Goal: Task Accomplishment & Management: Complete application form

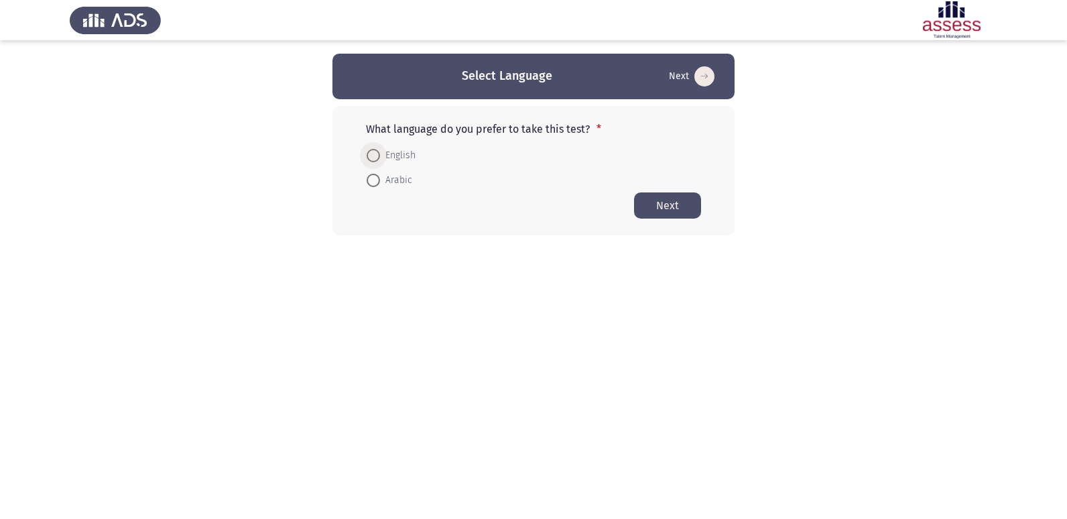
click at [375, 160] on span at bounding box center [373, 155] width 13 height 13
click at [375, 160] on input "English" at bounding box center [373, 155] width 13 height 13
radio input "true"
click at [691, 207] on button "Next" at bounding box center [667, 205] width 67 height 26
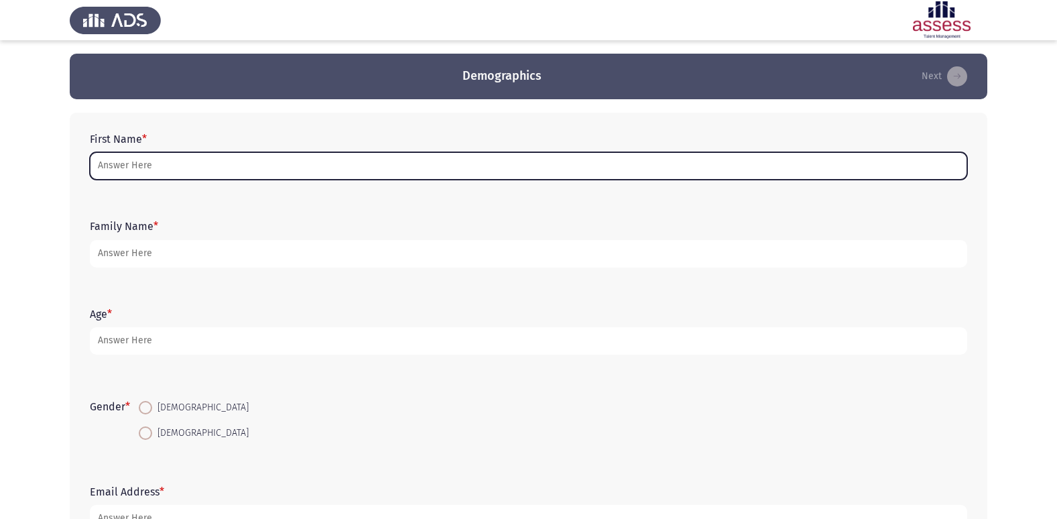
click at [206, 173] on input "First Name *" at bounding box center [528, 165] width 877 height 27
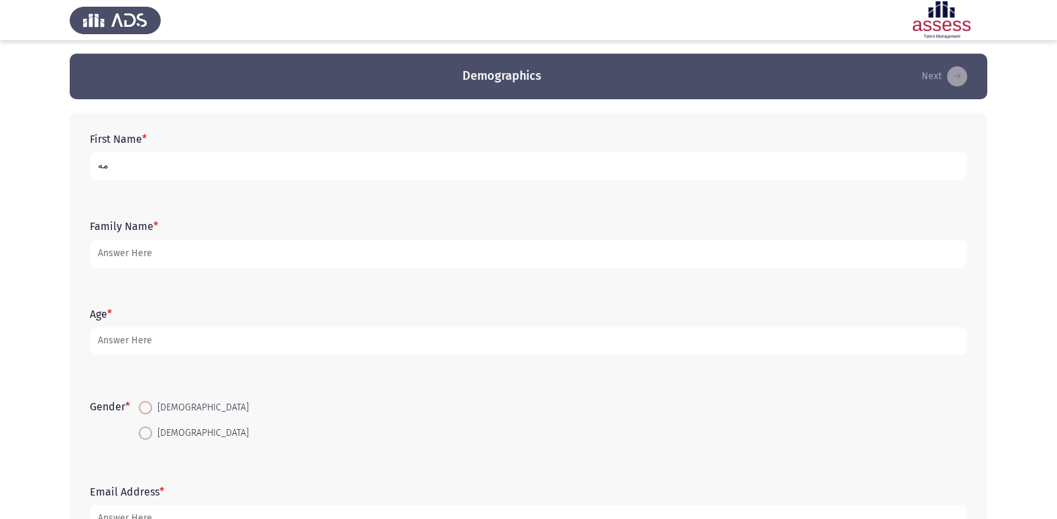
type input "م"
type input "Lily"
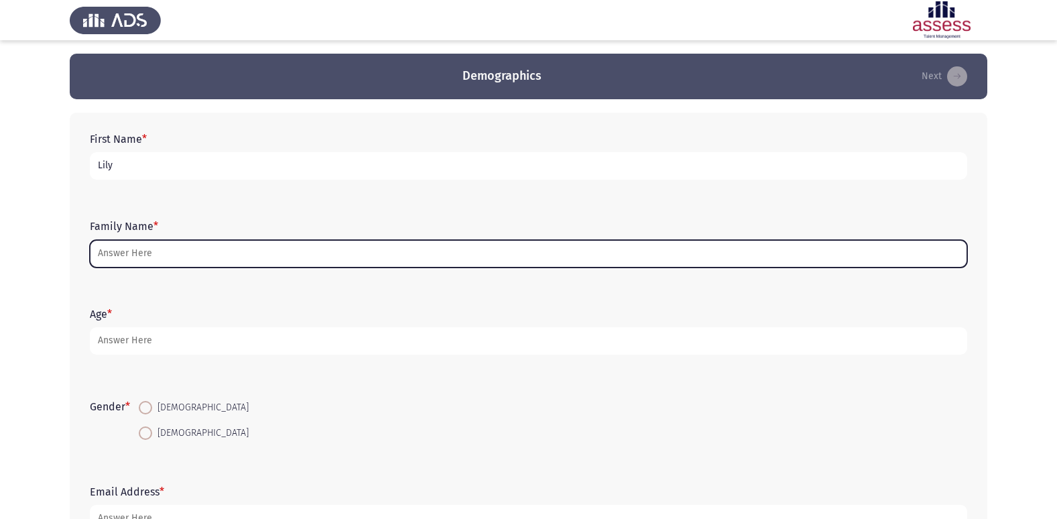
click at [107, 251] on input "Family Name *" at bounding box center [528, 253] width 877 height 27
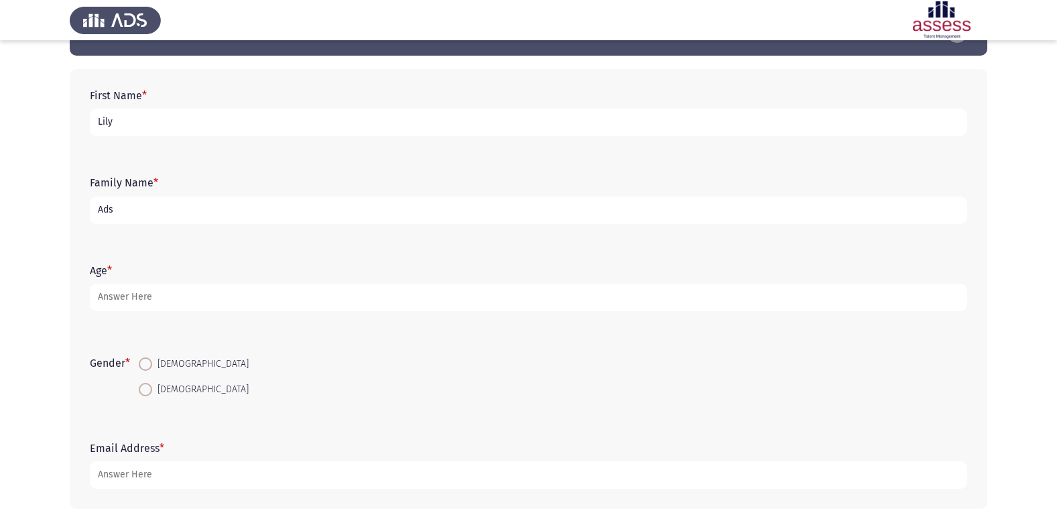
scroll to position [67, 0]
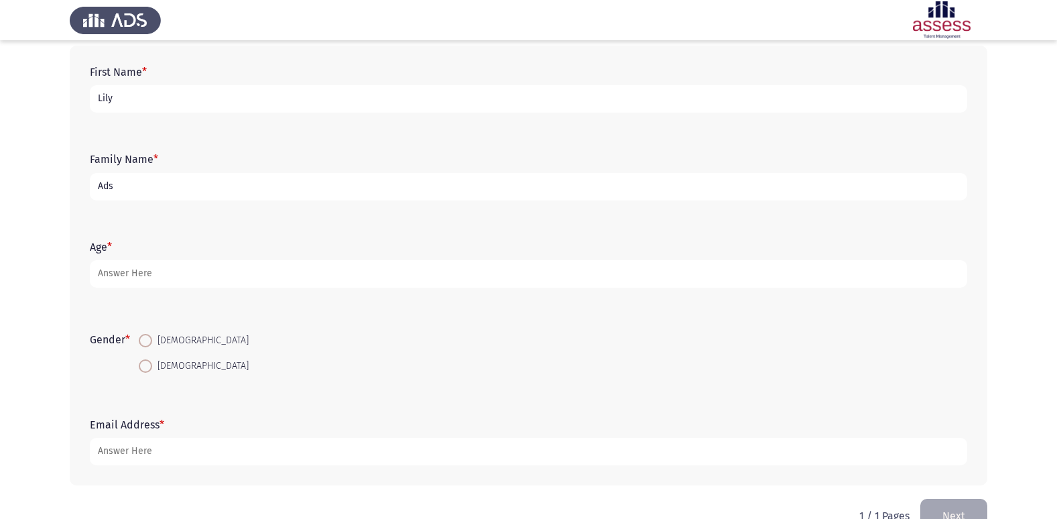
type input "Ads"
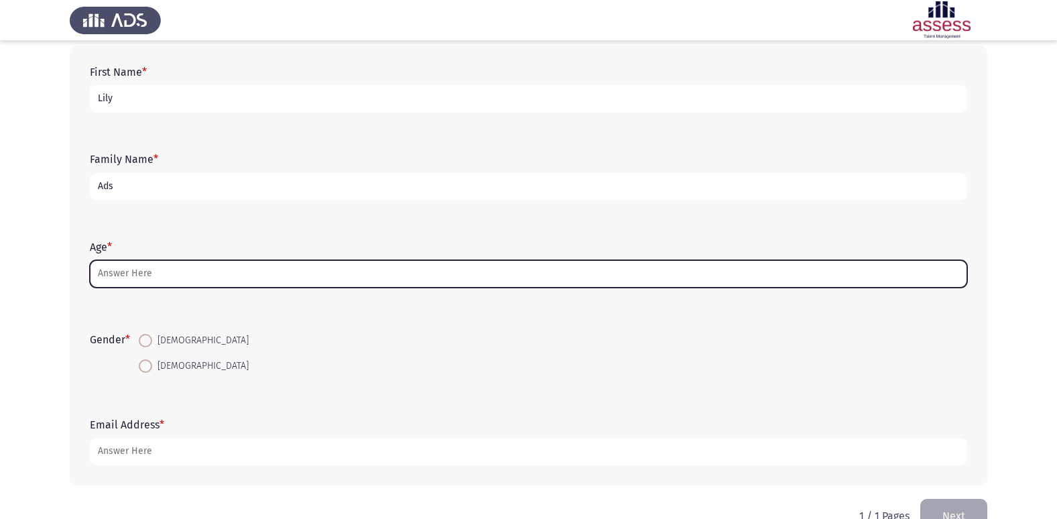
click at [248, 278] on input "Age *" at bounding box center [528, 273] width 877 height 27
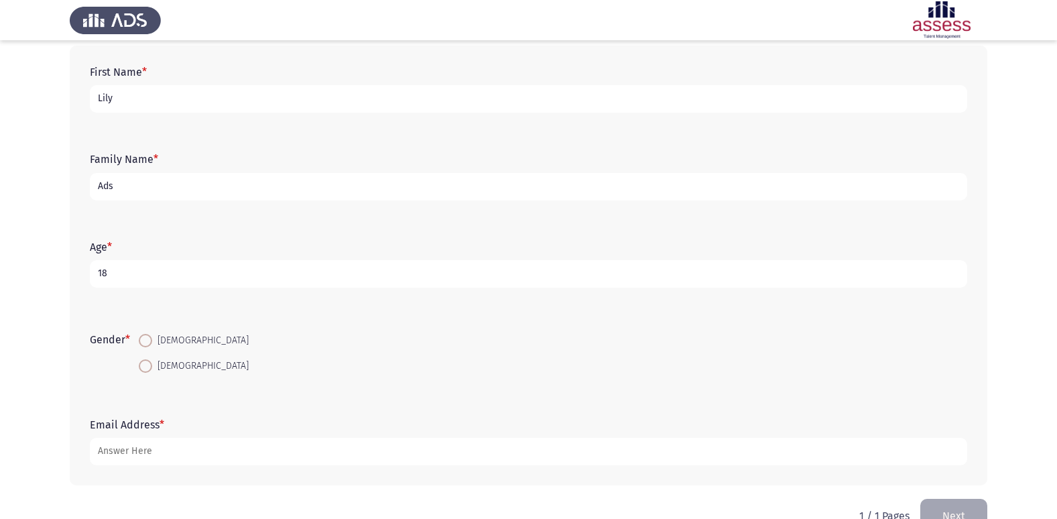
type input "18"
click at [143, 371] on span at bounding box center [145, 365] width 13 height 13
click at [143, 371] on input "[DEMOGRAPHIC_DATA]" at bounding box center [145, 365] width 13 height 13
radio input "true"
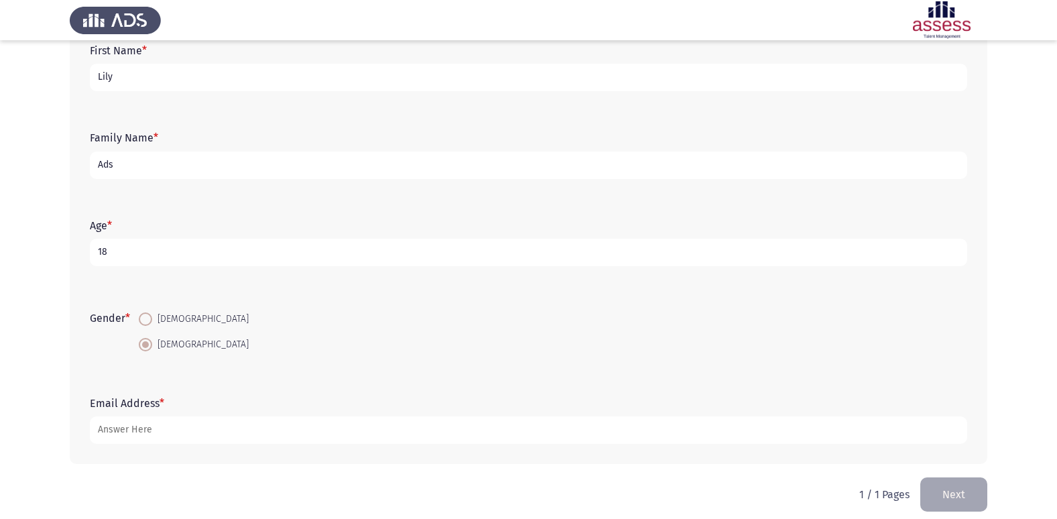
scroll to position [101, 0]
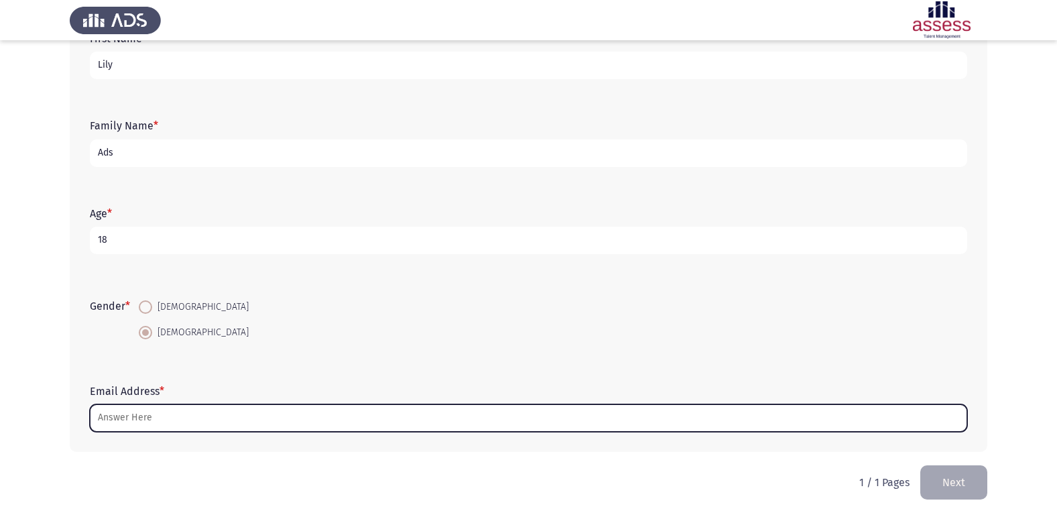
click at [196, 422] on input "Email Address *" at bounding box center [528, 417] width 877 height 27
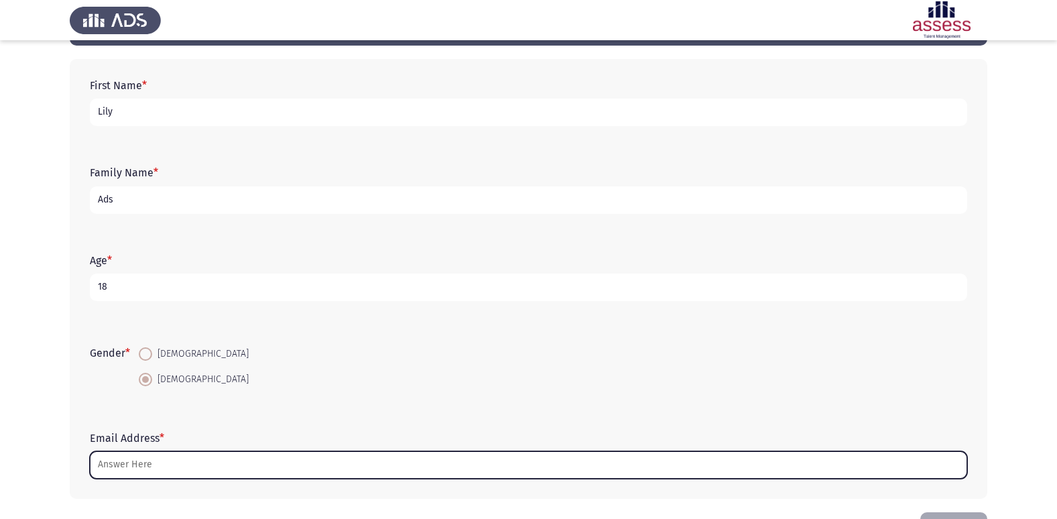
scroll to position [34, 0]
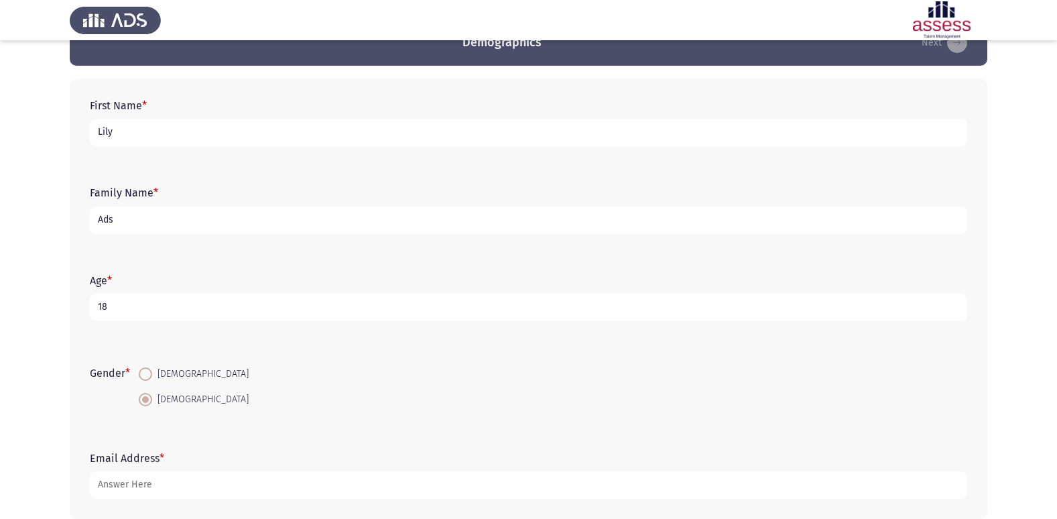
click at [153, 135] on input "Lily" at bounding box center [528, 132] width 877 height 27
drag, startPoint x: 171, startPoint y: 139, endPoint x: -3, endPoint y: 159, distance: 174.7
click at [0, 159] on html "Demographics Next First Name * [PERSON_NAME] Family Name * Ads Age * [DEMOGRAPH…" at bounding box center [528, 275] width 1057 height 619
type input "لي لي [PERSON_NAME]"
drag, startPoint x: 157, startPoint y: 220, endPoint x: 49, endPoint y: 233, distance: 108.6
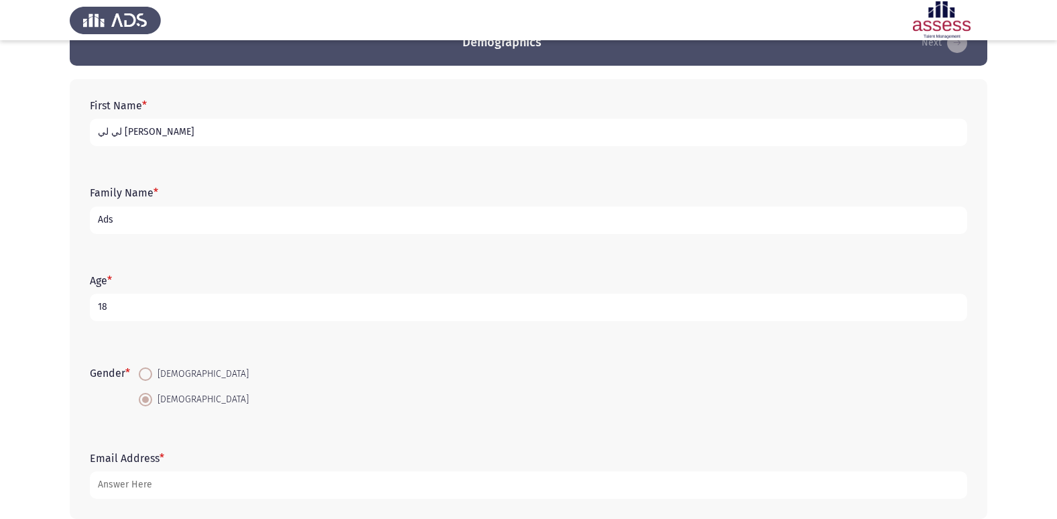
click at [49, 233] on app-assessment-container "Demographics Next First Name * [PERSON_NAME] Family Name * Ads Age * [DEMOGRAPH…" at bounding box center [528, 276] width 1057 height 512
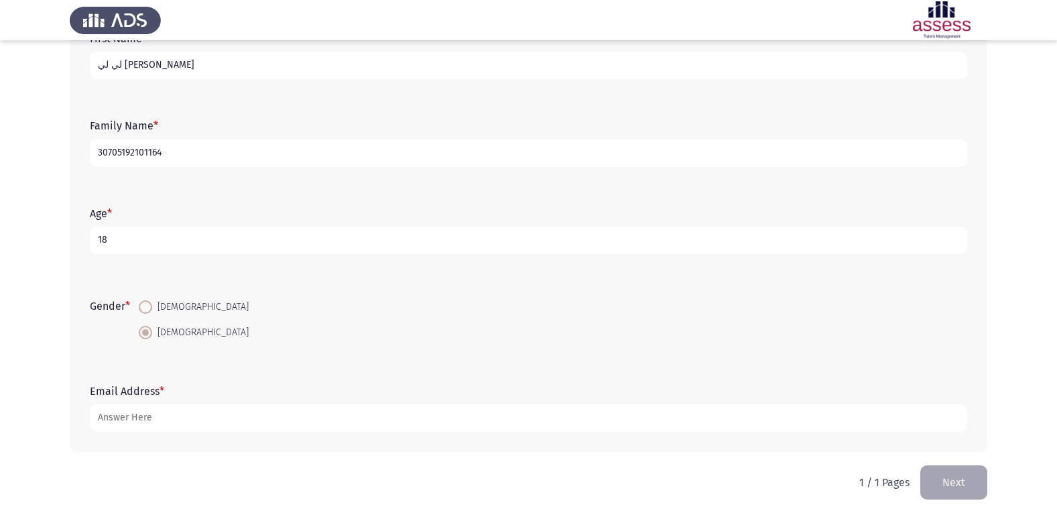
type input "30705192101164"
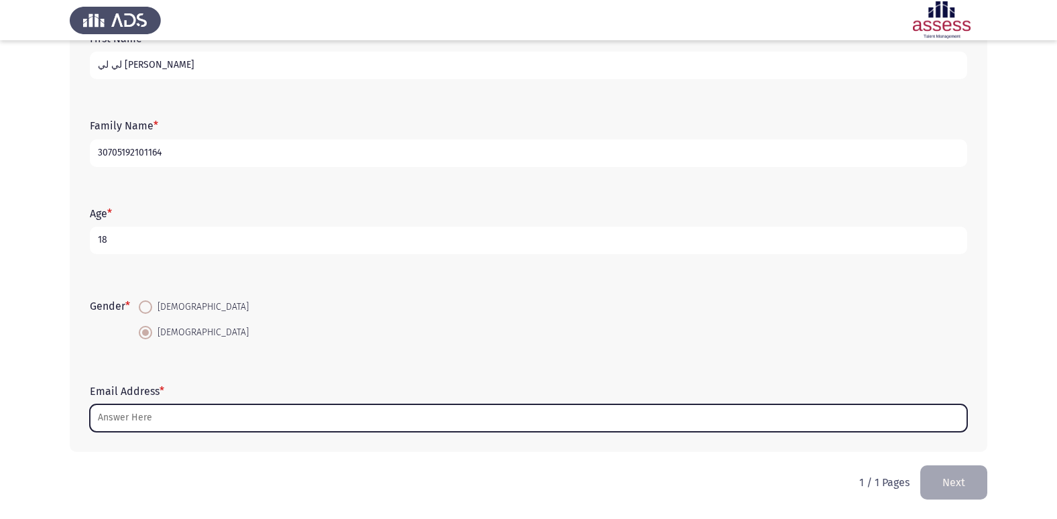
click at [146, 414] on input "Email Address *" at bounding box center [528, 417] width 877 height 27
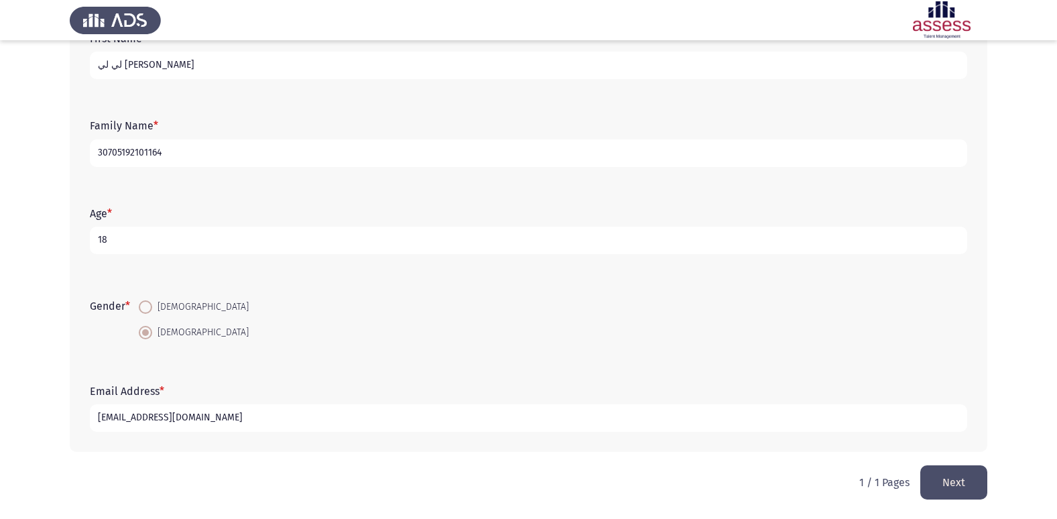
type input "[EMAIL_ADDRESS][DOMAIN_NAME]"
click at [95, 68] on input "لي لي [PERSON_NAME]" at bounding box center [528, 65] width 877 height 27
click at [170, 77] on input "لي لي [PERSON_NAME]" at bounding box center [528, 65] width 877 height 27
type input "لي لي [PERSON_NAME]"
click at [935, 476] on button "Next" at bounding box center [953, 482] width 67 height 34
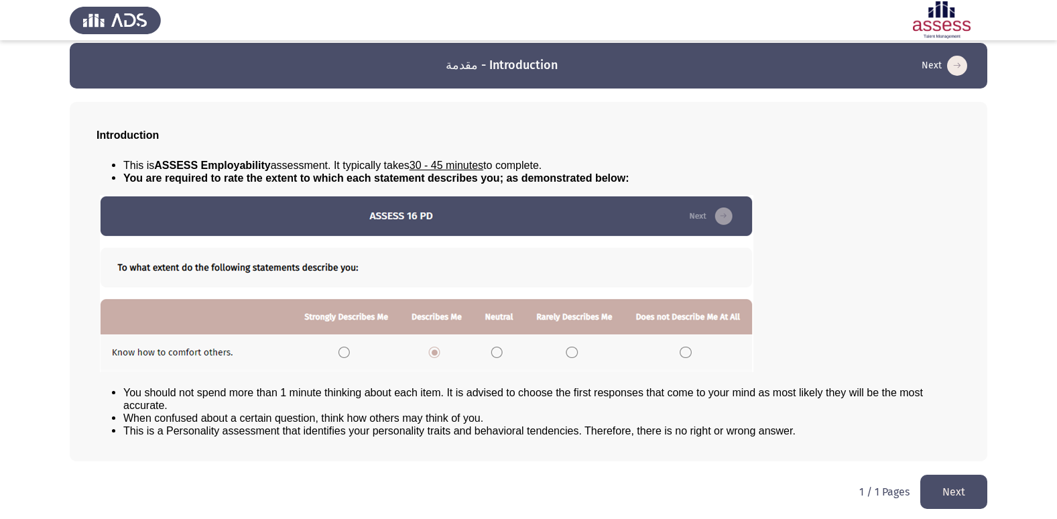
scroll to position [14, 0]
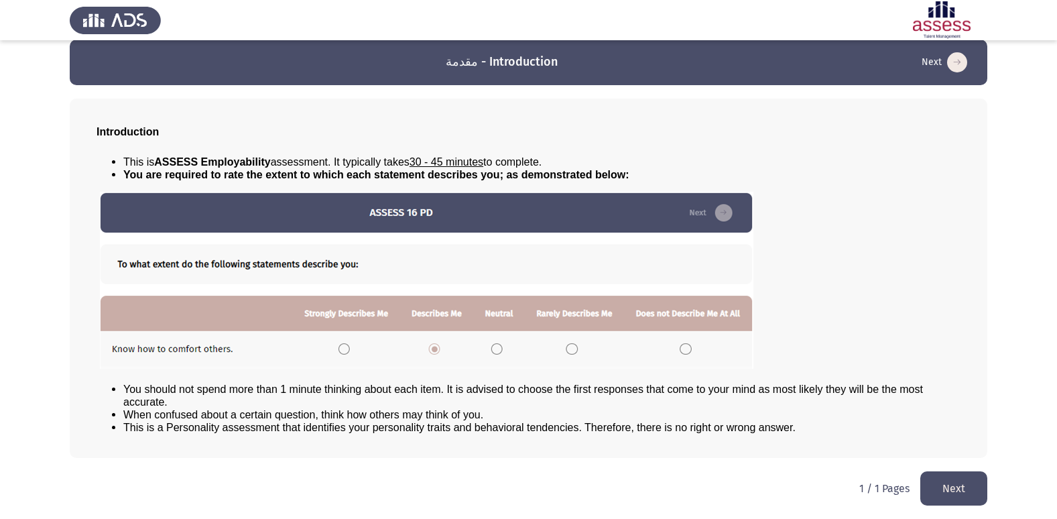
click at [946, 495] on button "Next" at bounding box center [953, 488] width 67 height 34
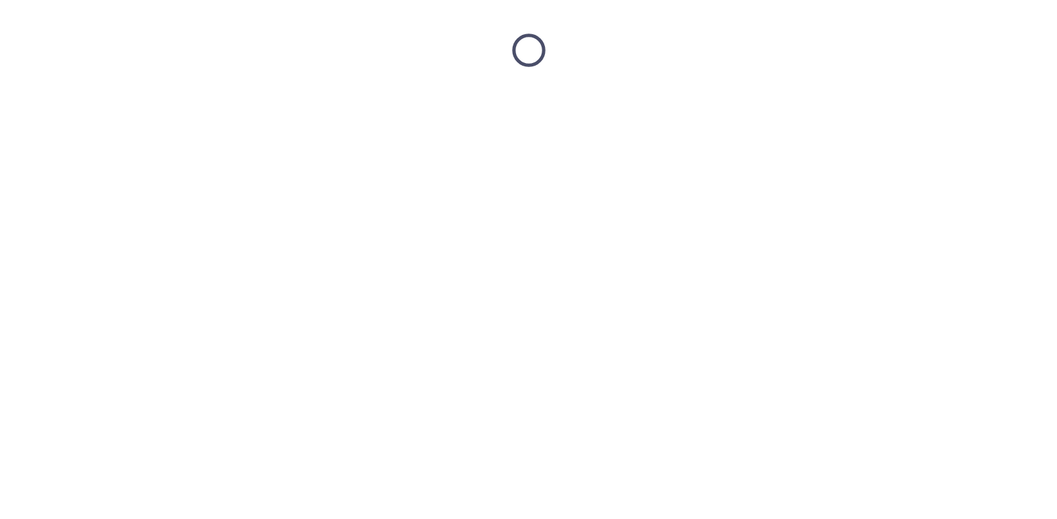
scroll to position [0, 0]
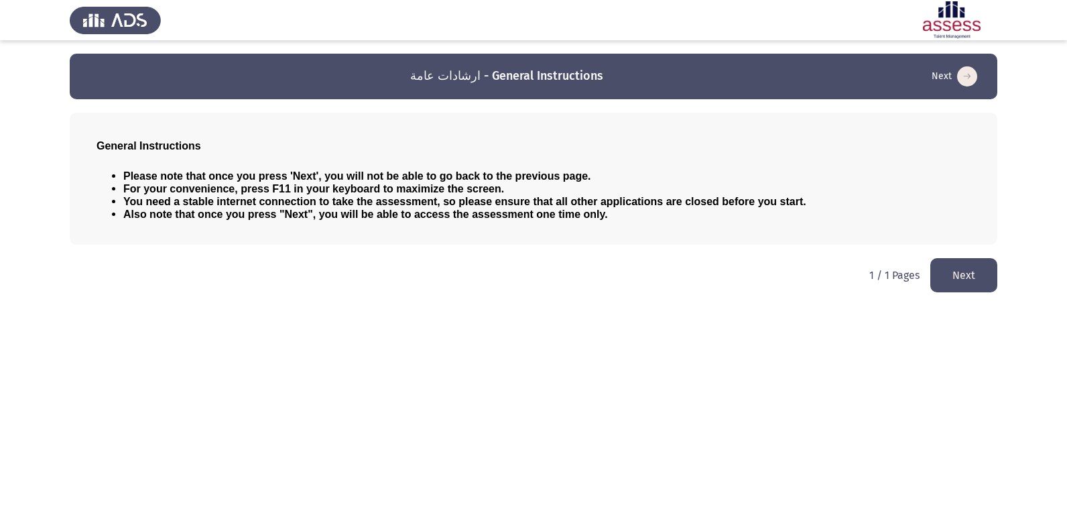
click at [950, 272] on button "Next" at bounding box center [963, 275] width 67 height 34
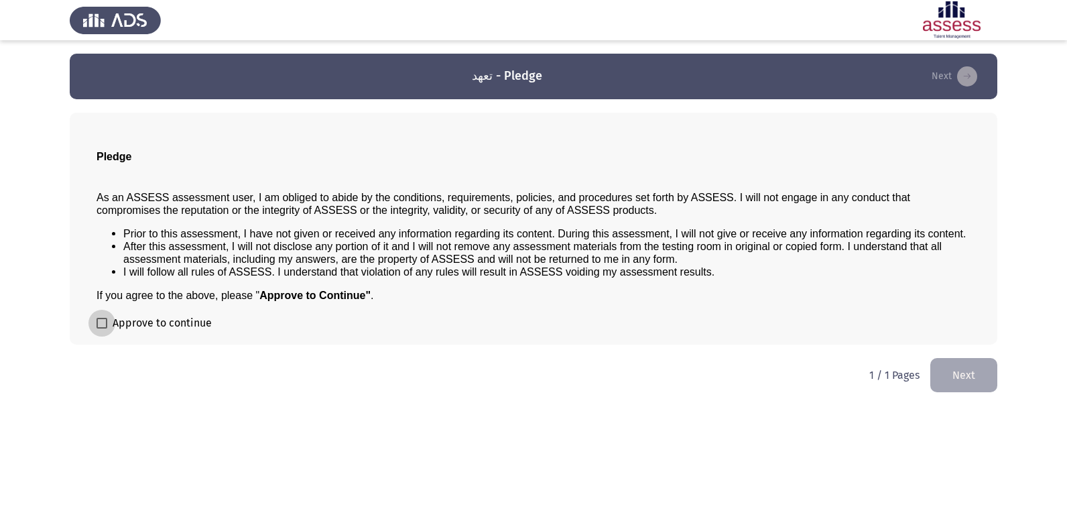
click at [104, 329] on label "Approve to continue" at bounding box center [153, 323] width 115 height 16
click at [102, 329] on input "Approve to continue" at bounding box center [101, 328] width 1 height 1
checkbox input "true"
click at [990, 368] on button "Next" at bounding box center [963, 375] width 67 height 34
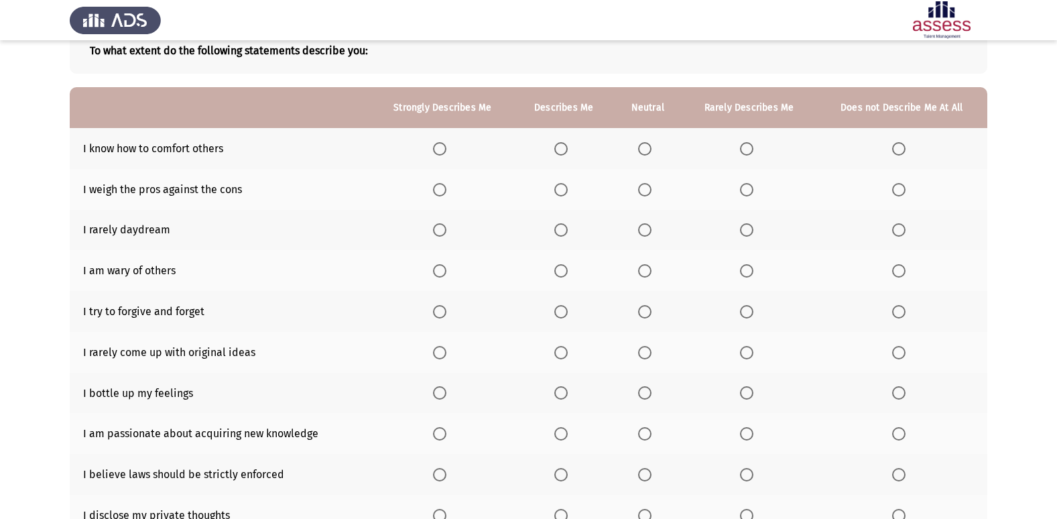
scroll to position [62, 0]
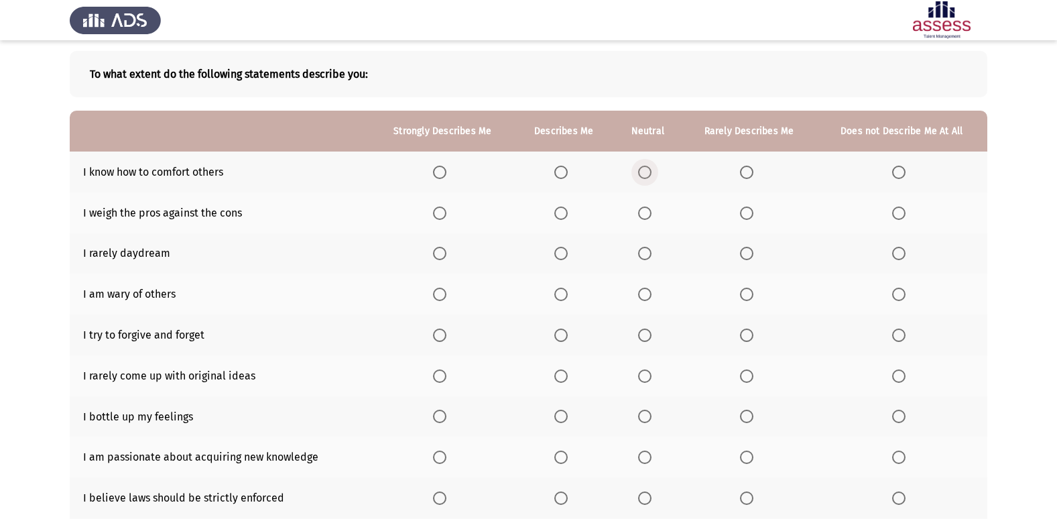
click at [651, 168] on span "Select an option" at bounding box center [644, 172] width 13 height 13
click at [651, 168] on input "Select an option" at bounding box center [644, 172] width 13 height 13
click at [560, 219] on span "Select an option" at bounding box center [560, 212] width 13 height 13
click at [560, 219] on input "Select an option" at bounding box center [560, 212] width 13 height 13
click at [641, 256] on span "Select an option" at bounding box center [644, 253] width 13 height 13
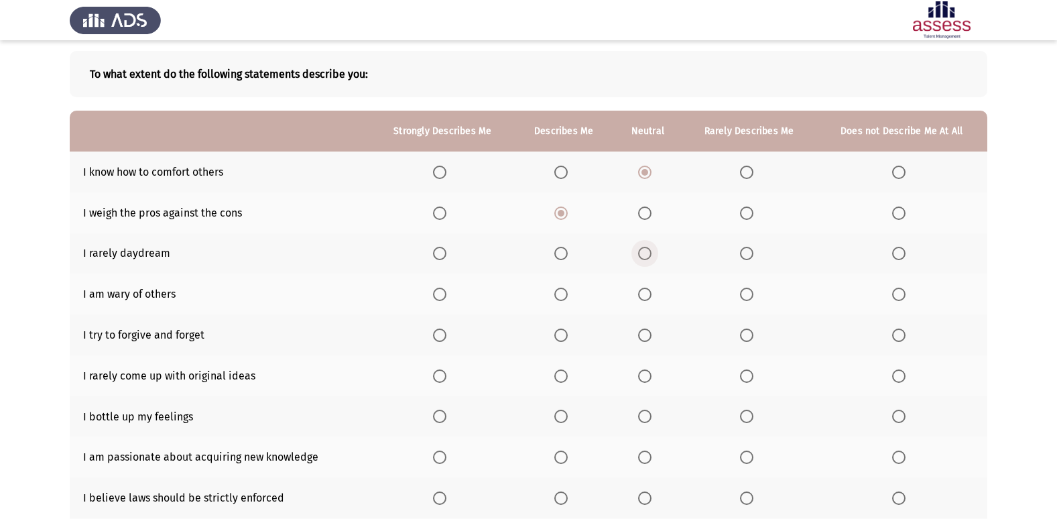
click at [641, 256] on input "Select an option" at bounding box center [644, 253] width 13 height 13
click at [644, 298] on span "Select an option" at bounding box center [644, 293] width 13 height 13
click at [644, 298] on input "Select an option" at bounding box center [644, 293] width 13 height 13
click at [896, 336] on span "Select an option" at bounding box center [898, 334] width 13 height 13
click at [896, 336] on input "Select an option" at bounding box center [898, 334] width 13 height 13
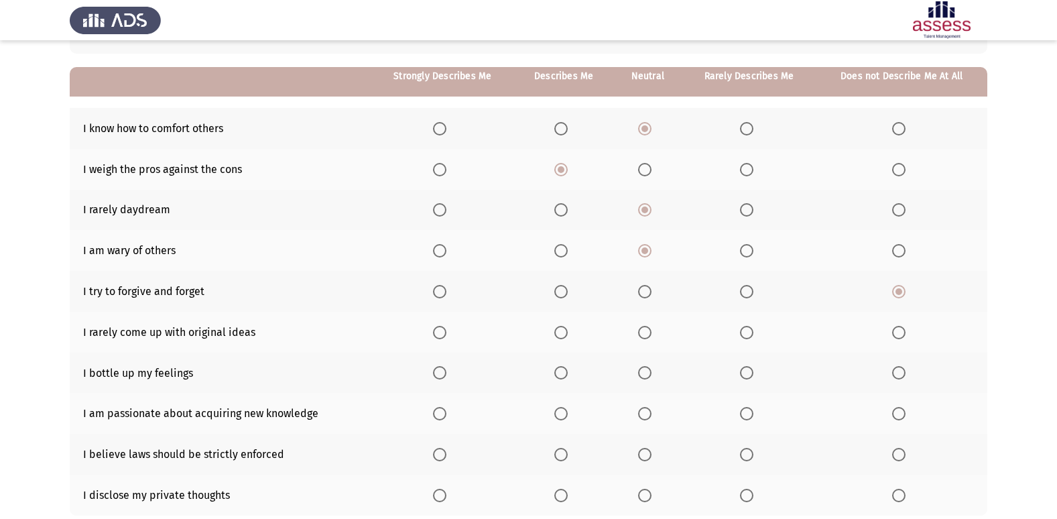
scroll to position [129, 0]
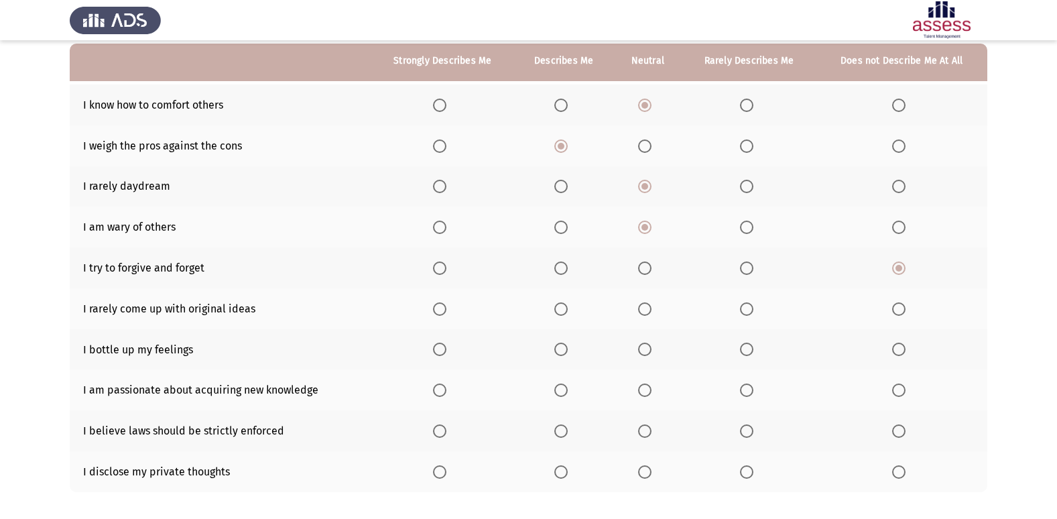
click at [897, 313] on span "Select an option" at bounding box center [898, 308] width 13 height 13
click at [897, 313] on input "Select an option" at bounding box center [898, 308] width 13 height 13
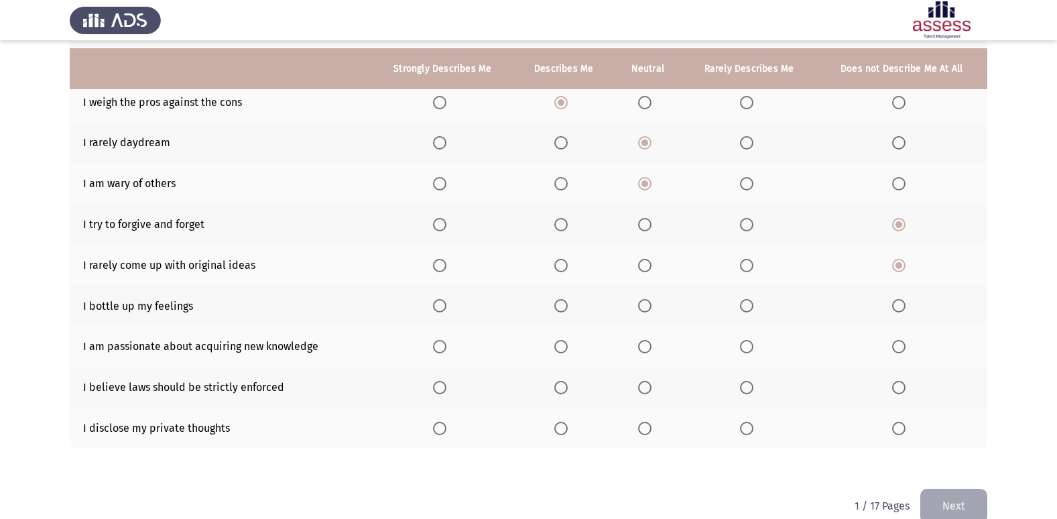
scroll to position [196, 0]
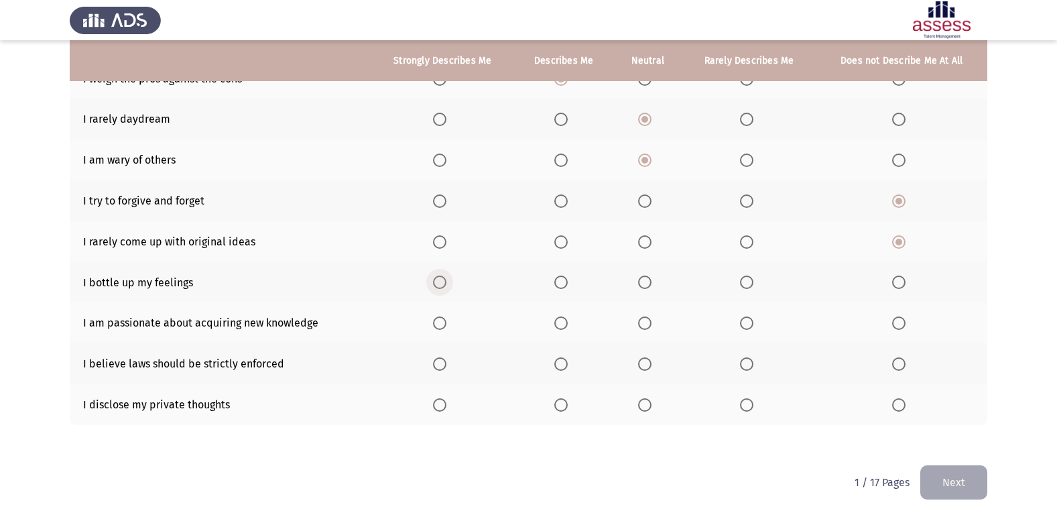
click at [442, 276] on span "Select an option" at bounding box center [439, 281] width 13 height 13
click at [442, 276] on input "Select an option" at bounding box center [439, 281] width 13 height 13
click at [441, 324] on span "Select an option" at bounding box center [439, 322] width 13 height 13
click at [441, 324] on input "Select an option" at bounding box center [439, 322] width 13 height 13
click at [554, 364] on th at bounding box center [563, 363] width 99 height 41
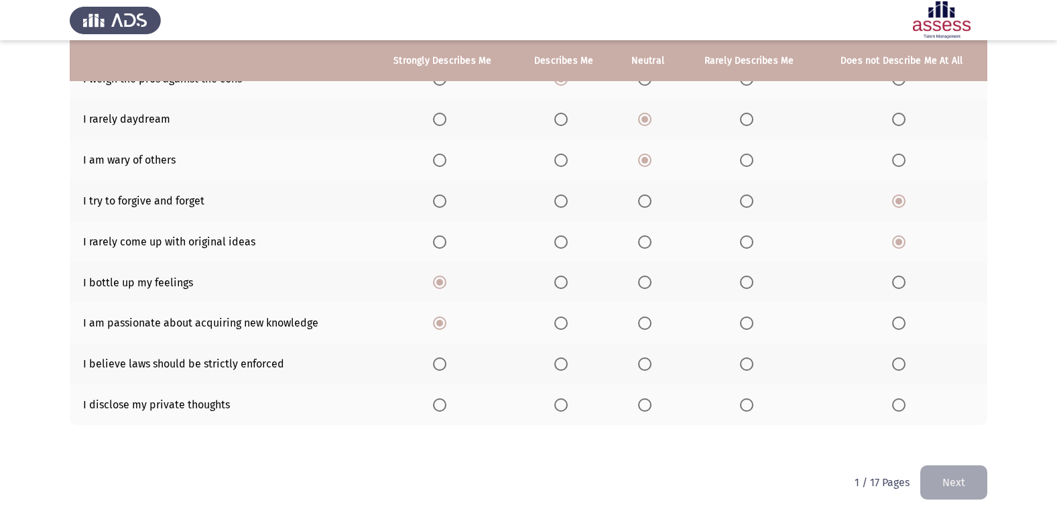
click at [560, 362] on span "Select an option" at bounding box center [560, 363] width 13 height 13
click at [560, 362] on input "Select an option" at bounding box center [560, 363] width 13 height 13
click at [565, 403] on span "Select an option" at bounding box center [560, 404] width 13 height 13
click at [565, 403] on input "Select an option" at bounding box center [560, 404] width 13 height 13
click at [935, 472] on button "Next" at bounding box center [953, 482] width 67 height 34
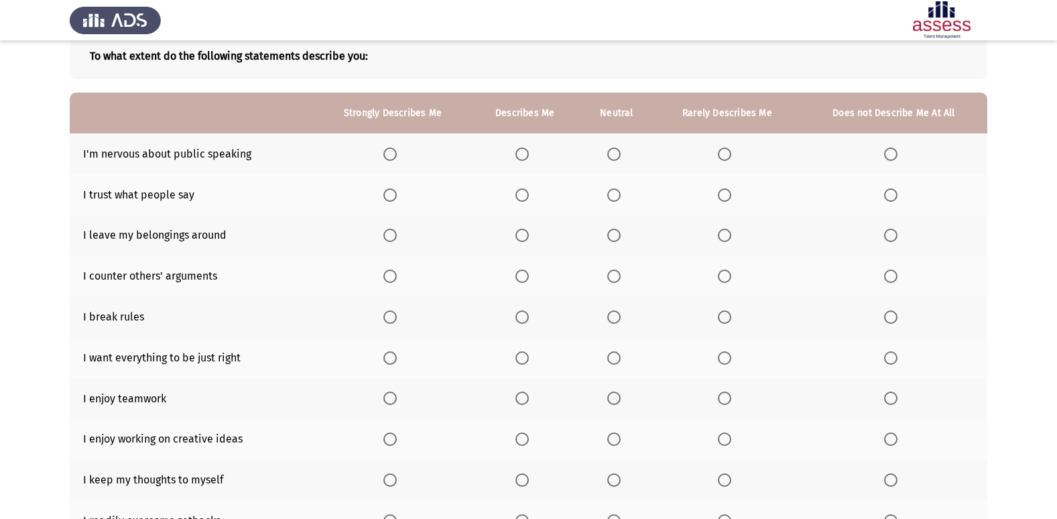
scroll to position [62, 0]
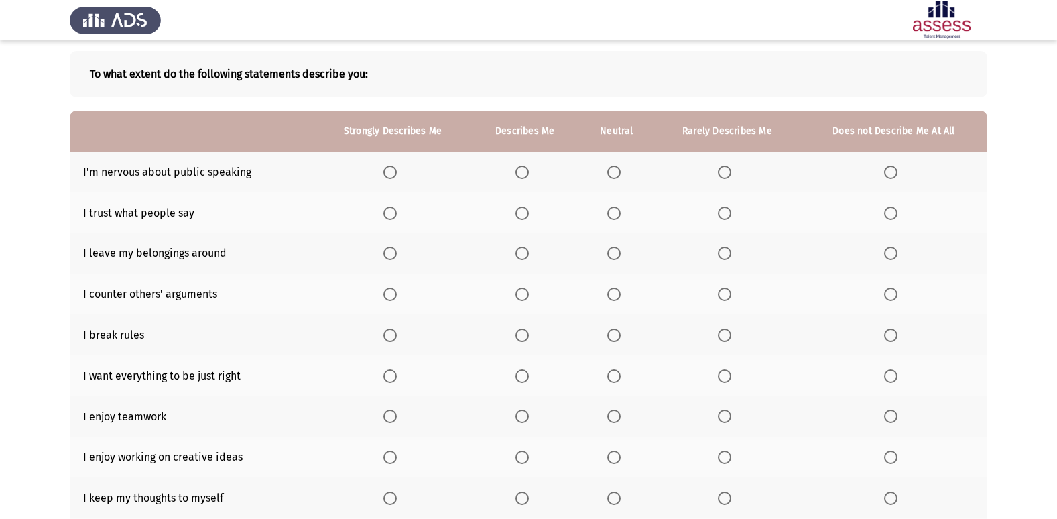
click at [889, 174] on span "Select an option" at bounding box center [890, 172] width 13 height 13
click at [889, 174] on input "Select an option" at bounding box center [890, 172] width 13 height 13
click at [728, 213] on span "Select an option" at bounding box center [724, 212] width 13 height 13
click at [728, 213] on input "Select an option" at bounding box center [724, 212] width 13 height 13
click at [894, 252] on span "Select an option" at bounding box center [890, 253] width 13 height 13
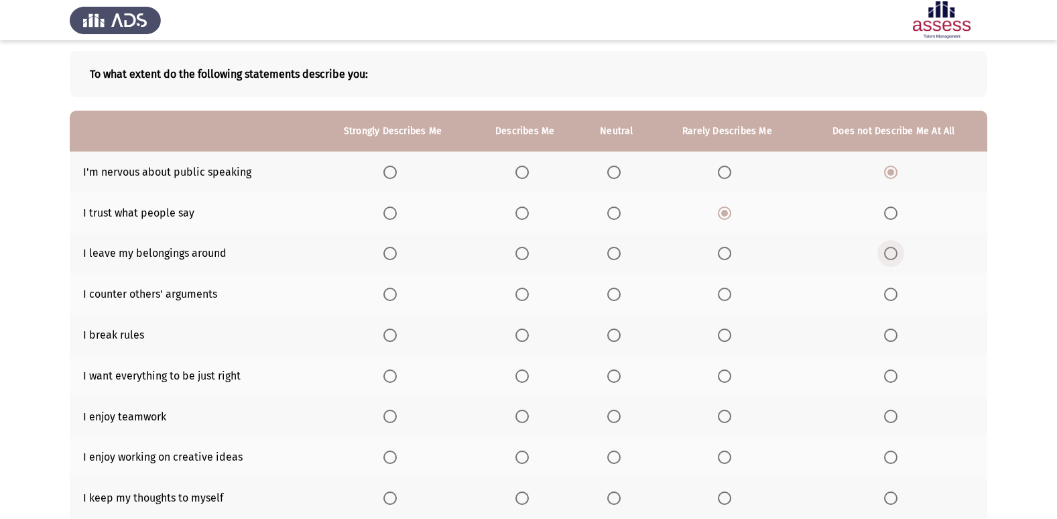
click at [894, 252] on input "Select an option" at bounding box center [890, 253] width 13 height 13
click at [612, 288] on span "Select an option" at bounding box center [613, 293] width 13 height 13
click at [612, 288] on input "Select an option" at bounding box center [613, 293] width 13 height 13
click at [615, 338] on span "Select an option" at bounding box center [613, 334] width 13 height 13
click at [615, 338] on input "Select an option" at bounding box center [613, 334] width 13 height 13
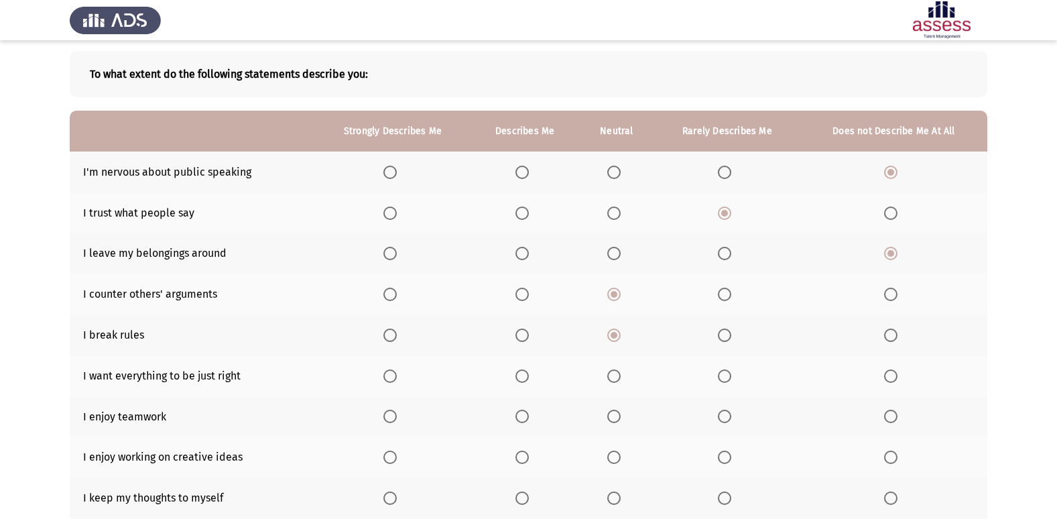
click at [531, 372] on label "Select an option" at bounding box center [524, 375] width 19 height 13
click at [529, 372] on input "Select an option" at bounding box center [521, 375] width 13 height 13
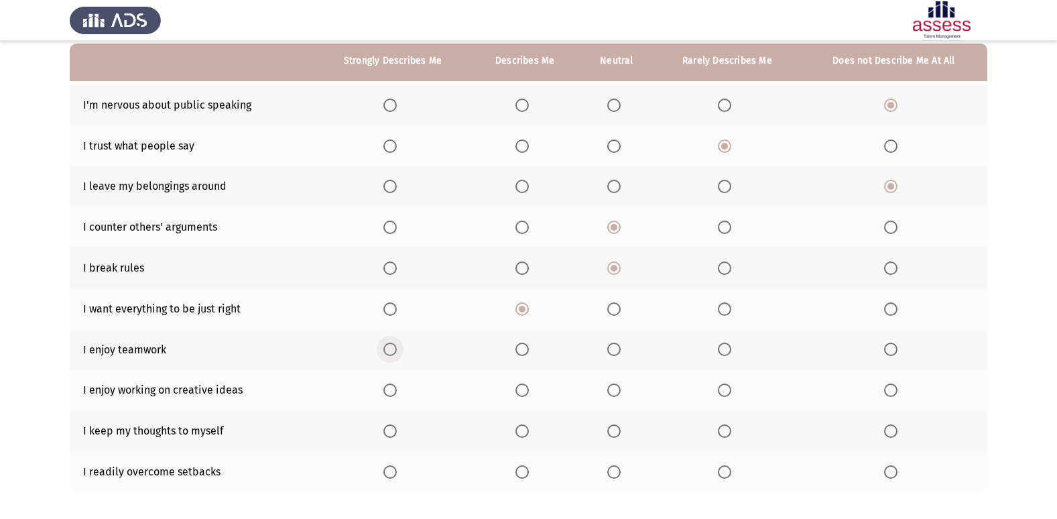
click at [395, 346] on span "Select an option" at bounding box center [389, 348] width 13 height 13
click at [395, 346] on input "Select an option" at bounding box center [389, 348] width 13 height 13
click at [393, 384] on span "Select an option" at bounding box center [389, 389] width 13 height 13
click at [393, 384] on input "Select an option" at bounding box center [389, 389] width 13 height 13
click at [389, 466] on span "Select an option" at bounding box center [389, 471] width 13 height 13
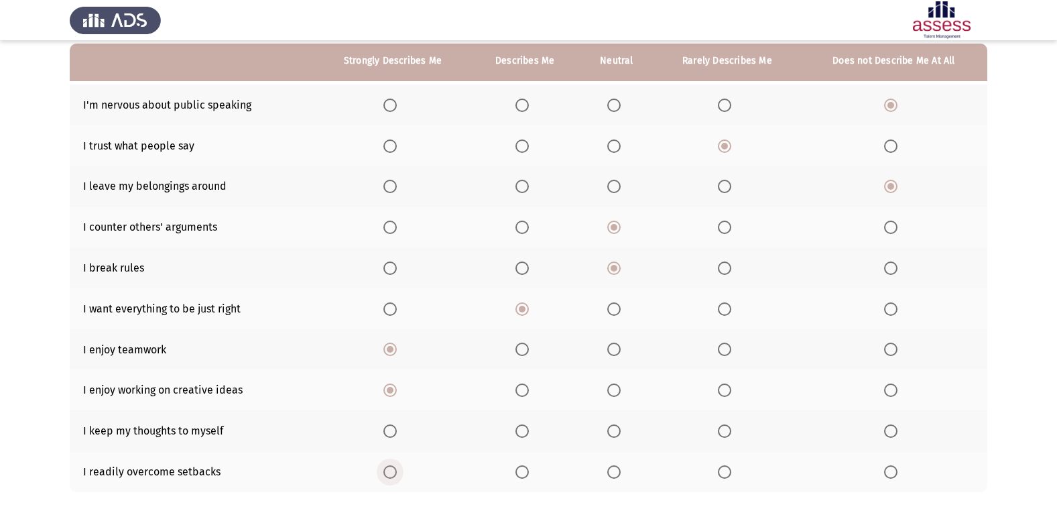
click at [389, 466] on input "Select an option" at bounding box center [389, 471] width 13 height 13
click at [389, 431] on span "Select an option" at bounding box center [389, 430] width 13 height 13
click at [389, 431] on input "Select an option" at bounding box center [389, 430] width 13 height 13
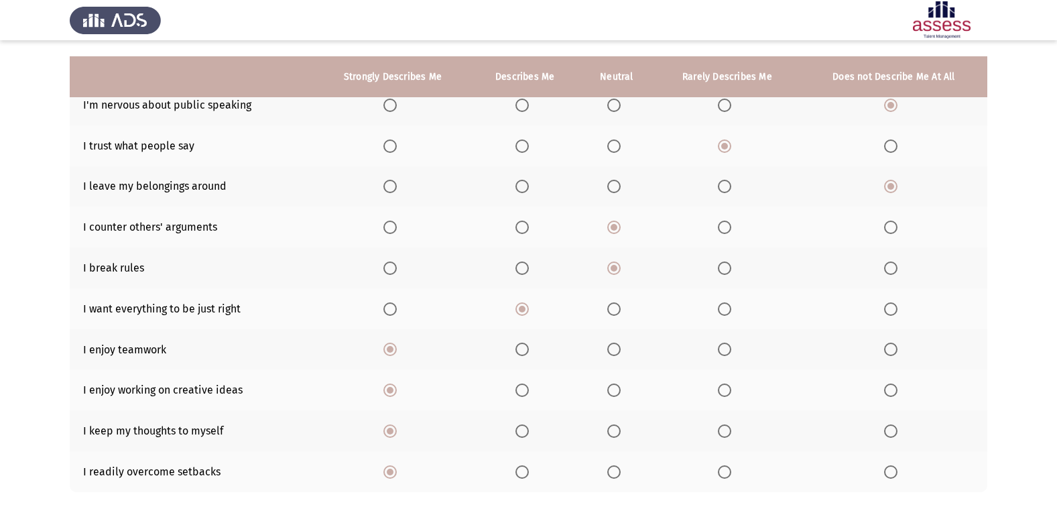
scroll to position [196, 0]
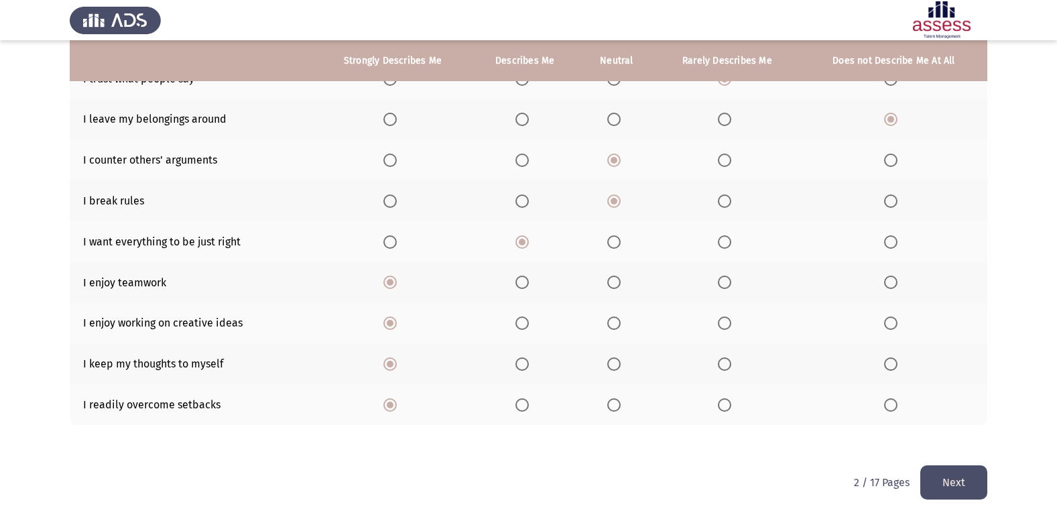
click at [984, 475] on button "Next" at bounding box center [953, 482] width 67 height 34
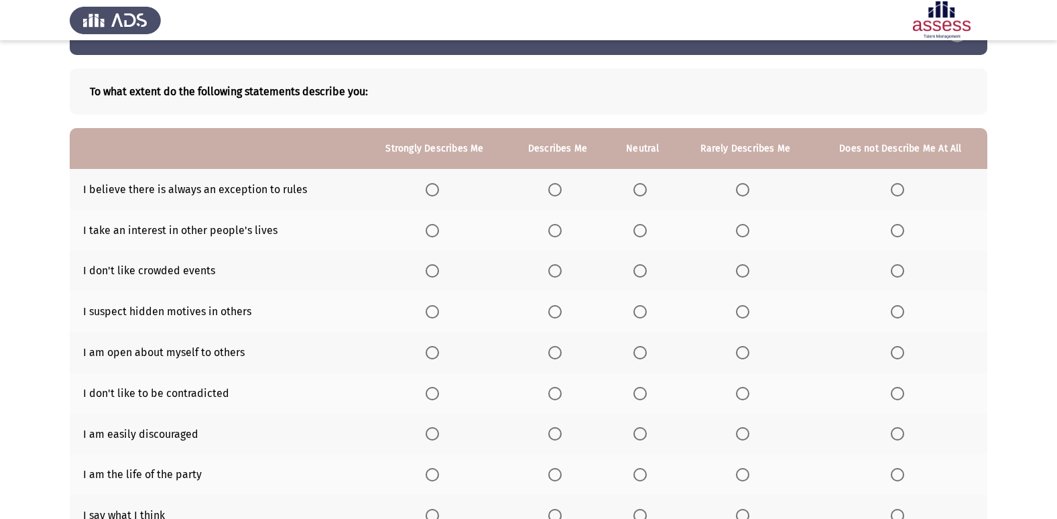
scroll to position [21, 0]
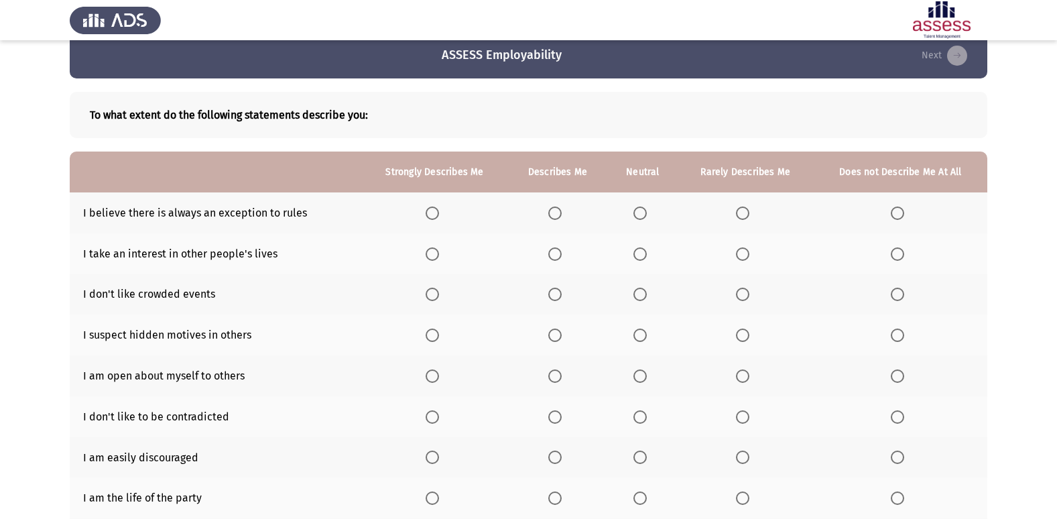
click at [432, 220] on th at bounding box center [434, 212] width 145 height 41
click at [436, 215] on span "Select an option" at bounding box center [432, 212] width 13 height 13
click at [436, 215] on input "Select an option" at bounding box center [432, 212] width 13 height 13
click at [893, 256] on span "Select an option" at bounding box center [897, 253] width 13 height 13
click at [893, 256] on input "Select an option" at bounding box center [897, 253] width 13 height 13
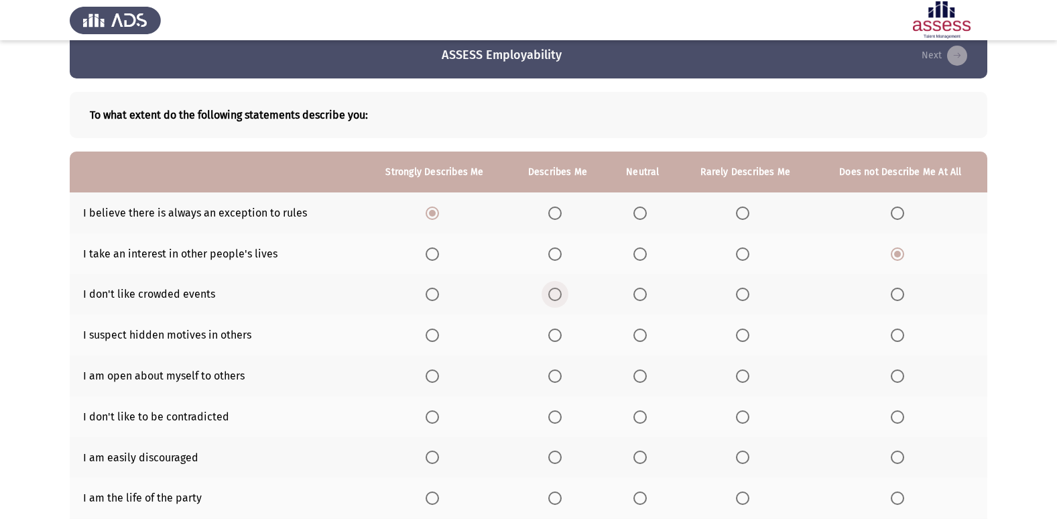
click at [557, 300] on span "Select an option" at bounding box center [554, 293] width 13 height 13
click at [557, 300] on input "Select an option" at bounding box center [554, 293] width 13 height 13
click at [550, 336] on span "Select an option" at bounding box center [554, 334] width 13 height 13
click at [550, 336] on input "Select an option" at bounding box center [554, 334] width 13 height 13
click at [639, 379] on span "Select an option" at bounding box center [639, 375] width 13 height 13
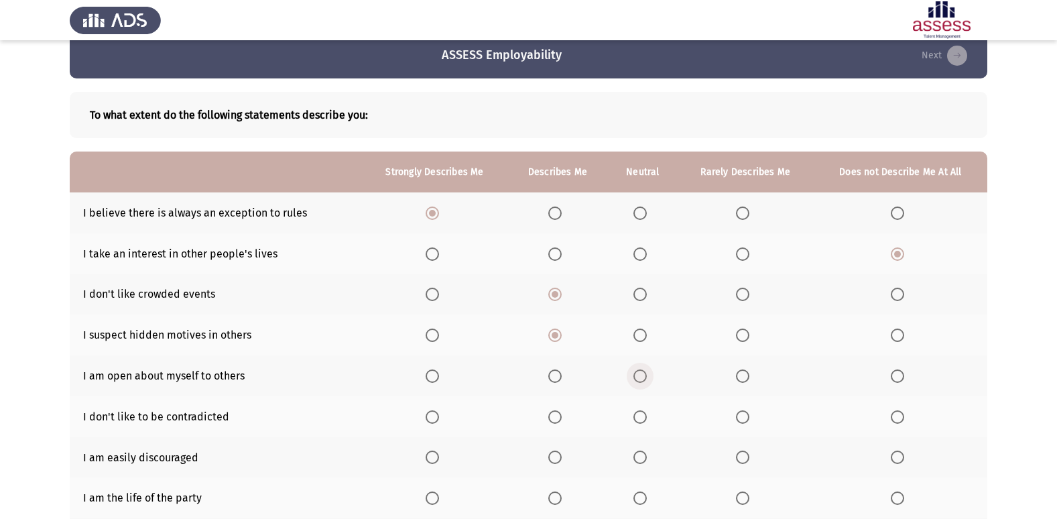
click at [639, 379] on input "Select an option" at bounding box center [639, 375] width 13 height 13
click at [734, 418] on th at bounding box center [745, 416] width 136 height 41
click at [736, 420] on span "Select an option" at bounding box center [742, 416] width 13 height 13
click at [736, 420] on input "Select an option" at bounding box center [742, 416] width 13 height 13
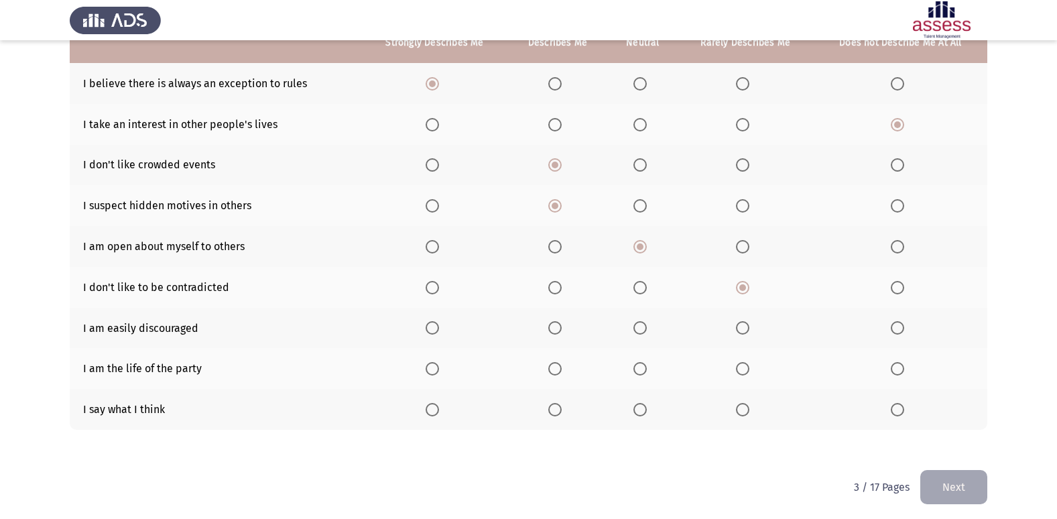
scroll to position [155, 0]
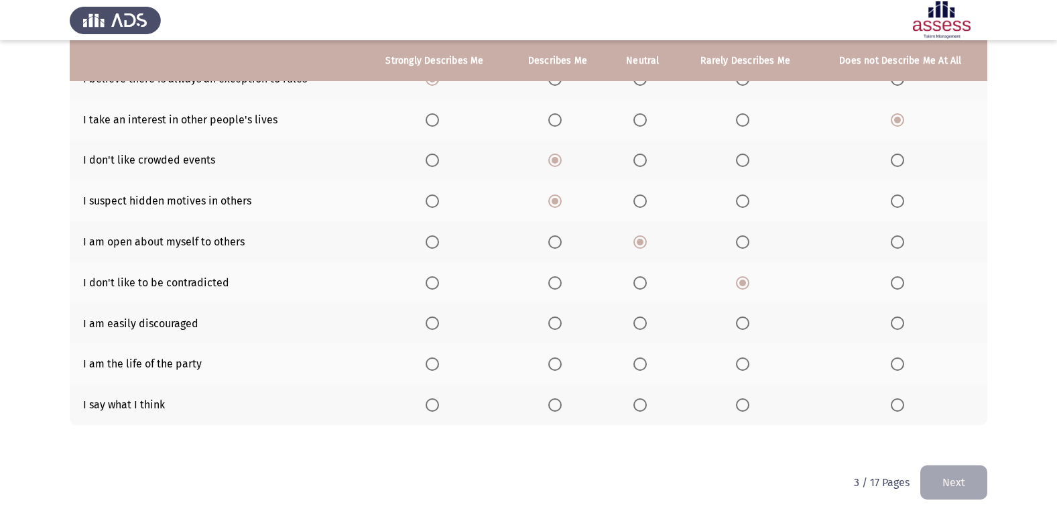
click at [900, 319] on span "Select an option" at bounding box center [897, 322] width 13 height 13
click at [900, 319] on input "Select an option" at bounding box center [897, 322] width 13 height 13
click at [553, 365] on span "Select an option" at bounding box center [554, 363] width 13 height 13
click at [553, 365] on input "Select an option" at bounding box center [554, 363] width 13 height 13
click at [434, 409] on span "Select an option" at bounding box center [432, 404] width 13 height 13
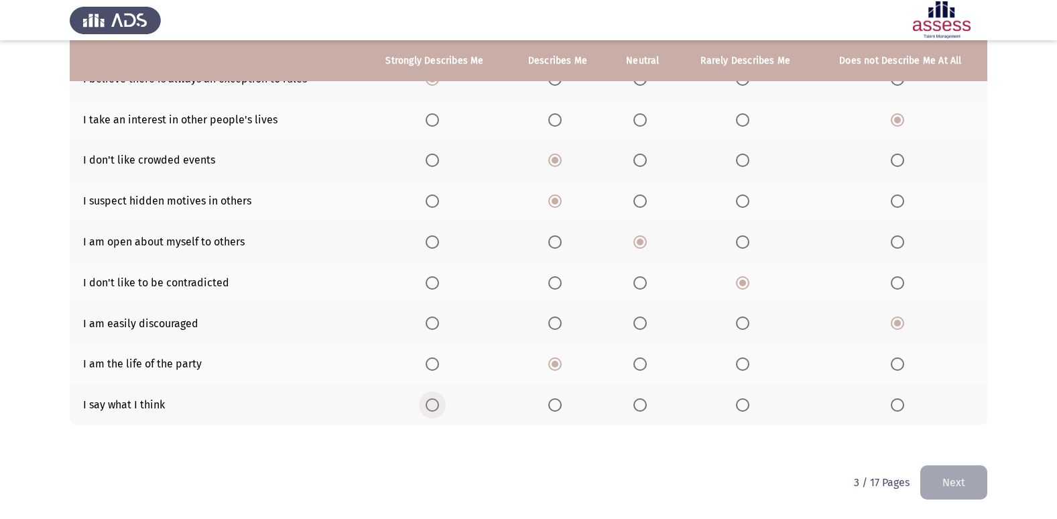
click at [434, 409] on input "Select an option" at bounding box center [432, 404] width 13 height 13
click at [958, 484] on button "Next" at bounding box center [953, 482] width 67 height 34
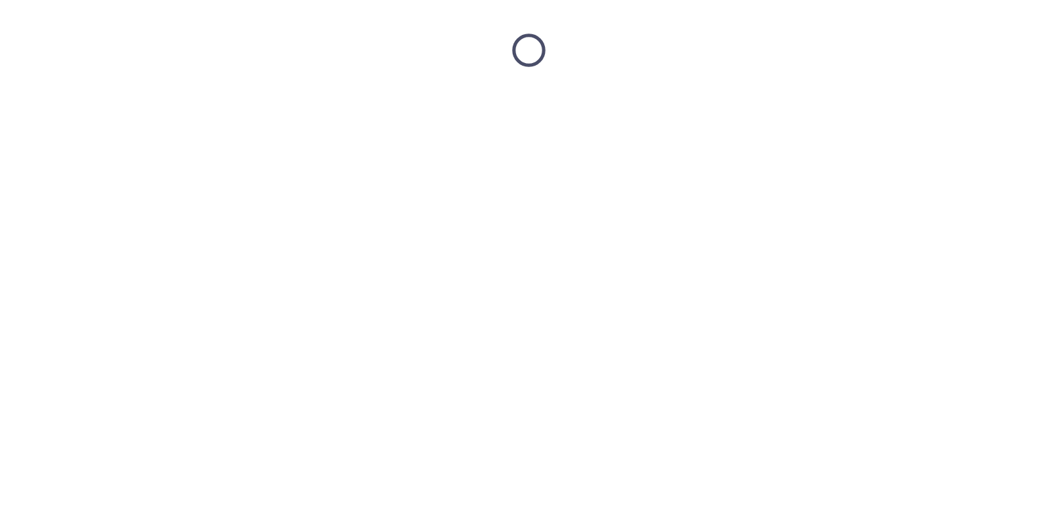
scroll to position [0, 0]
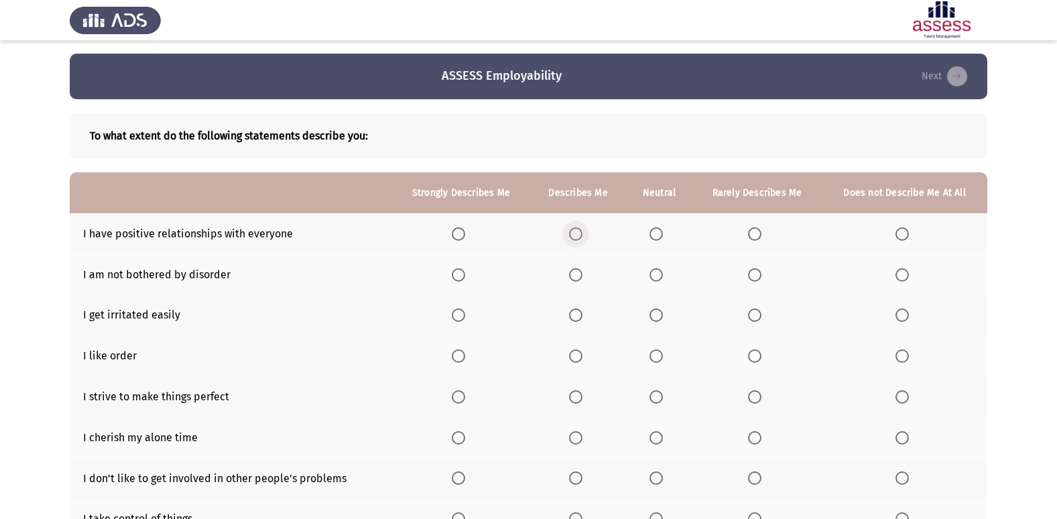
click at [587, 239] on label "Select an option" at bounding box center [578, 233] width 19 height 13
click at [582, 239] on input "Select an option" at bounding box center [575, 233] width 13 height 13
click at [659, 276] on span "Select an option" at bounding box center [655, 274] width 13 height 13
click at [659, 276] on input "Select an option" at bounding box center [655, 274] width 13 height 13
click at [574, 317] on span "Select an option" at bounding box center [575, 314] width 13 height 13
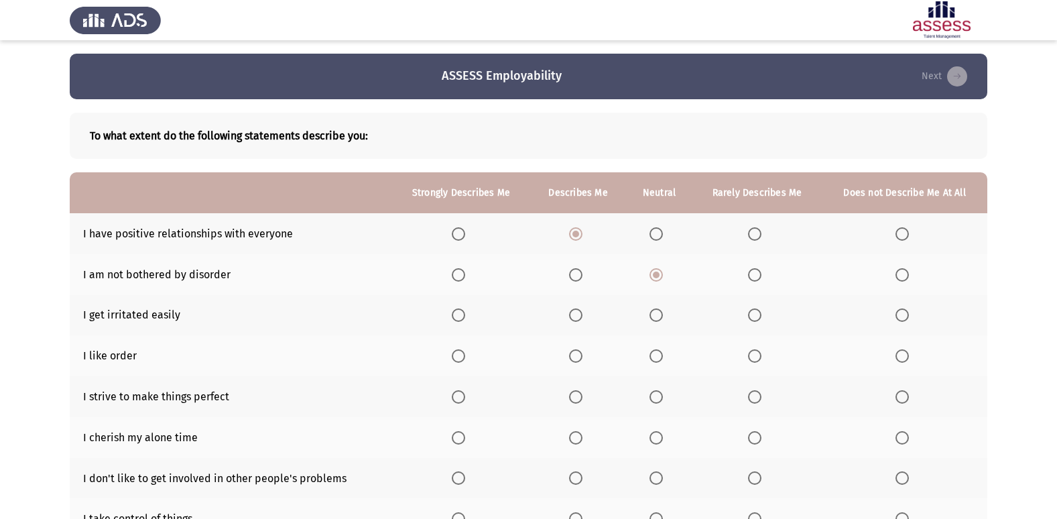
click at [574, 317] on input "Select an option" at bounding box center [575, 314] width 13 height 13
click at [574, 354] on span "Select an option" at bounding box center [575, 355] width 13 height 13
click at [574, 354] on input "Select an option" at bounding box center [575, 355] width 13 height 13
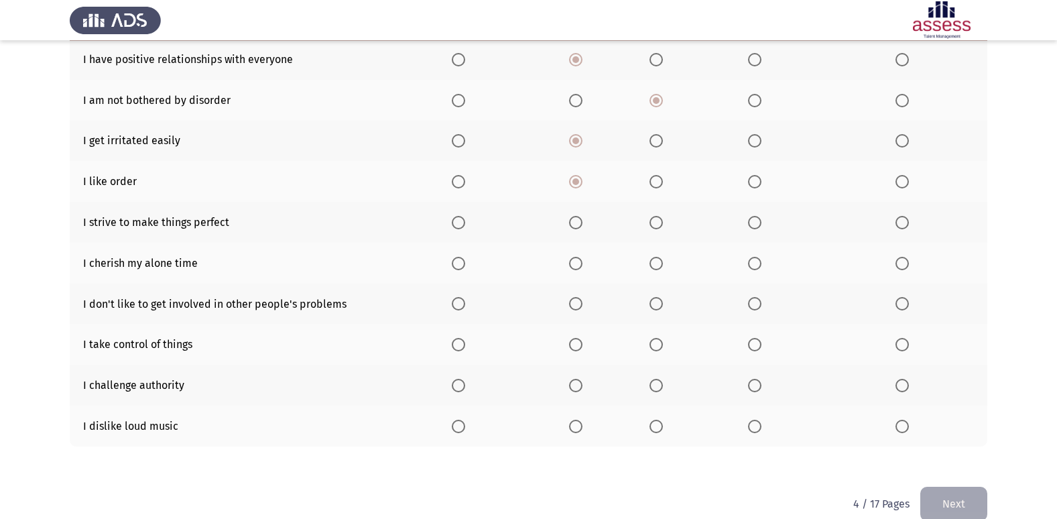
scroll to position [196, 0]
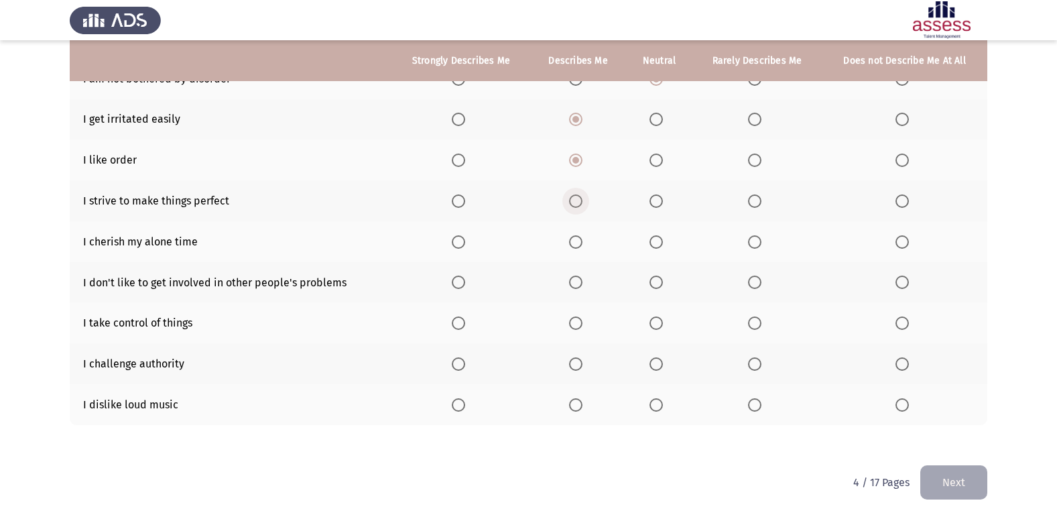
click at [575, 204] on span "Select an option" at bounding box center [575, 200] width 13 height 13
click at [575, 204] on input "Select an option" at bounding box center [575, 200] width 13 height 13
click at [456, 245] on span "Select an option" at bounding box center [458, 241] width 13 height 13
click at [456, 245] on input "Select an option" at bounding box center [458, 241] width 13 height 13
click at [461, 282] on span "Select an option" at bounding box center [458, 281] width 13 height 13
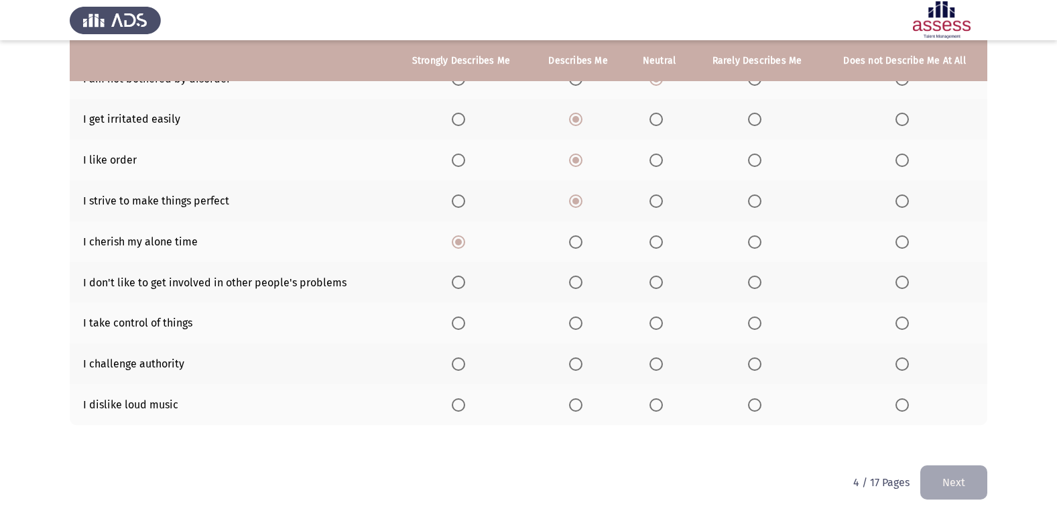
click at [461, 282] on input "Select an option" at bounding box center [458, 281] width 13 height 13
click at [462, 324] on span "Select an option" at bounding box center [458, 322] width 13 height 13
click at [462, 324] on input "Select an option" at bounding box center [458, 322] width 13 height 13
click at [457, 362] on span "Select an option" at bounding box center [458, 363] width 13 height 13
click at [457, 362] on input "Select an option" at bounding box center [458, 363] width 13 height 13
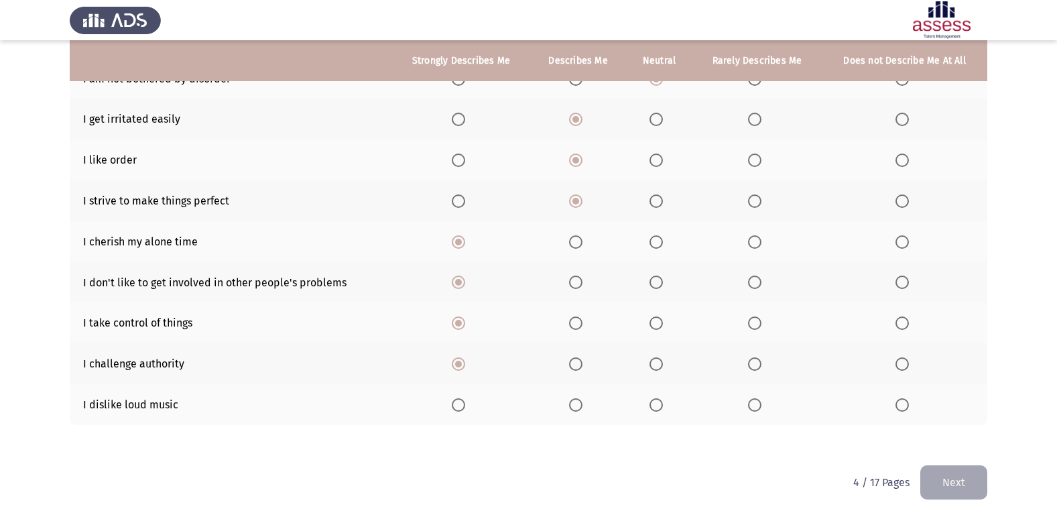
click at [755, 401] on span "Select an option" at bounding box center [754, 404] width 13 height 13
click at [755, 401] on input "Select an option" at bounding box center [754, 404] width 13 height 13
click at [951, 484] on button "Next" at bounding box center [953, 482] width 67 height 34
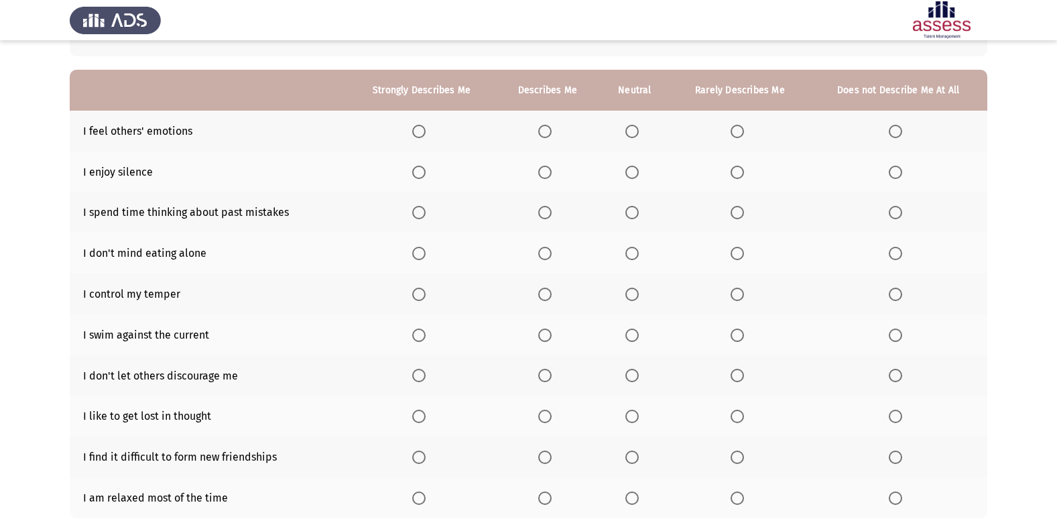
scroll to position [134, 0]
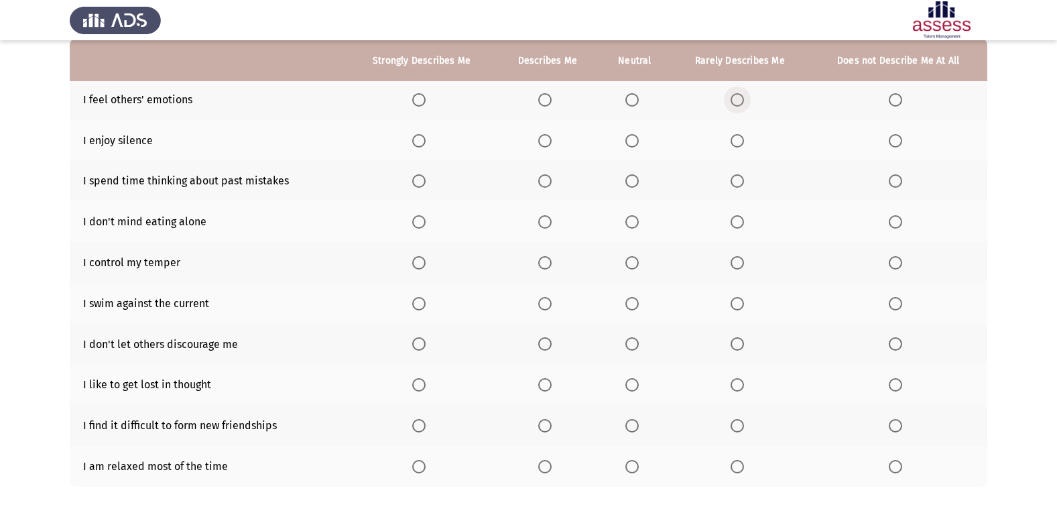
click at [744, 105] on span "Select an option" at bounding box center [736, 99] width 13 height 13
click at [744, 105] on input "Select an option" at bounding box center [736, 99] width 13 height 13
click at [417, 148] on th at bounding box center [421, 140] width 149 height 41
click at [417, 141] on span "Select an option" at bounding box center [418, 140] width 13 height 13
click at [417, 141] on input "Select an option" at bounding box center [418, 140] width 13 height 13
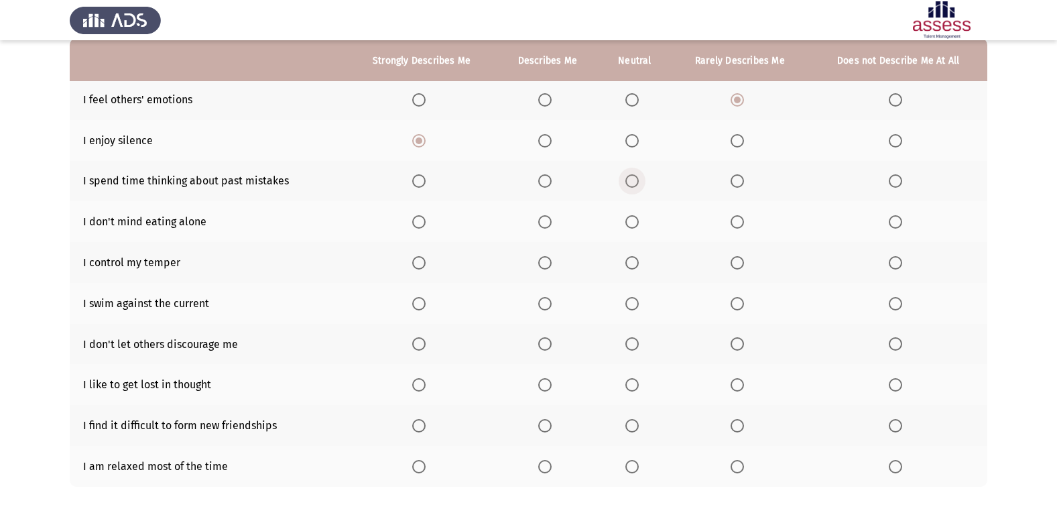
click at [630, 185] on span "Select an option" at bounding box center [631, 180] width 13 height 13
click at [630, 185] on input "Select an option" at bounding box center [631, 180] width 13 height 13
click at [426, 224] on span "Select an option" at bounding box center [418, 221] width 13 height 13
click at [426, 224] on input "Select an option" at bounding box center [418, 221] width 13 height 13
click at [627, 266] on span "Select an option" at bounding box center [631, 262] width 13 height 13
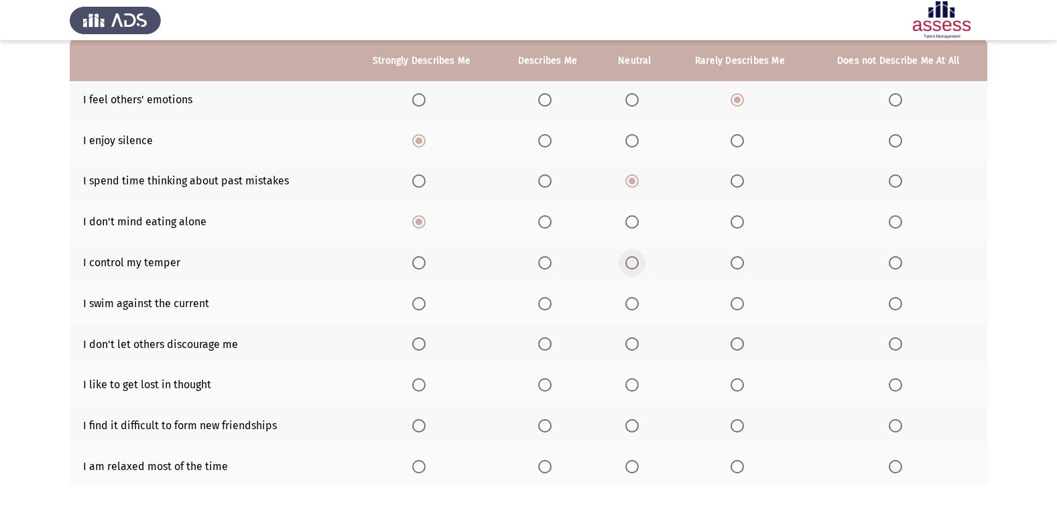
click at [627, 266] on input "Select an option" at bounding box center [631, 262] width 13 height 13
click at [628, 308] on span "Select an option" at bounding box center [631, 303] width 13 height 13
click at [628, 308] on input "Select an option" at bounding box center [631, 303] width 13 height 13
click at [547, 303] on span "Select an option" at bounding box center [544, 303] width 13 height 13
click at [547, 303] on input "Select an option" at bounding box center [544, 303] width 13 height 13
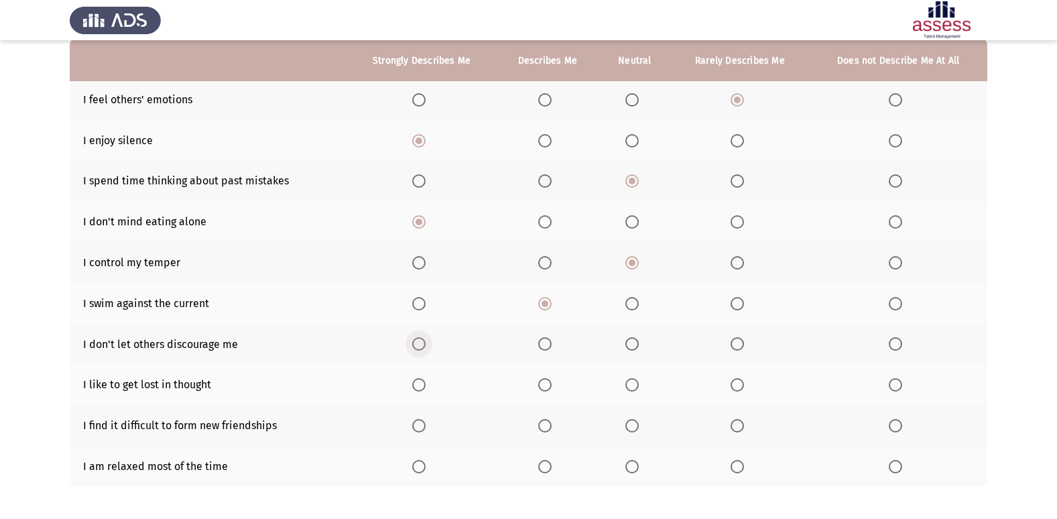
click at [419, 348] on span "Select an option" at bounding box center [418, 343] width 13 height 13
click at [419, 348] on input "Select an option" at bounding box center [418, 343] width 13 height 13
click at [543, 385] on span "Select an option" at bounding box center [544, 384] width 13 height 13
click at [543, 385] on input "Select an option" at bounding box center [544, 384] width 13 height 13
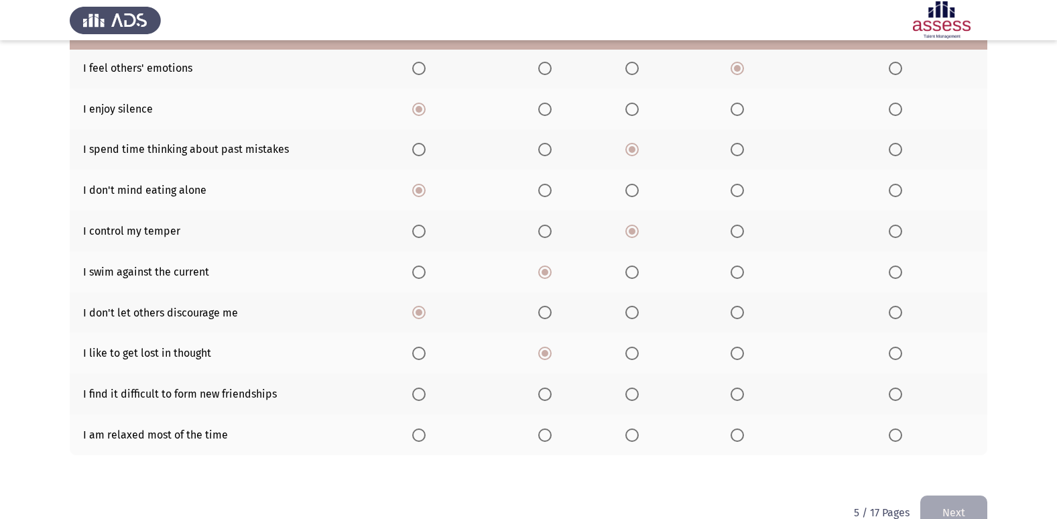
scroll to position [196, 0]
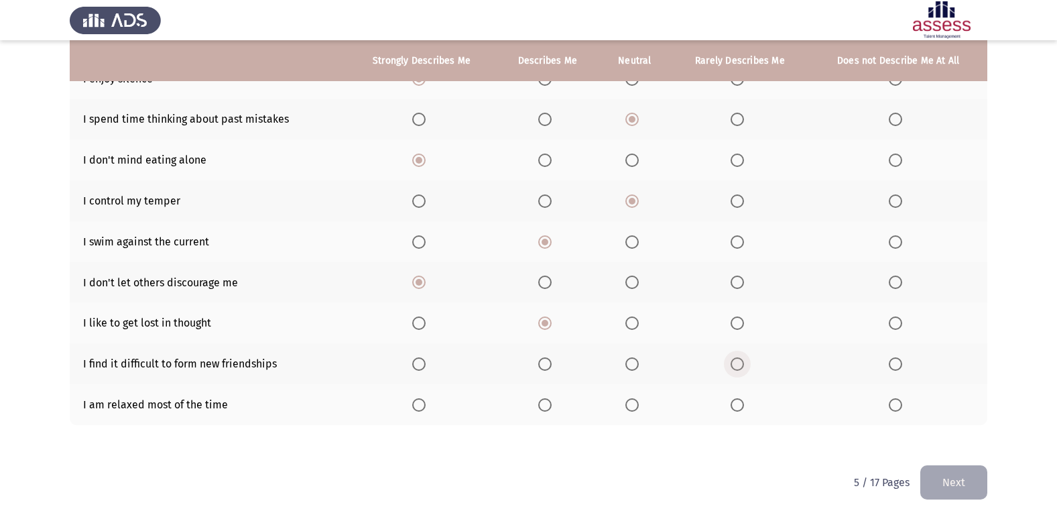
click at [738, 369] on span "Select an option" at bounding box center [736, 363] width 13 height 13
click at [738, 369] on input "Select an option" at bounding box center [736, 363] width 13 height 13
click at [546, 402] on span "Select an option" at bounding box center [544, 404] width 13 height 13
click at [546, 402] on input "Select an option" at bounding box center [544, 404] width 13 height 13
click at [981, 476] on button "Next" at bounding box center [953, 482] width 67 height 34
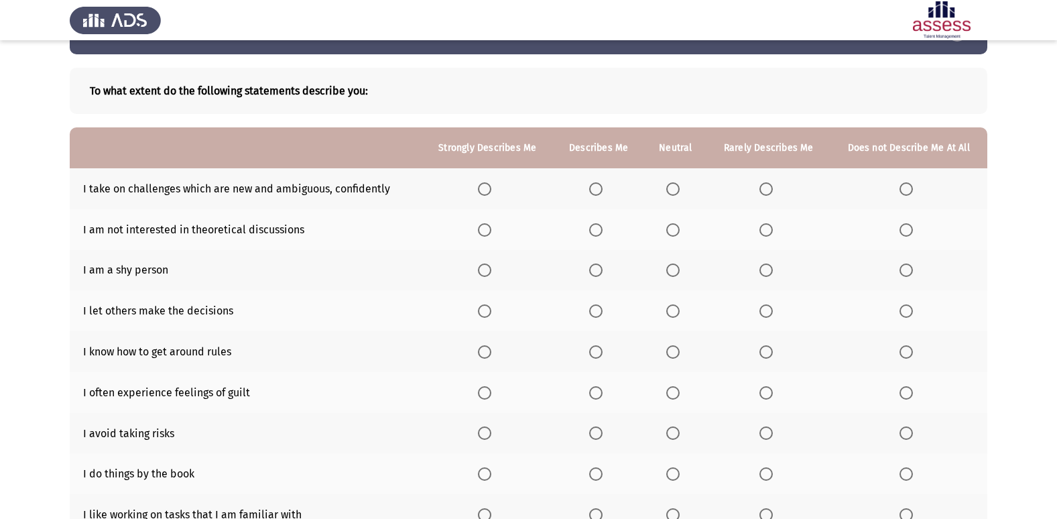
scroll to position [67, 0]
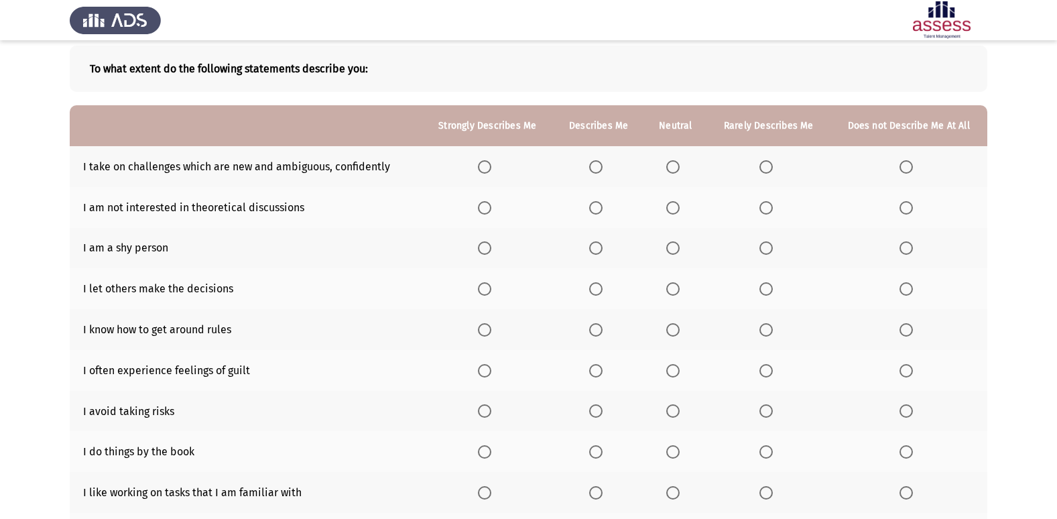
click at [505, 169] on th at bounding box center [487, 166] width 131 height 41
click at [488, 172] on span "Select an option" at bounding box center [484, 166] width 13 height 13
click at [488, 172] on input "Select an option" at bounding box center [484, 166] width 13 height 13
click at [904, 207] on span "Select an option" at bounding box center [905, 207] width 13 height 13
click at [904, 207] on input "Select an option" at bounding box center [905, 207] width 13 height 13
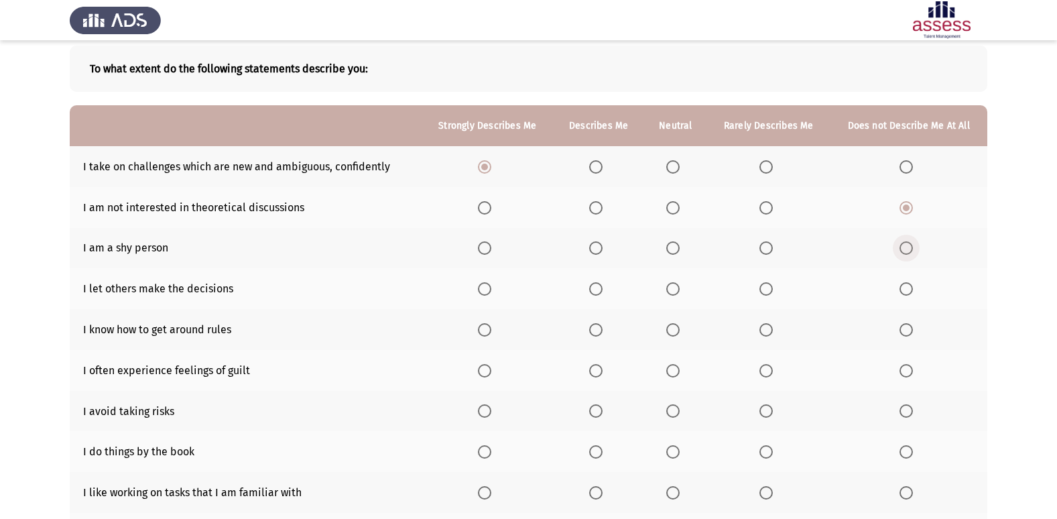
click at [910, 247] on span "Select an option" at bounding box center [905, 247] width 13 height 13
click at [910, 247] on input "Select an option" at bounding box center [905, 247] width 13 height 13
click at [907, 293] on span "Select an option" at bounding box center [905, 288] width 13 height 13
click at [907, 293] on input "Select an option" at bounding box center [905, 288] width 13 height 13
click at [598, 328] on span "Select an option" at bounding box center [595, 329] width 13 height 13
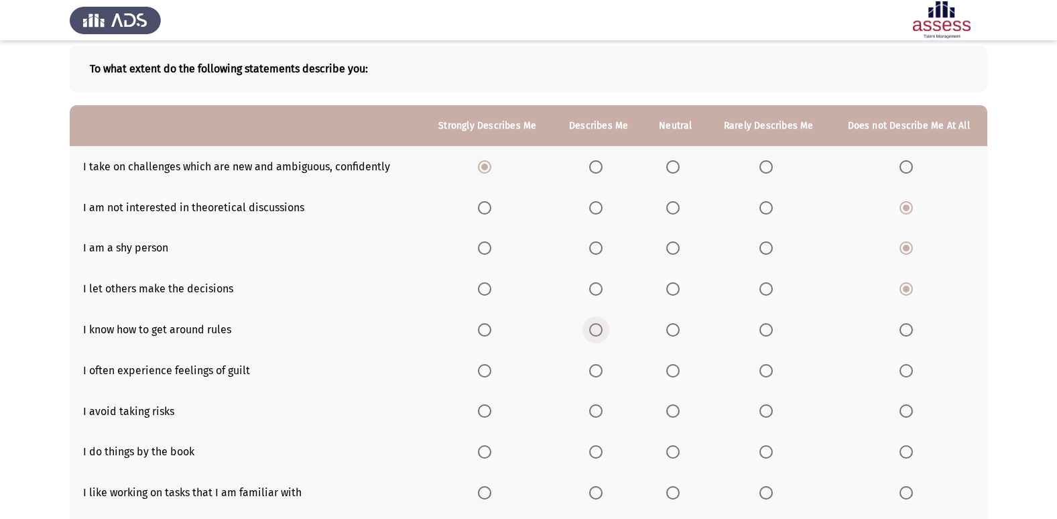
click at [598, 328] on input "Select an option" at bounding box center [595, 329] width 13 height 13
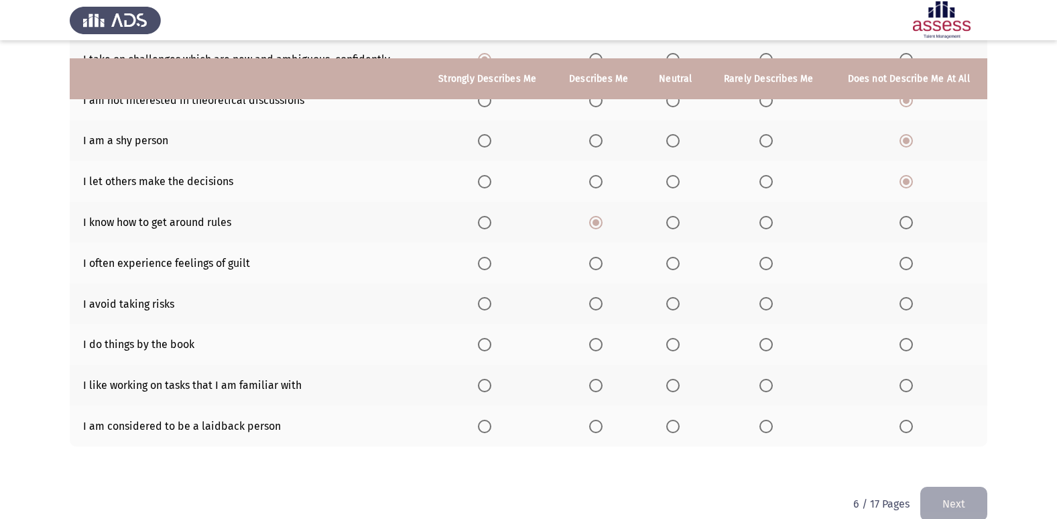
scroll to position [196, 0]
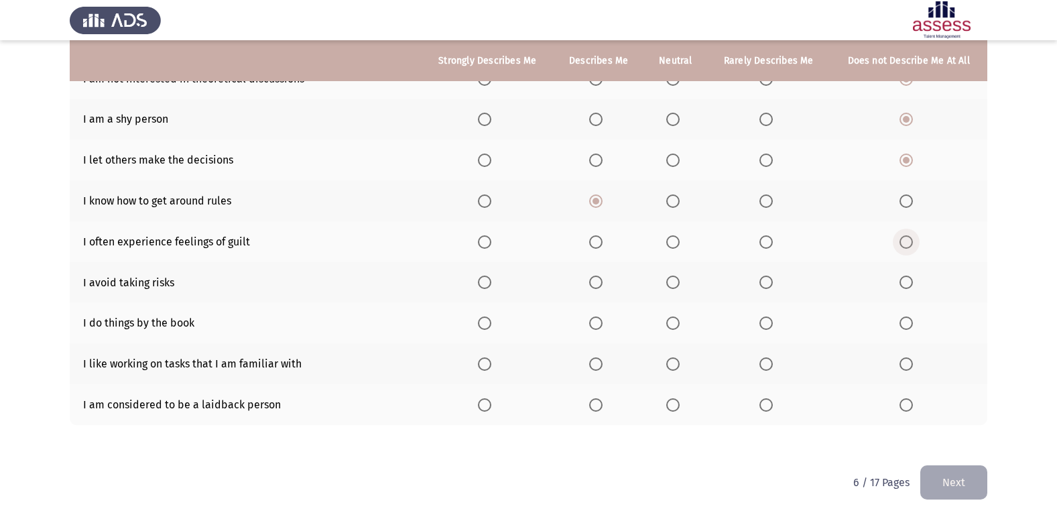
click at [912, 244] on span "Select an option" at bounding box center [905, 241] width 13 height 13
click at [912, 244] on input "Select an option" at bounding box center [905, 241] width 13 height 13
click at [910, 284] on span "Select an option" at bounding box center [905, 281] width 13 height 13
click at [910, 284] on input "Select an option" at bounding box center [905, 281] width 13 height 13
click at [669, 328] on span "Select an option" at bounding box center [672, 322] width 13 height 13
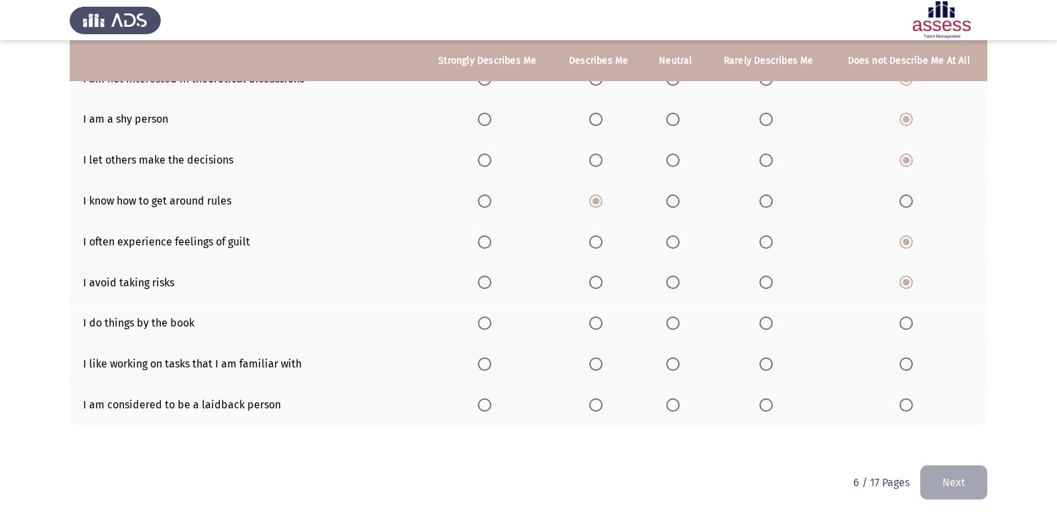
click at [669, 328] on input "Select an option" at bounding box center [672, 322] width 13 height 13
click at [596, 361] on span "Select an option" at bounding box center [595, 363] width 13 height 13
click at [596, 361] on input "Select an option" at bounding box center [595, 363] width 13 height 13
click at [601, 401] on span "Select an option" at bounding box center [595, 404] width 13 height 13
click at [601, 401] on input "Select an option" at bounding box center [595, 404] width 13 height 13
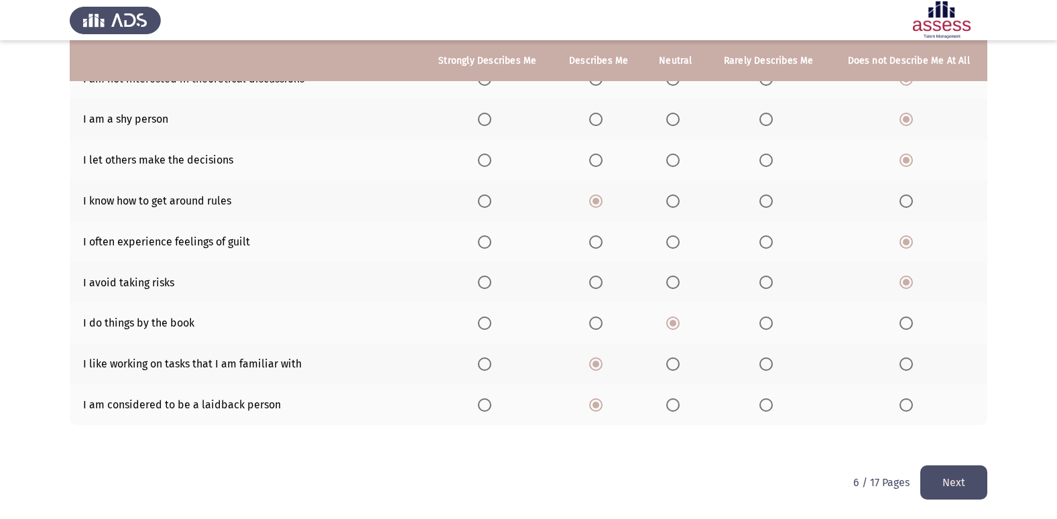
click at [961, 471] on button "Next" at bounding box center [953, 482] width 67 height 34
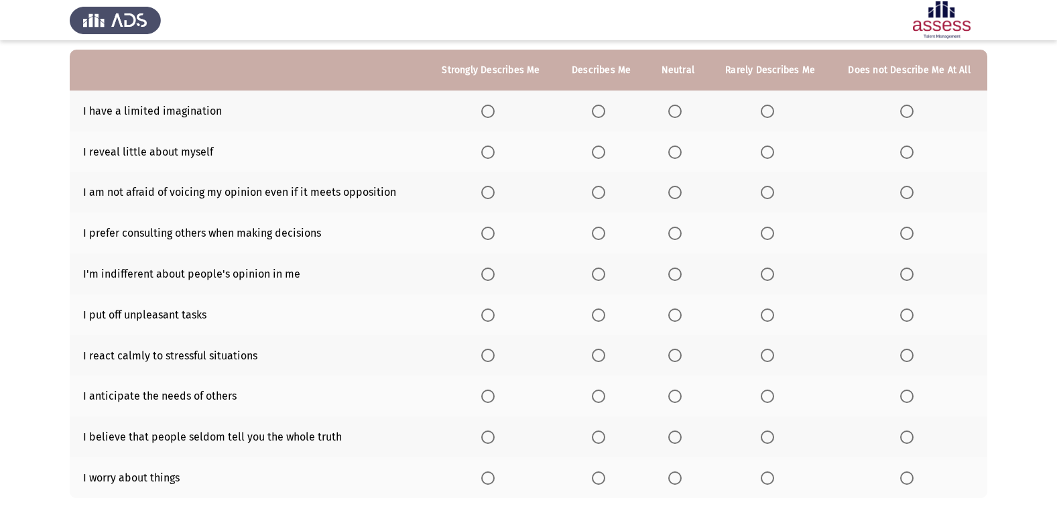
scroll to position [134, 0]
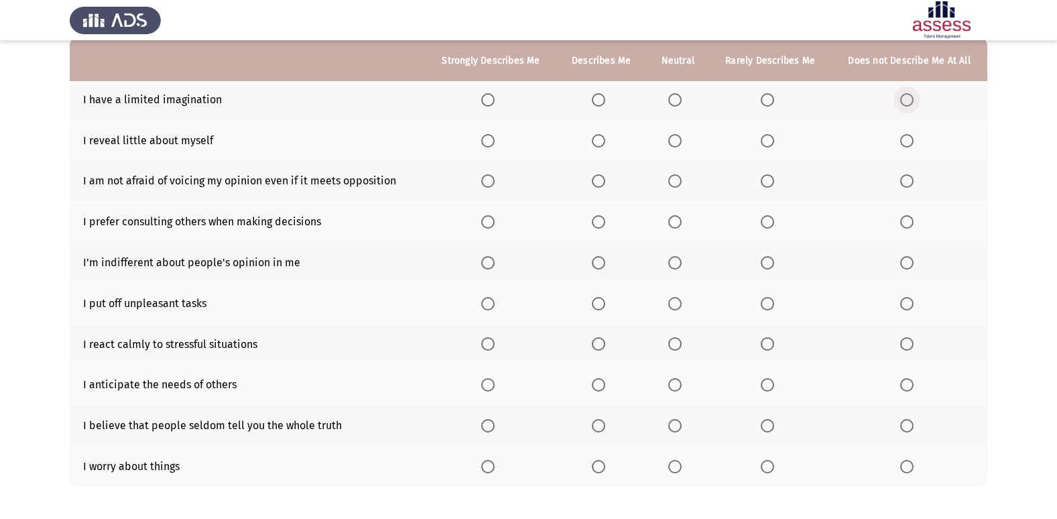
click at [907, 103] on span "Select an option" at bounding box center [906, 99] width 13 height 13
click at [907, 103] on input "Select an option" at bounding box center [906, 99] width 13 height 13
click at [494, 143] on span "Select an option" at bounding box center [487, 140] width 13 height 13
click at [494, 143] on input "Select an option" at bounding box center [487, 140] width 13 height 13
click at [489, 191] on th at bounding box center [491, 181] width 131 height 41
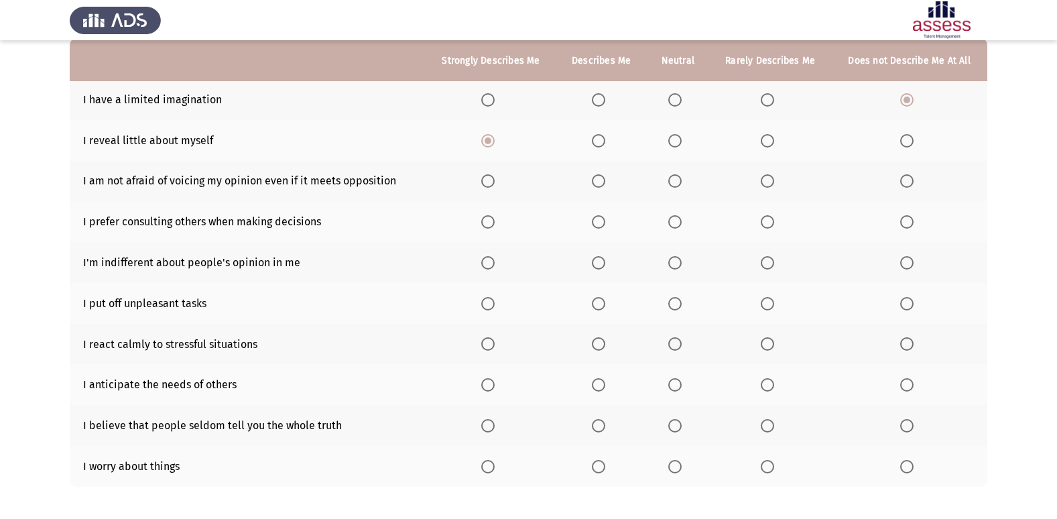
click at [492, 190] on th at bounding box center [491, 181] width 131 height 41
click at [495, 182] on span "Select an option" at bounding box center [487, 180] width 13 height 13
click at [495, 182] on input "Select an option" at bounding box center [487, 180] width 13 height 13
click at [675, 225] on span "Select an option" at bounding box center [674, 221] width 13 height 13
click at [675, 225] on input "Select an option" at bounding box center [674, 221] width 13 height 13
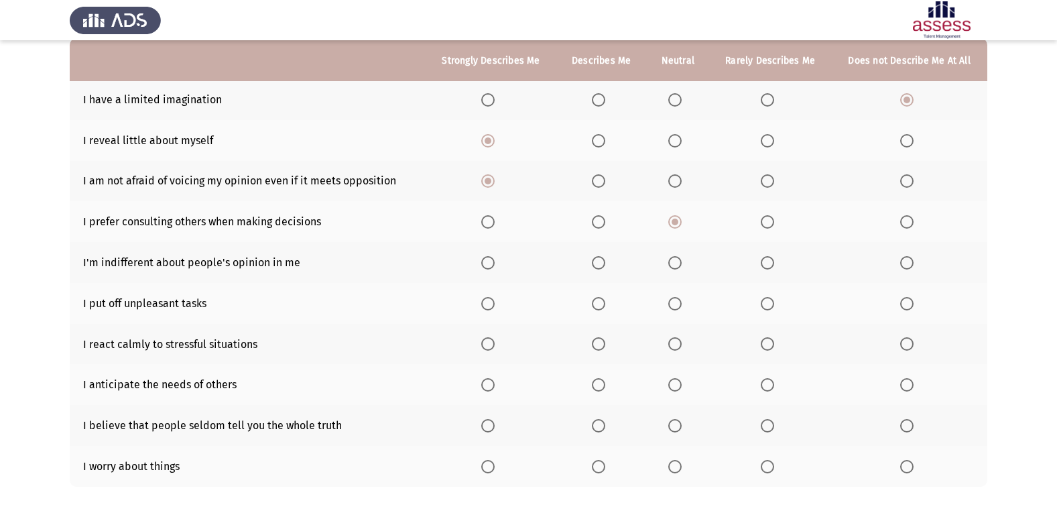
click at [488, 266] on span "Select an option" at bounding box center [487, 262] width 13 height 13
click at [488, 266] on input "Select an option" at bounding box center [487, 262] width 13 height 13
click at [767, 304] on span "Select an option" at bounding box center [767, 303] width 13 height 13
click at [767, 304] on input "Select an option" at bounding box center [767, 303] width 13 height 13
click at [598, 342] on span "Select an option" at bounding box center [598, 343] width 13 height 13
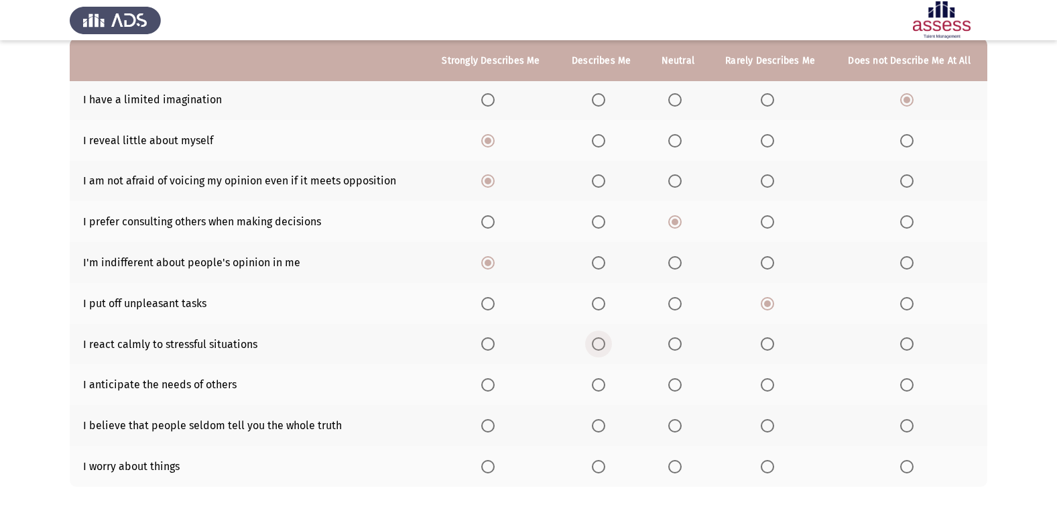
click at [598, 342] on input "Select an option" at bounding box center [598, 343] width 13 height 13
click at [493, 343] on span "Select an option" at bounding box center [487, 343] width 13 height 13
click at [493, 343] on input "Select an option" at bounding box center [487, 343] width 13 height 13
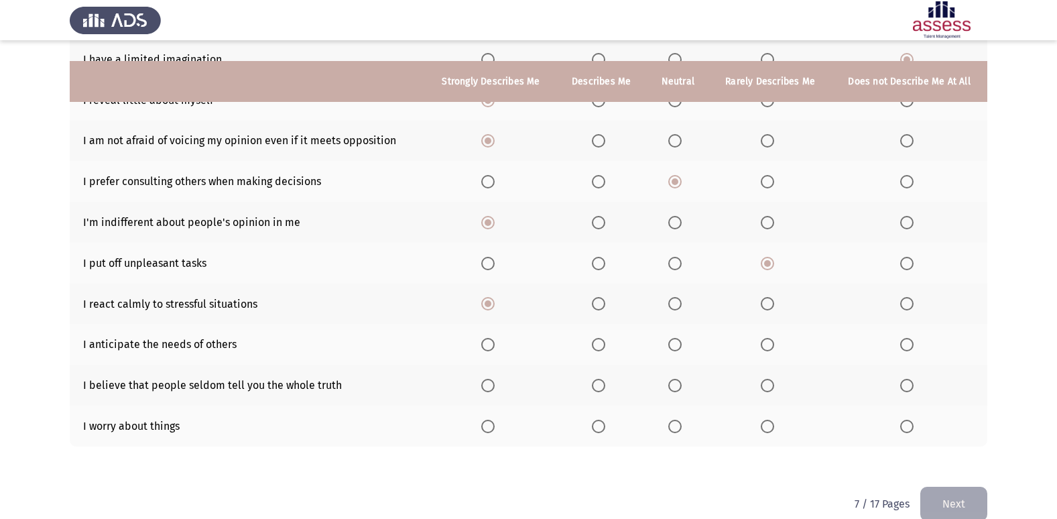
scroll to position [196, 0]
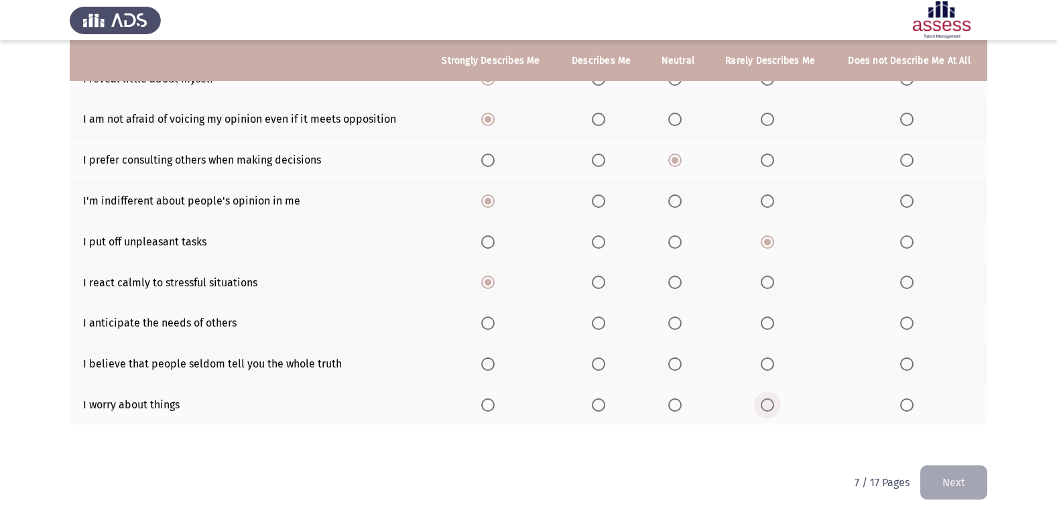
click at [764, 400] on span "Select an option" at bounding box center [767, 404] width 13 height 13
click at [764, 400] on input "Select an option" at bounding box center [767, 404] width 13 height 13
click at [600, 367] on span "Select an option" at bounding box center [598, 363] width 13 height 13
click at [600, 367] on input "Select an option" at bounding box center [598, 363] width 13 height 13
click at [673, 324] on span "Select an option" at bounding box center [674, 322] width 13 height 13
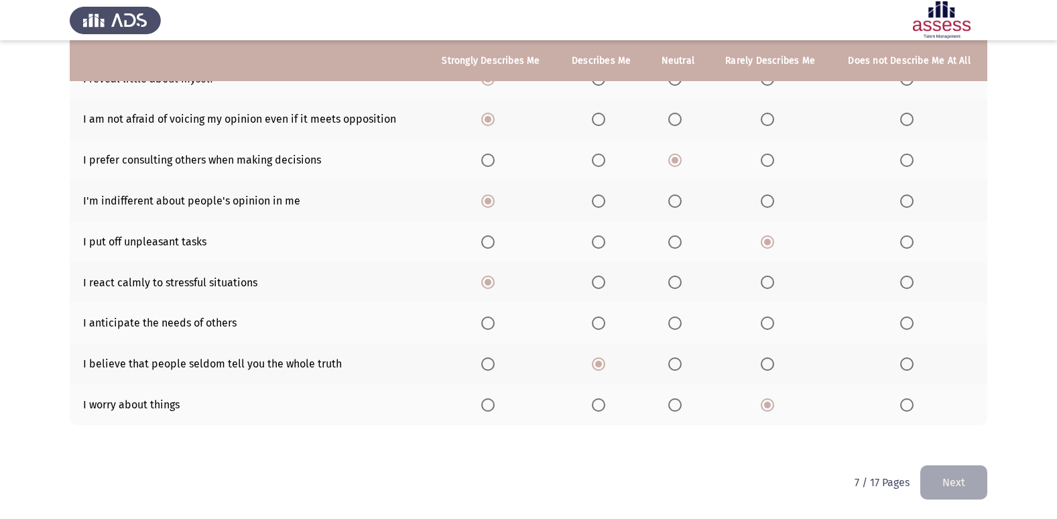
click at [673, 324] on input "Select an option" at bounding box center [674, 322] width 13 height 13
click at [960, 477] on button "Next" at bounding box center [953, 482] width 67 height 34
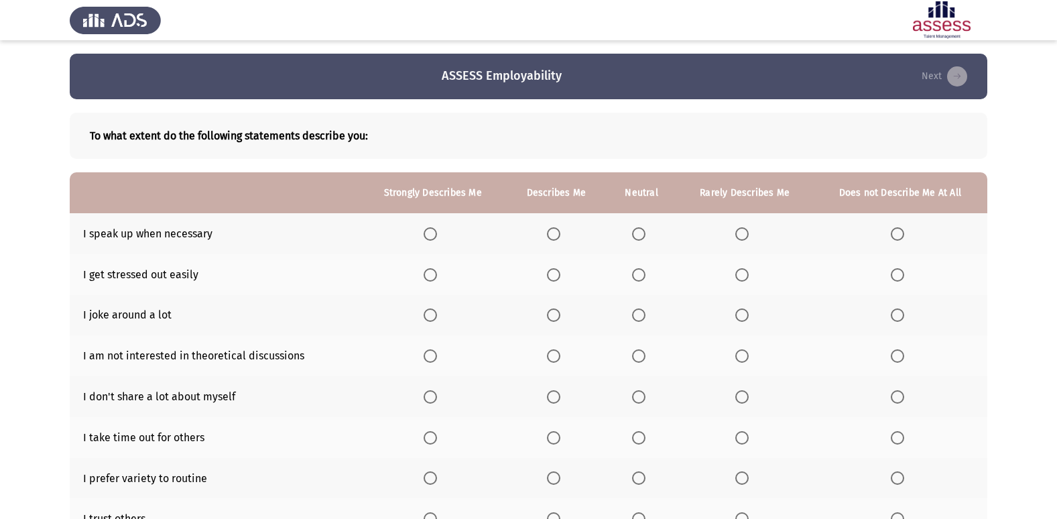
scroll to position [67, 0]
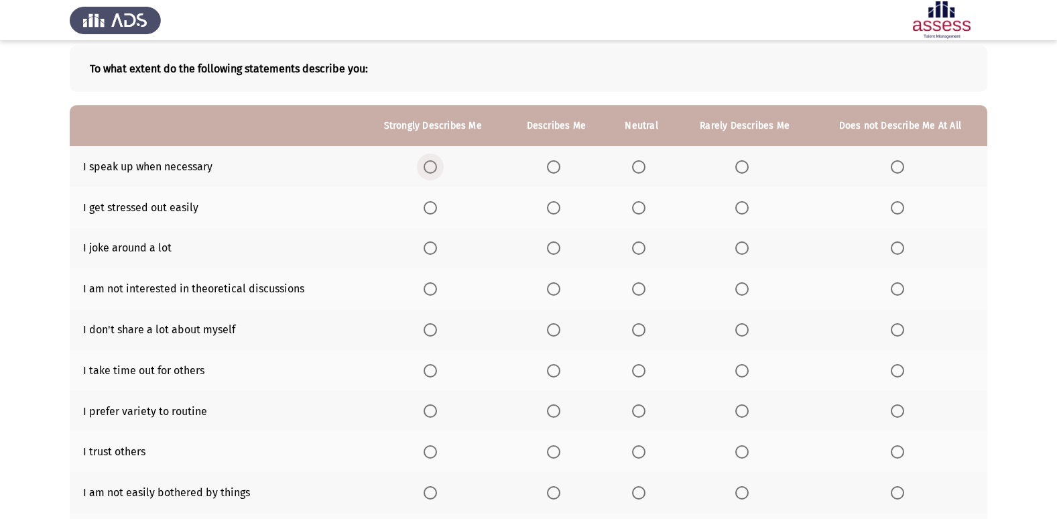
click at [430, 168] on span "Select an option" at bounding box center [430, 166] width 13 height 13
click at [430, 168] on input "Select an option" at bounding box center [430, 166] width 13 height 13
click at [897, 210] on span "Select an option" at bounding box center [897, 207] width 13 height 13
click at [897, 210] on input "Select an option" at bounding box center [897, 207] width 13 height 13
click at [553, 251] on span "Select an option" at bounding box center [553, 247] width 13 height 13
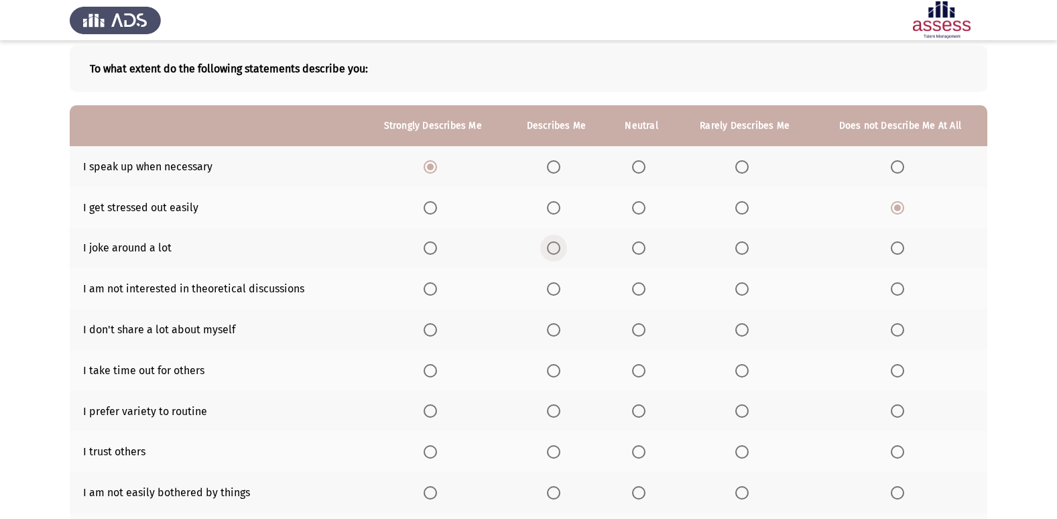
click at [553, 251] on input "Select an option" at bounding box center [553, 247] width 13 height 13
click at [897, 282] on span "Select an option" at bounding box center [897, 288] width 13 height 13
click at [897, 282] on input "Select an option" at bounding box center [897, 288] width 13 height 13
click at [432, 332] on span "Select an option" at bounding box center [430, 329] width 13 height 13
click at [432, 332] on input "Select an option" at bounding box center [430, 329] width 13 height 13
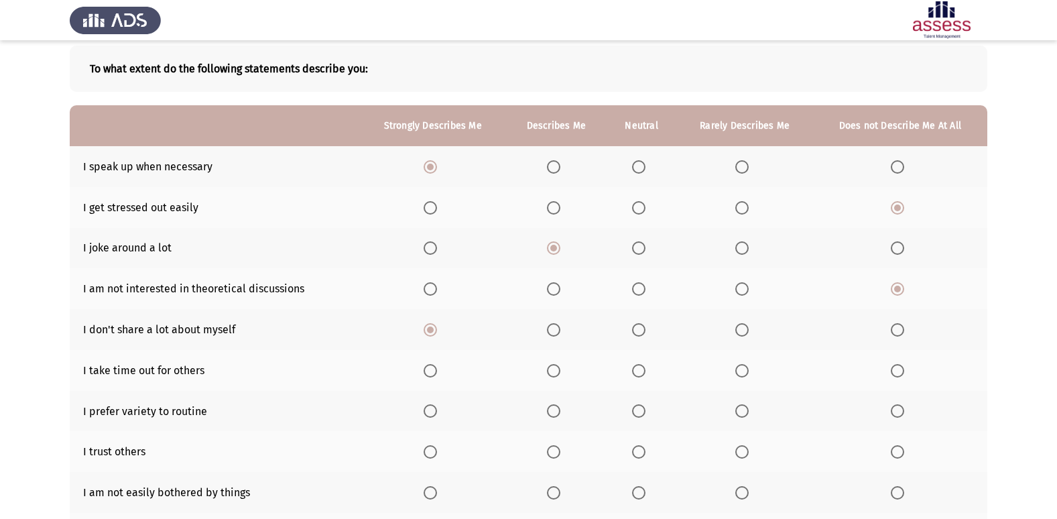
click at [553, 377] on th at bounding box center [556, 370] width 101 height 41
click at [551, 370] on span "Select an option" at bounding box center [553, 370] width 13 height 13
click at [551, 370] on input "Select an option" at bounding box center [553, 370] width 13 height 13
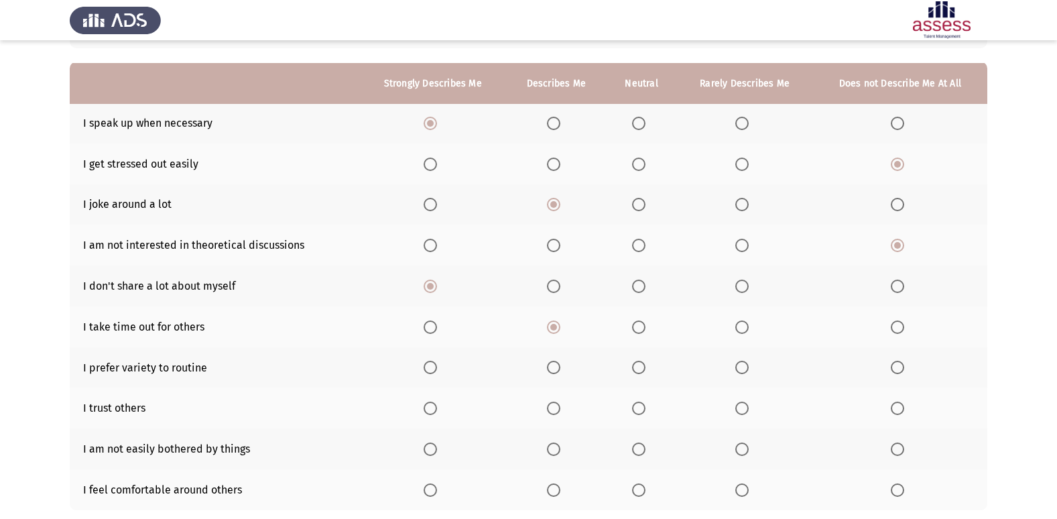
scroll to position [134, 0]
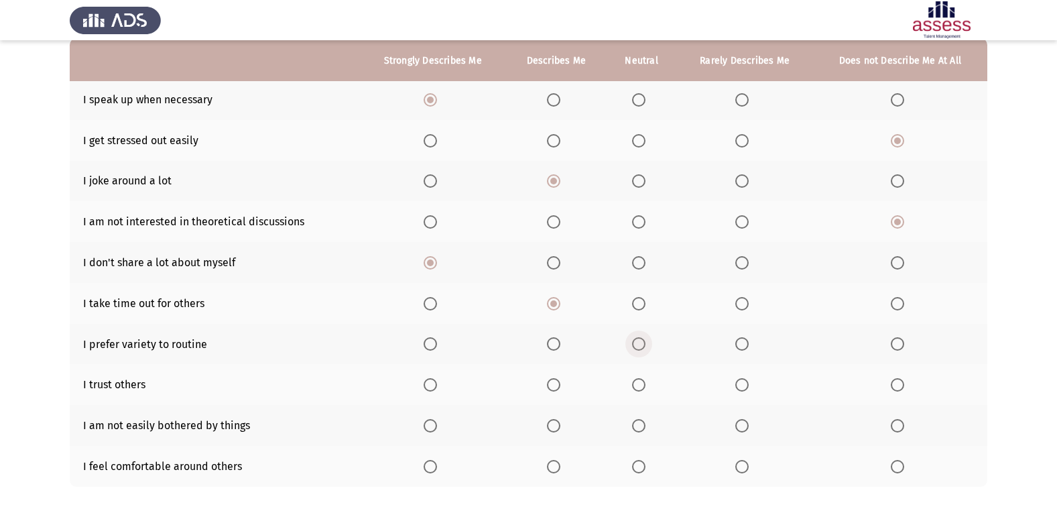
click at [642, 344] on span "Select an option" at bounding box center [638, 343] width 13 height 13
click at [642, 344] on input "Select an option" at bounding box center [638, 343] width 13 height 13
click at [737, 391] on span "Select an option" at bounding box center [741, 384] width 13 height 13
click at [737, 391] on input "Select an option" at bounding box center [741, 384] width 13 height 13
click at [432, 428] on span "Select an option" at bounding box center [430, 425] width 13 height 13
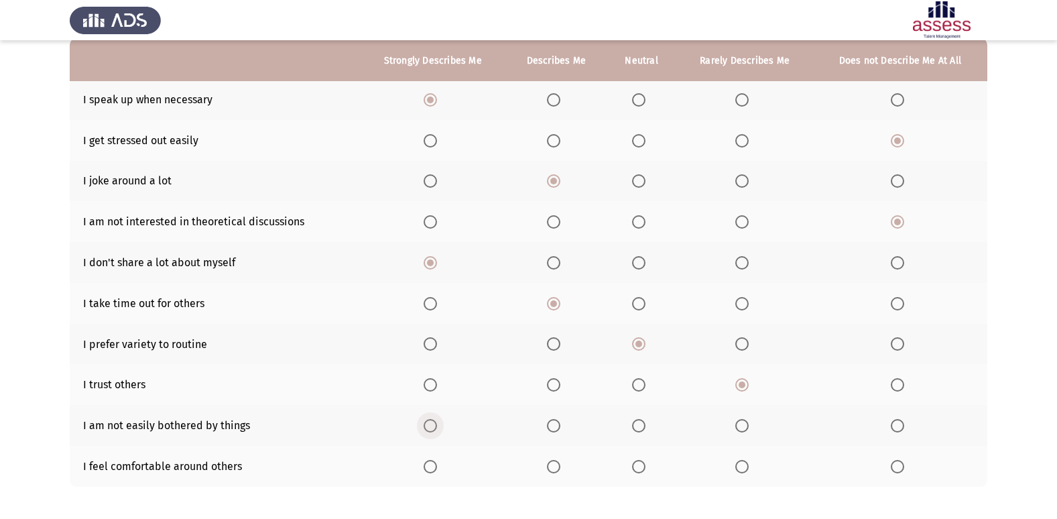
click at [432, 428] on input "Select an option" at bounding box center [430, 425] width 13 height 13
click at [635, 462] on span "Select an option" at bounding box center [638, 466] width 13 height 13
click at [635, 462] on input "Select an option" at bounding box center [638, 466] width 13 height 13
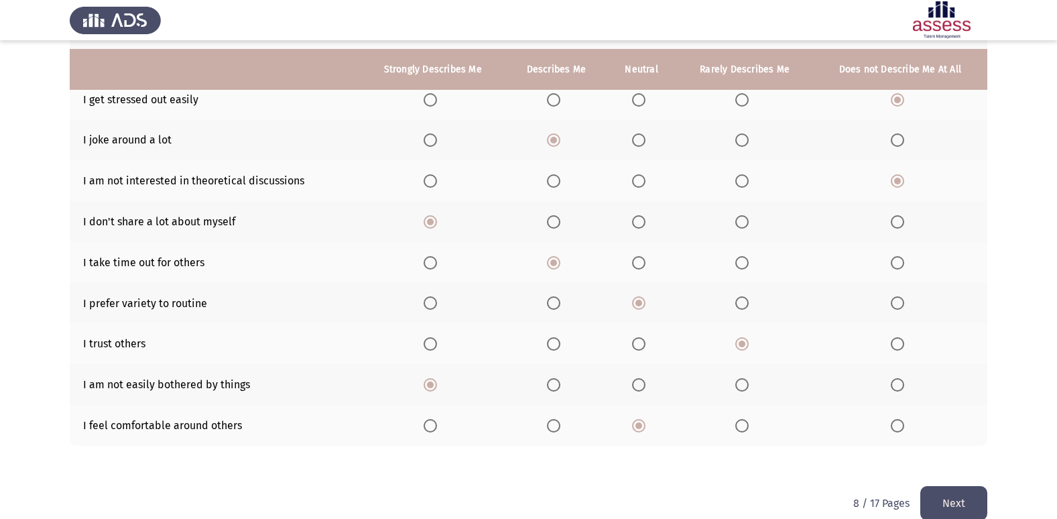
scroll to position [196, 0]
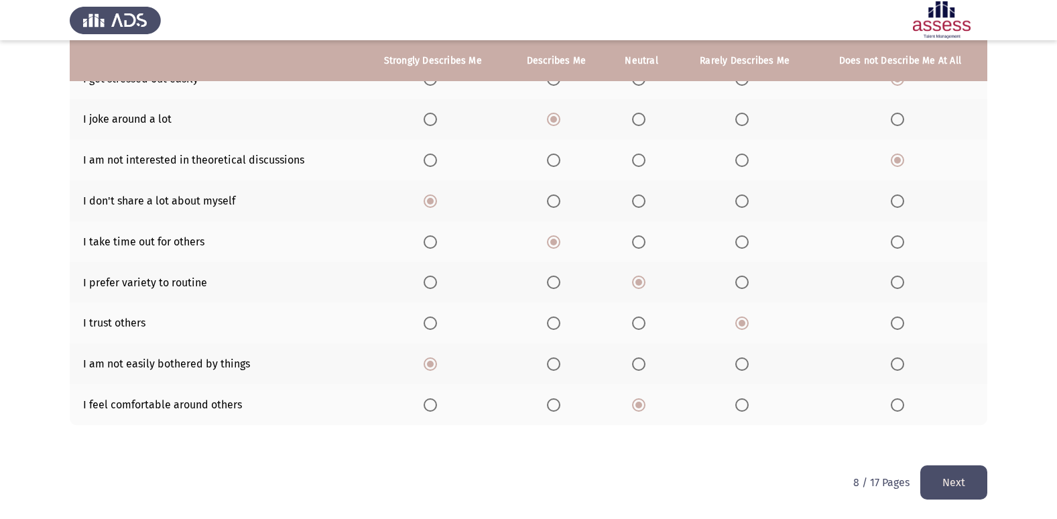
click at [967, 476] on button "Next" at bounding box center [953, 482] width 67 height 34
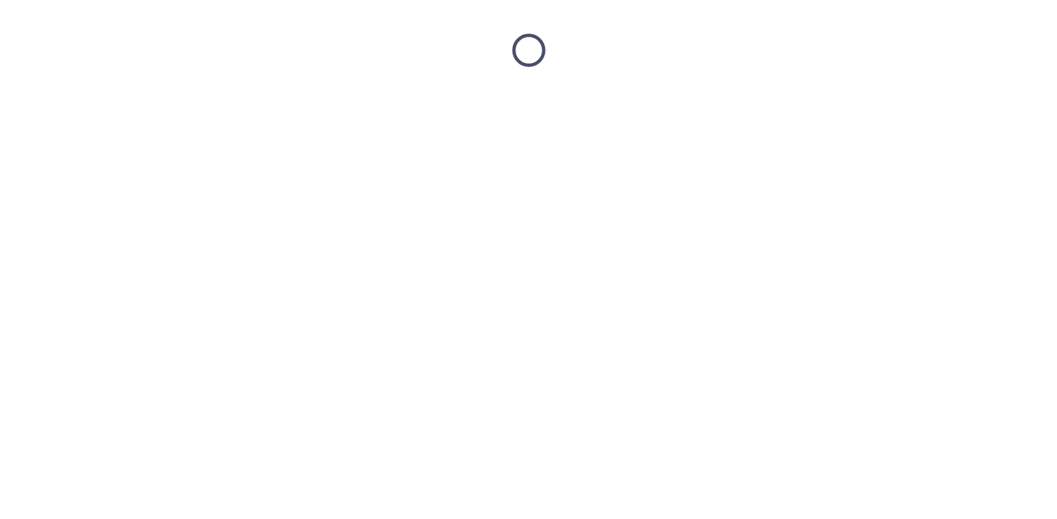
scroll to position [0, 0]
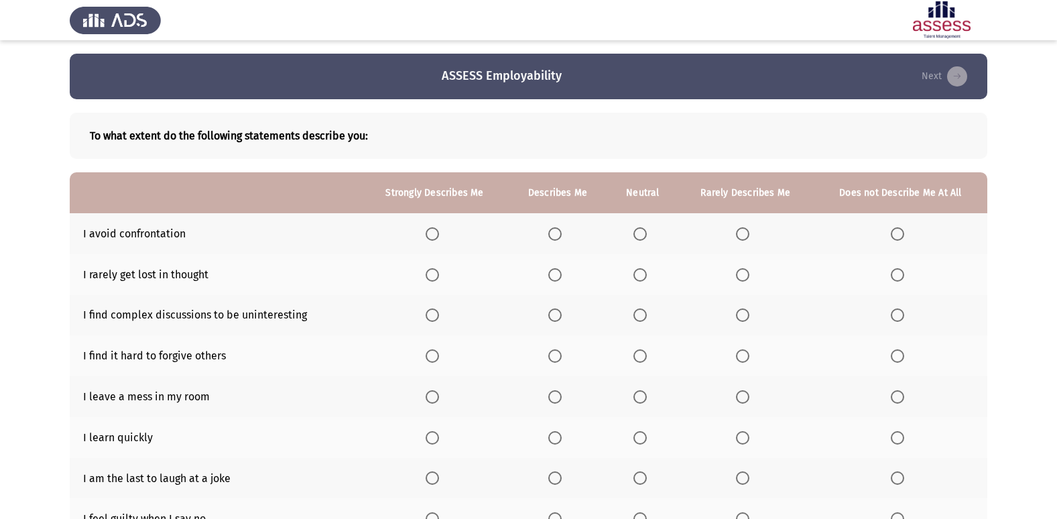
click at [430, 233] on span "Select an option" at bounding box center [432, 233] width 13 height 13
click at [430, 233] on input "Select an option" at bounding box center [432, 233] width 13 height 13
click at [639, 274] on span "Select an option" at bounding box center [639, 274] width 13 height 13
click at [639, 274] on input "Select an option" at bounding box center [639, 274] width 13 height 13
click at [895, 318] on span "Select an option" at bounding box center [897, 314] width 13 height 13
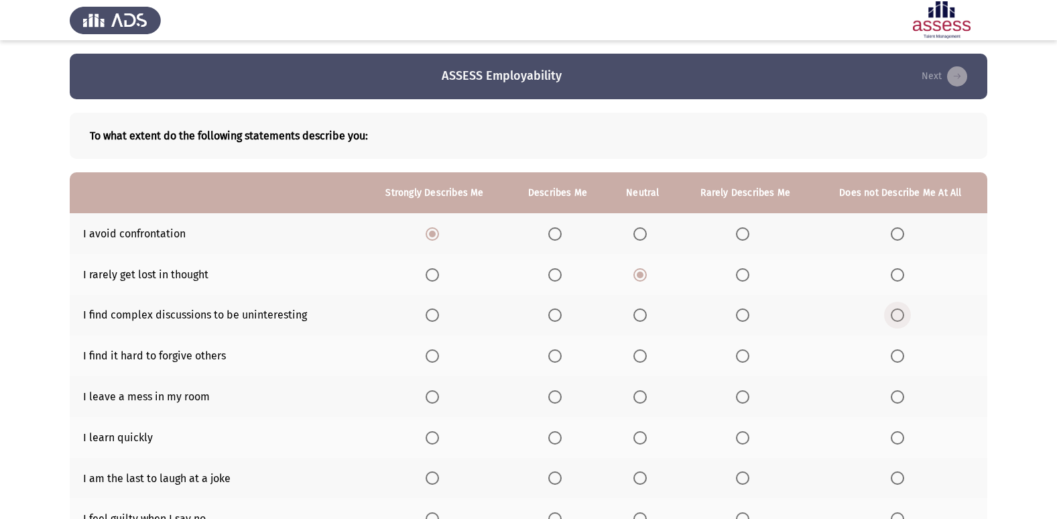
click at [895, 318] on input "Select an option" at bounding box center [897, 314] width 13 height 13
click at [430, 358] on span "Select an option" at bounding box center [432, 355] width 13 height 13
click at [430, 358] on input "Select an option" at bounding box center [432, 355] width 13 height 13
click at [633, 400] on th at bounding box center [643, 396] width 70 height 41
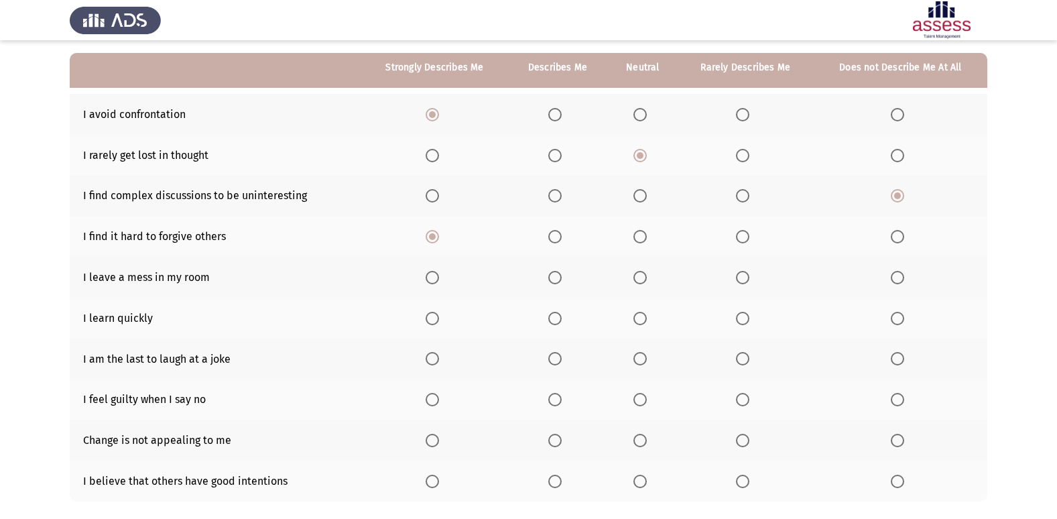
scroll to position [134, 0]
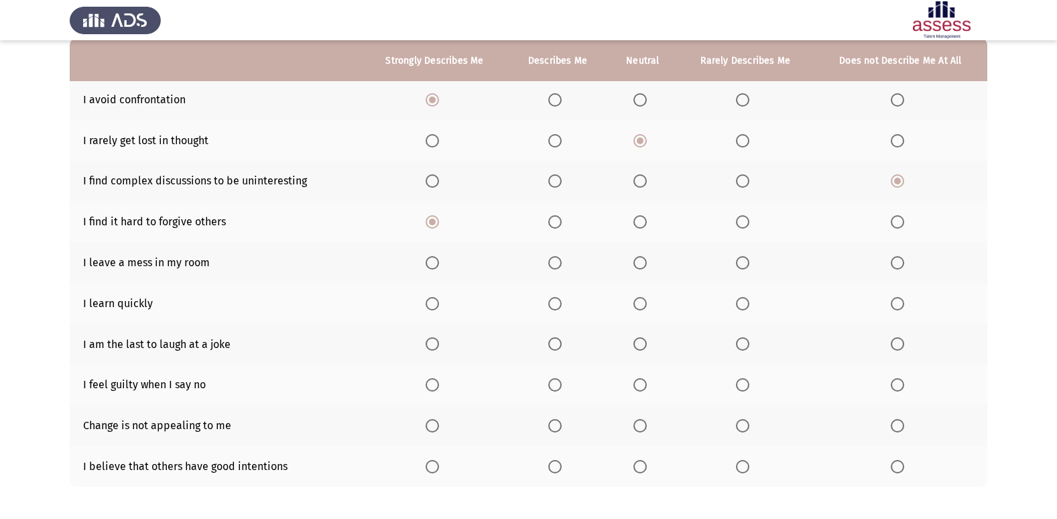
click at [639, 265] on span "Select an option" at bounding box center [639, 262] width 13 height 13
click at [639, 265] on input "Select an option" at bounding box center [639, 262] width 13 height 13
click at [434, 308] on span "Select an option" at bounding box center [432, 303] width 13 height 13
click at [434, 308] on input "Select an option" at bounding box center [432, 303] width 13 height 13
click at [903, 346] on span "Select an option" at bounding box center [897, 343] width 13 height 13
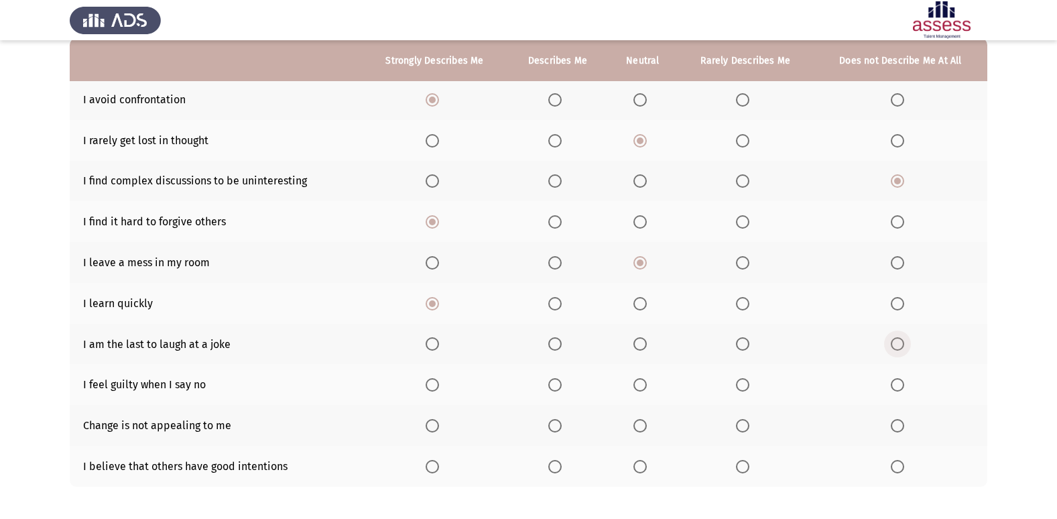
click at [903, 346] on input "Select an option" at bounding box center [897, 343] width 13 height 13
click at [900, 384] on span "Select an option" at bounding box center [897, 384] width 13 height 13
click at [900, 384] on input "Select an option" at bounding box center [897, 384] width 13 height 13
click at [640, 426] on span "Select an option" at bounding box center [640, 426] width 0 height 0
click at [641, 426] on input "Select an option" at bounding box center [639, 425] width 13 height 13
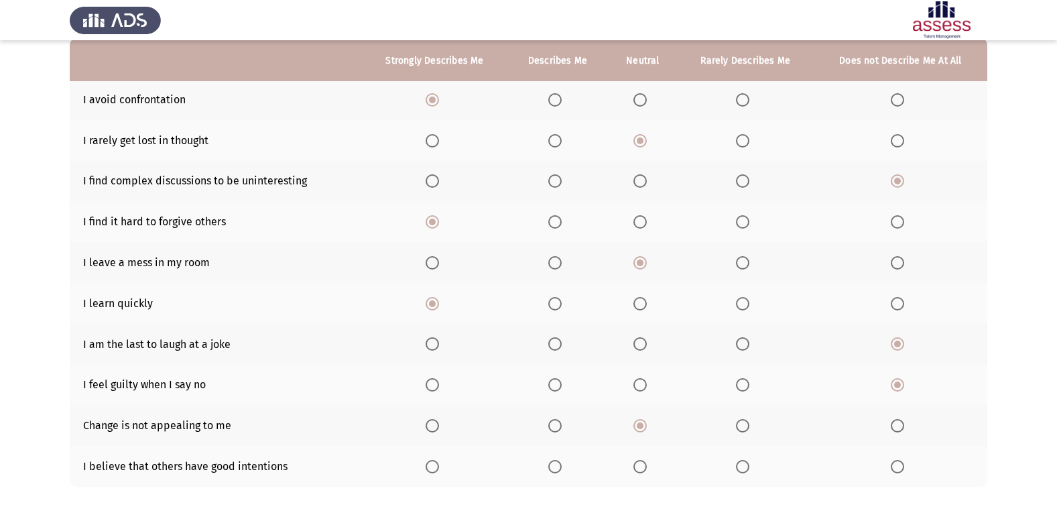
click at [901, 468] on span "Select an option" at bounding box center [897, 466] width 13 height 13
click at [901, 468] on input "Select an option" at bounding box center [897, 466] width 13 height 13
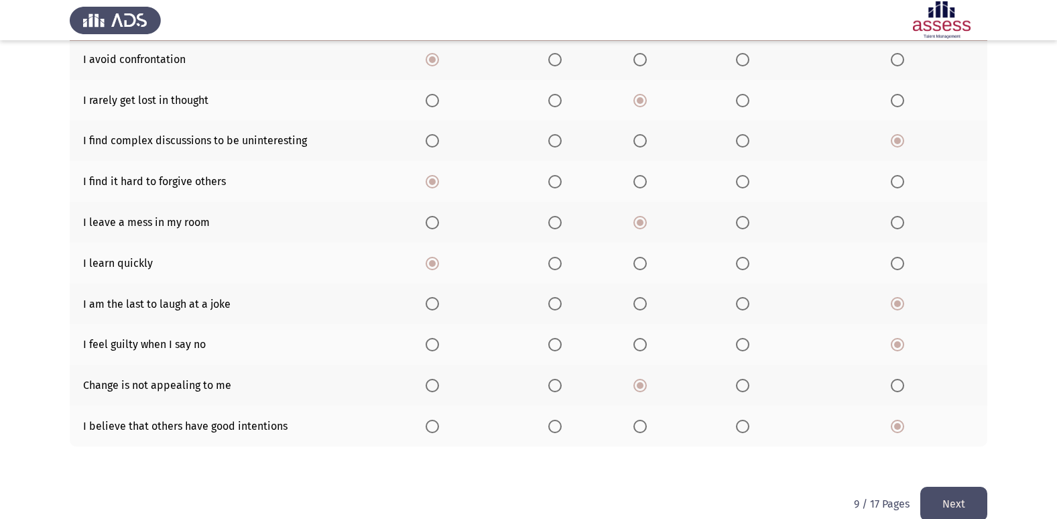
scroll to position [196, 0]
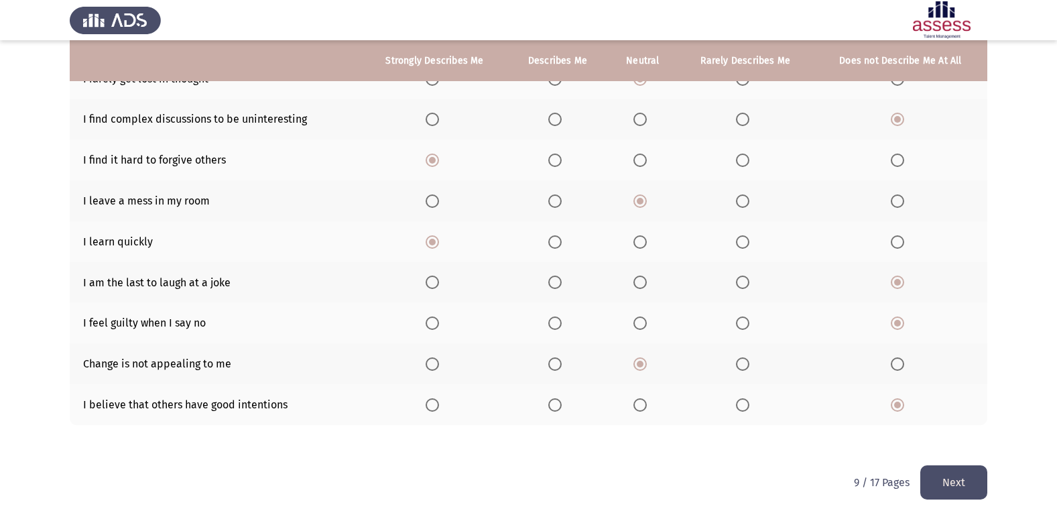
click at [958, 473] on button "Next" at bounding box center [953, 482] width 67 height 34
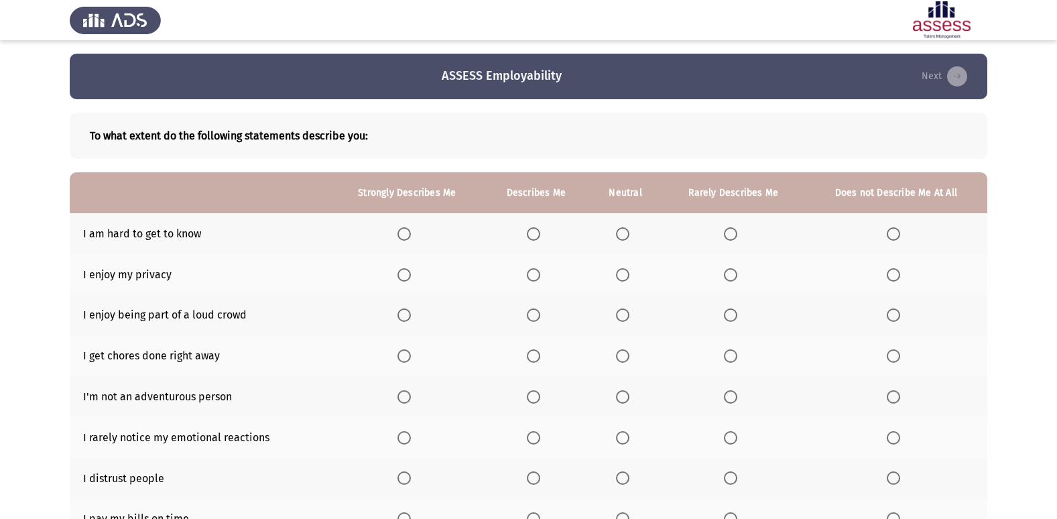
click at [620, 235] on span "Select an option" at bounding box center [622, 233] width 13 height 13
click at [620, 235] on input "Select an option" at bounding box center [622, 233] width 13 height 13
click at [407, 276] on span "Select an option" at bounding box center [403, 274] width 13 height 13
click at [407, 276] on input "Select an option" at bounding box center [403, 274] width 13 height 13
click at [730, 315] on span "Select an option" at bounding box center [730, 315] width 0 height 0
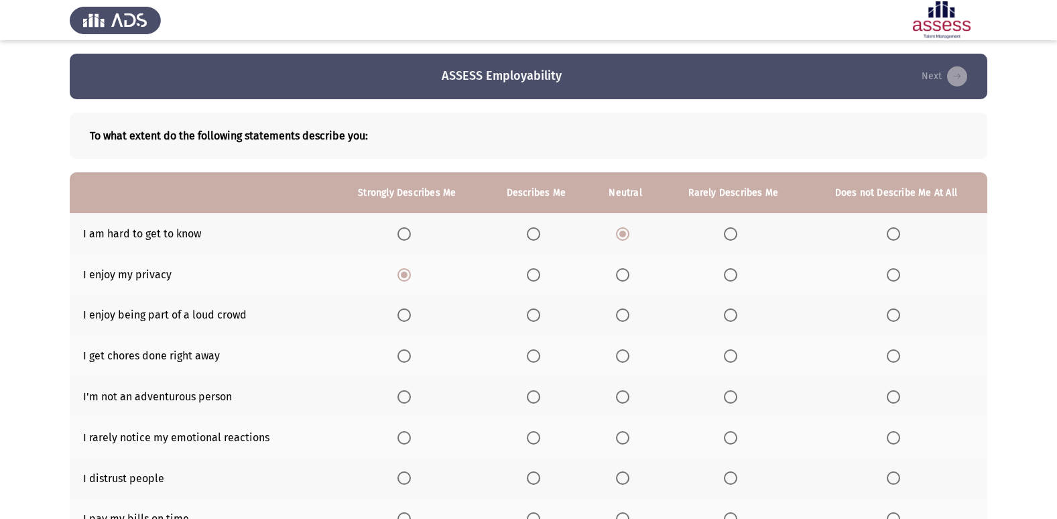
click at [730, 314] on input "Select an option" at bounding box center [730, 314] width 13 height 13
click at [620, 359] on span "Select an option" at bounding box center [622, 355] width 13 height 13
click at [620, 359] on input "Select an option" at bounding box center [622, 355] width 13 height 13
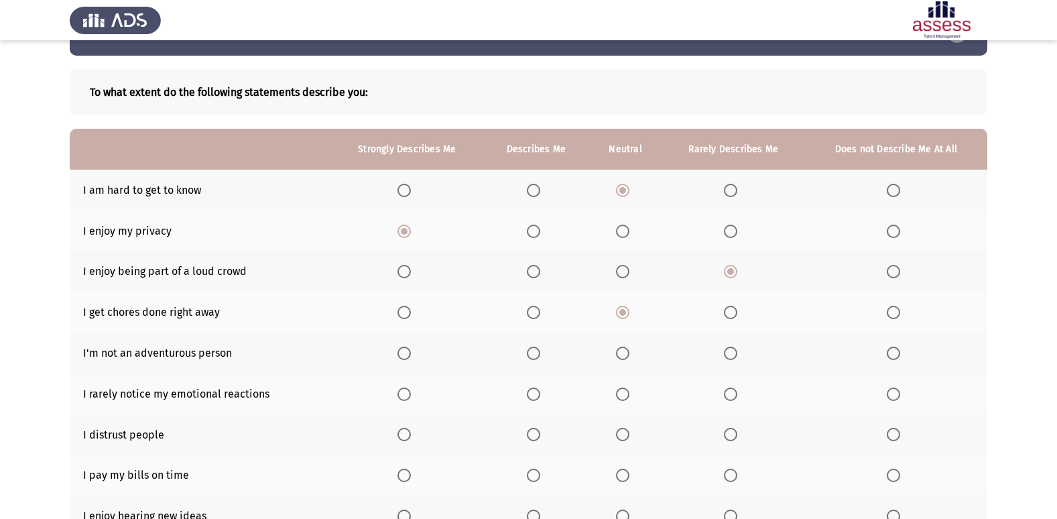
scroll to position [67, 0]
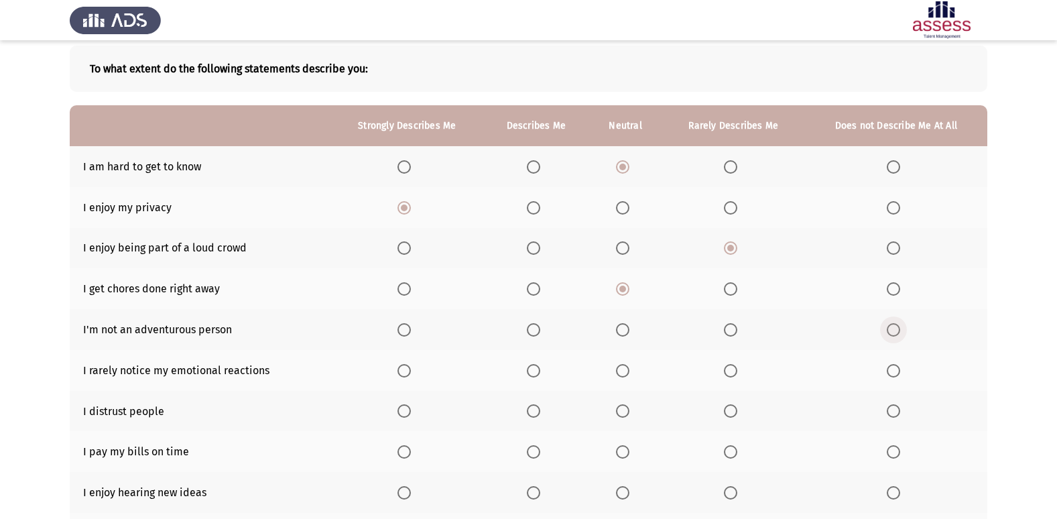
click at [891, 328] on span "Select an option" at bounding box center [893, 329] width 13 height 13
click at [891, 328] on input "Select an option" at bounding box center [893, 329] width 13 height 13
click at [890, 374] on span "Select an option" at bounding box center [893, 370] width 13 height 13
click at [890, 374] on input "Select an option" at bounding box center [893, 370] width 13 height 13
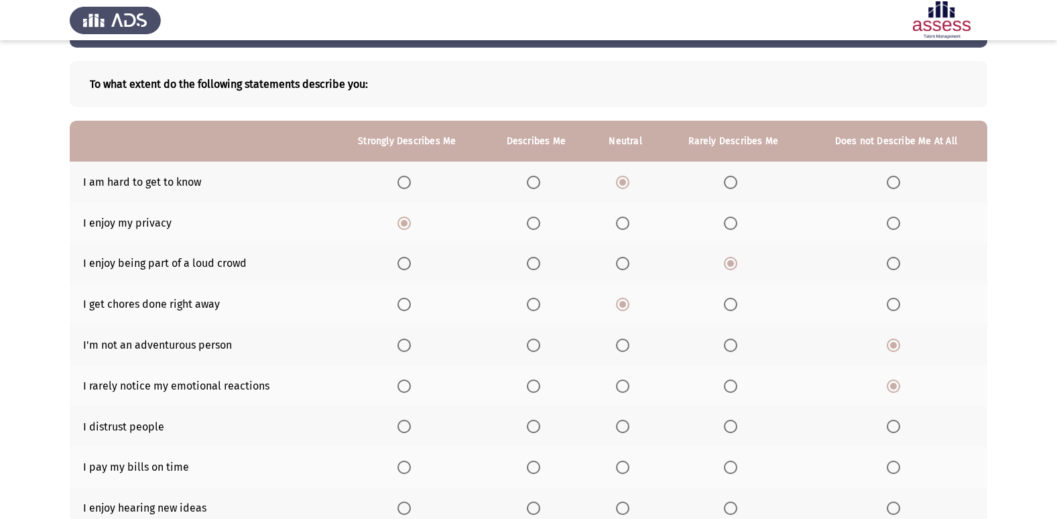
scroll to position [134, 0]
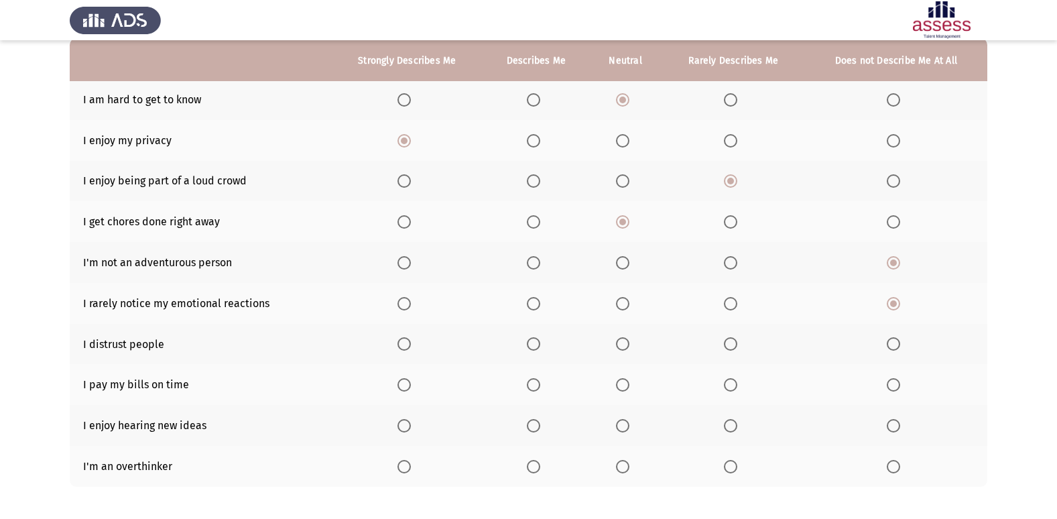
click at [401, 346] on span "Select an option" at bounding box center [403, 343] width 13 height 13
click at [401, 346] on input "Select an option" at bounding box center [403, 343] width 13 height 13
click at [405, 389] on span "Select an option" at bounding box center [403, 384] width 13 height 13
click at [405, 389] on input "Select an option" at bounding box center [403, 384] width 13 height 13
click at [541, 385] on label "Select an option" at bounding box center [536, 384] width 19 height 13
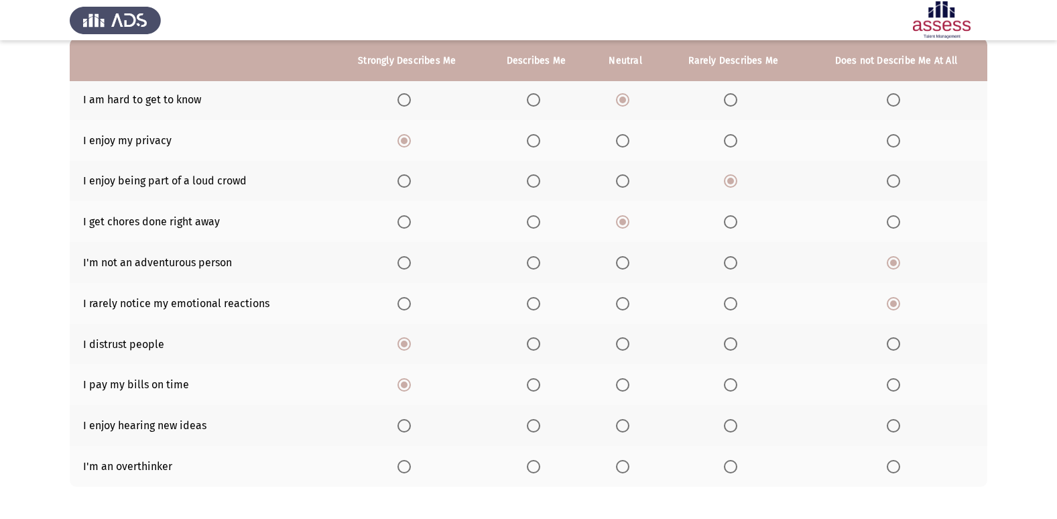
click at [540, 385] on input "Select an option" at bounding box center [533, 384] width 13 height 13
click at [403, 429] on span "Select an option" at bounding box center [403, 425] width 13 height 13
click at [403, 429] on input "Select an option" at bounding box center [403, 425] width 13 height 13
click at [893, 470] on span "Select an option" at bounding box center [893, 466] width 13 height 13
click at [893, 470] on input "Select an option" at bounding box center [893, 466] width 13 height 13
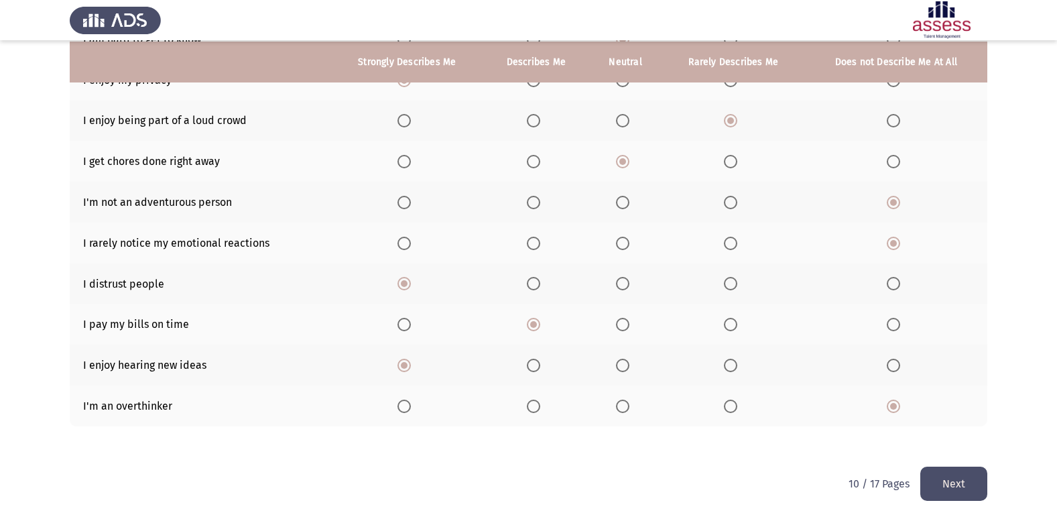
scroll to position [196, 0]
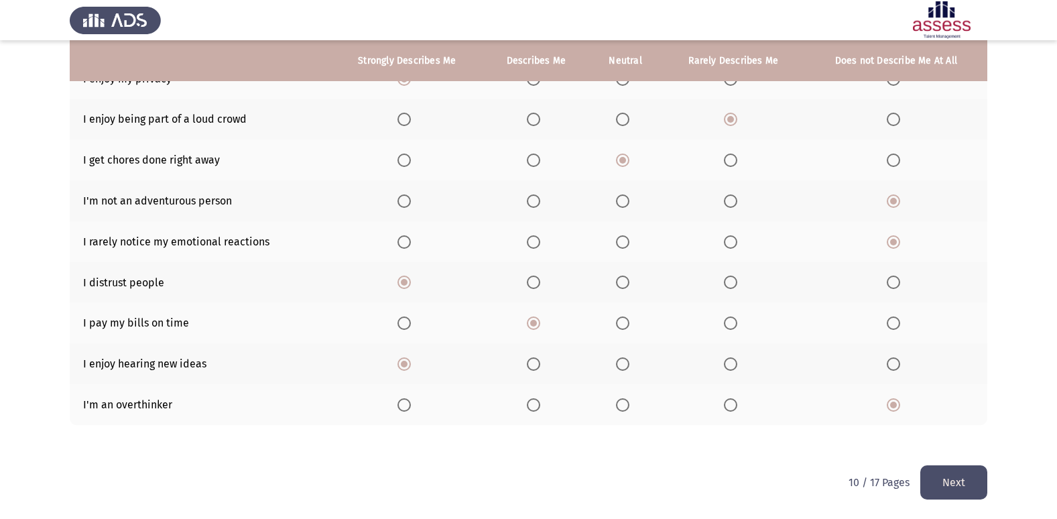
click at [944, 487] on button "Next" at bounding box center [953, 482] width 67 height 34
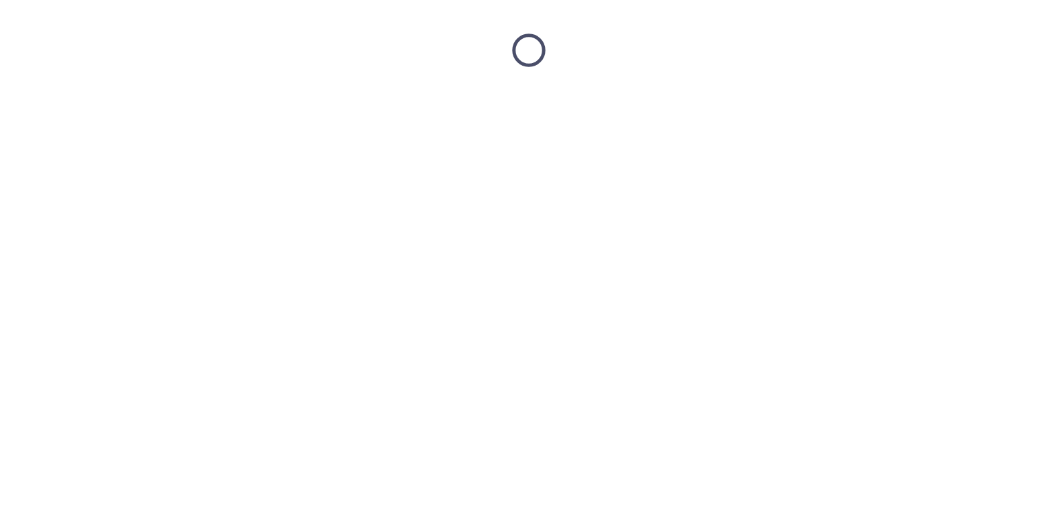
scroll to position [0, 0]
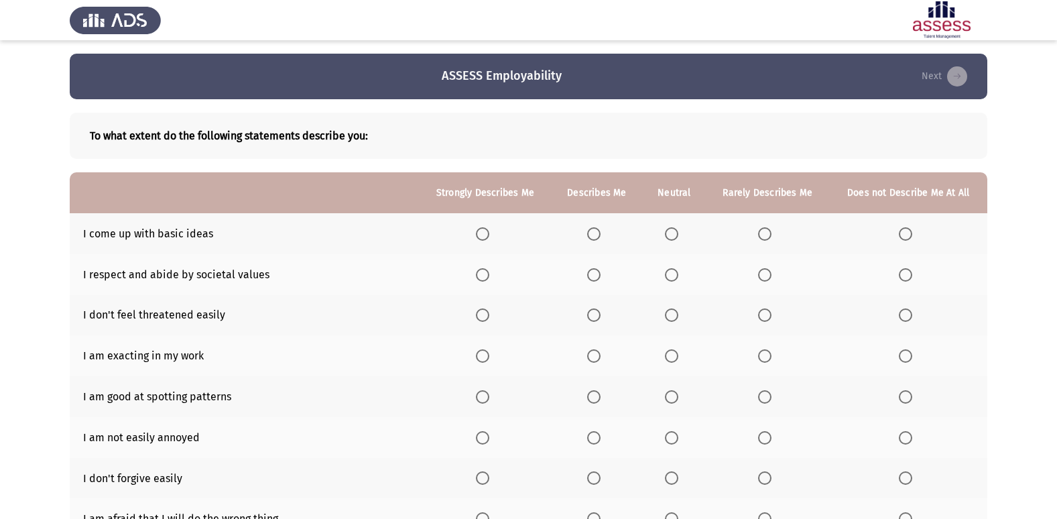
click at [906, 229] on span "Select an option" at bounding box center [905, 233] width 13 height 13
click at [906, 229] on input "Select an option" at bounding box center [905, 233] width 13 height 13
click at [671, 279] on span "Select an option" at bounding box center [671, 274] width 13 height 13
click at [671, 279] on input "Select an option" at bounding box center [671, 274] width 13 height 13
click at [480, 316] on span "Select an option" at bounding box center [482, 314] width 13 height 13
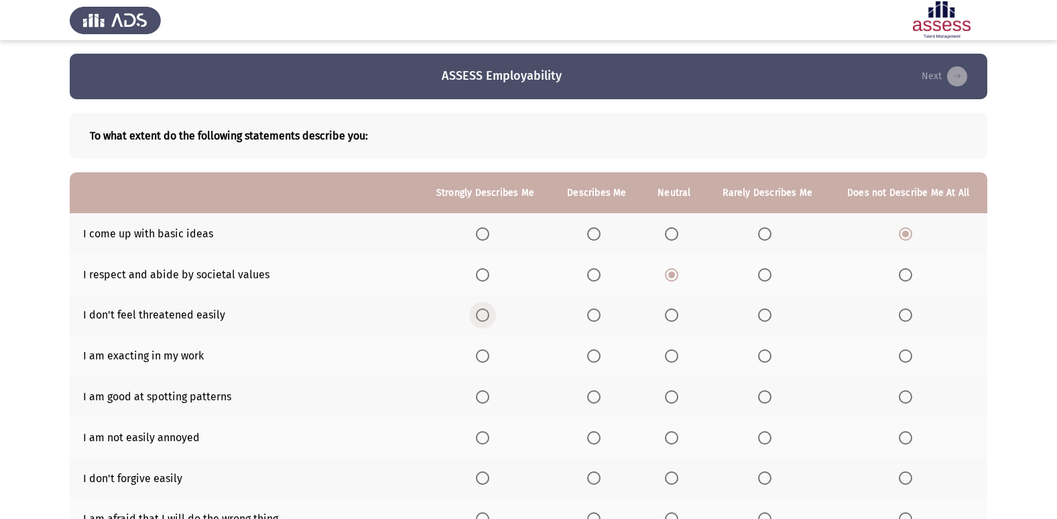
click at [480, 316] on input "Select an option" at bounding box center [482, 314] width 13 height 13
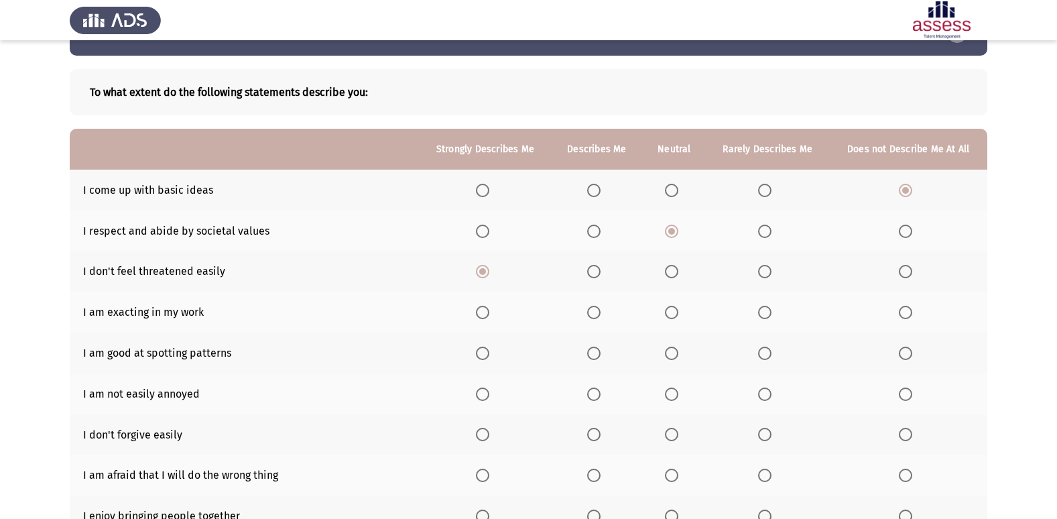
scroll to position [67, 0]
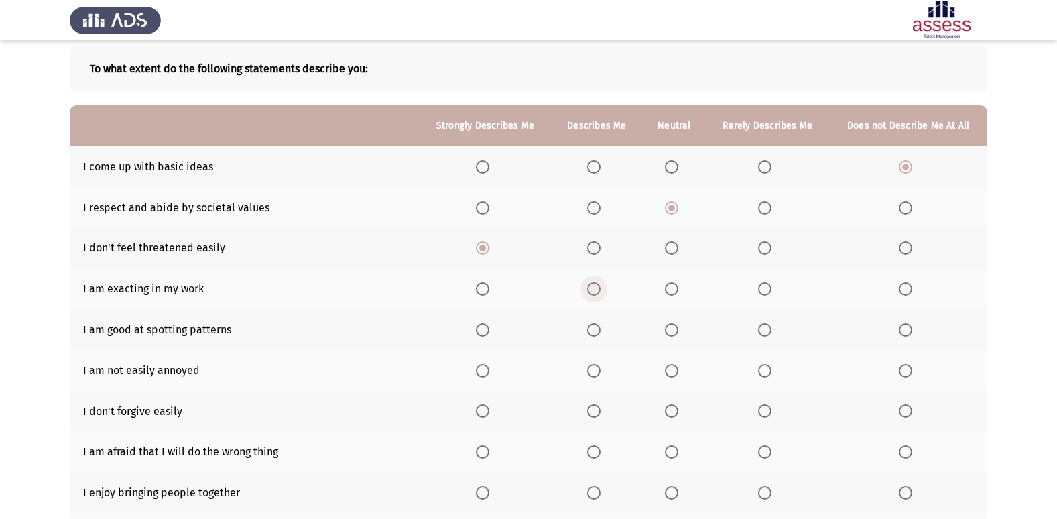
click at [589, 288] on span "Select an option" at bounding box center [593, 288] width 13 height 13
click at [589, 288] on input "Select an option" at bounding box center [593, 288] width 13 height 13
click at [482, 330] on span "Select an option" at bounding box center [482, 329] width 13 height 13
click at [482, 330] on input "Select an option" at bounding box center [482, 329] width 13 height 13
click at [761, 373] on span "Select an option" at bounding box center [764, 370] width 13 height 13
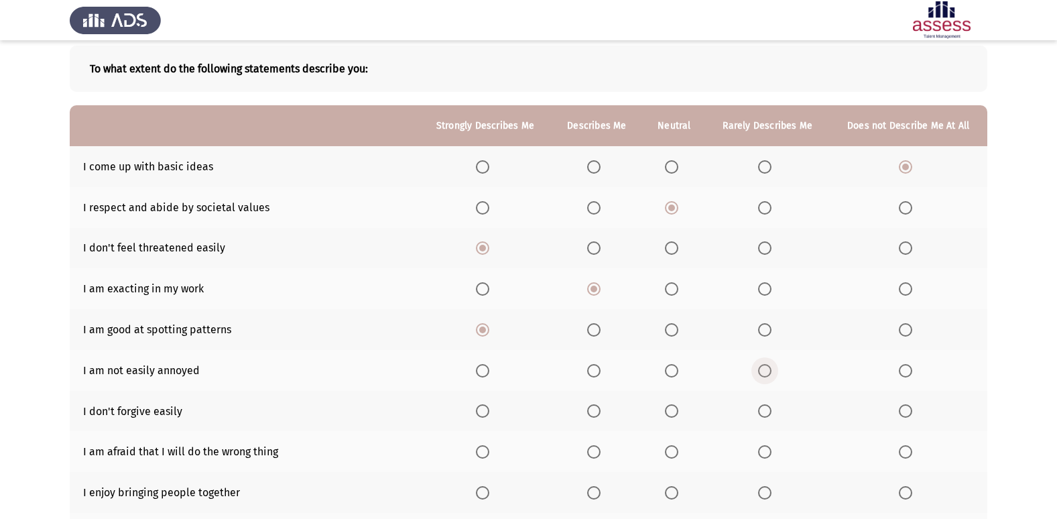
click at [761, 373] on input "Select an option" at bounding box center [764, 370] width 13 height 13
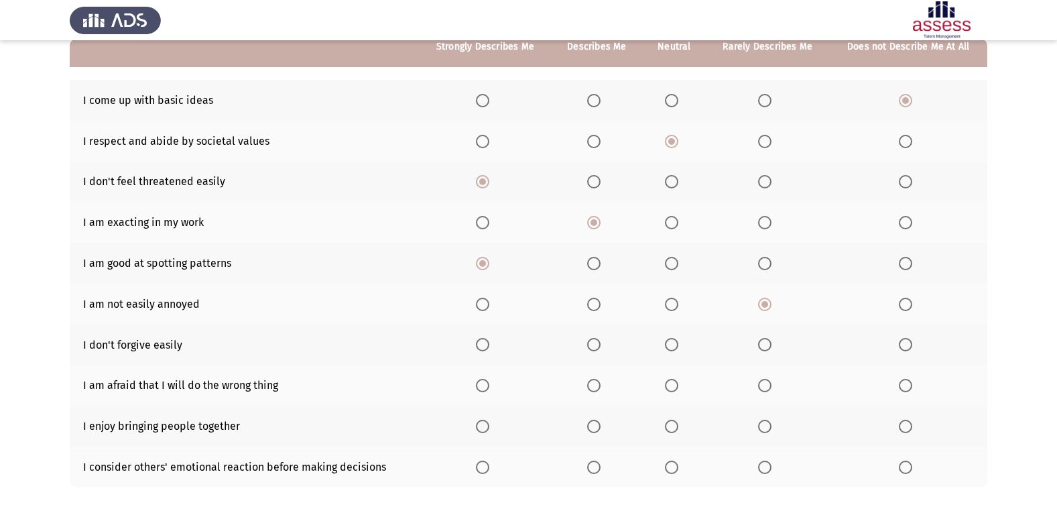
scroll to position [134, 0]
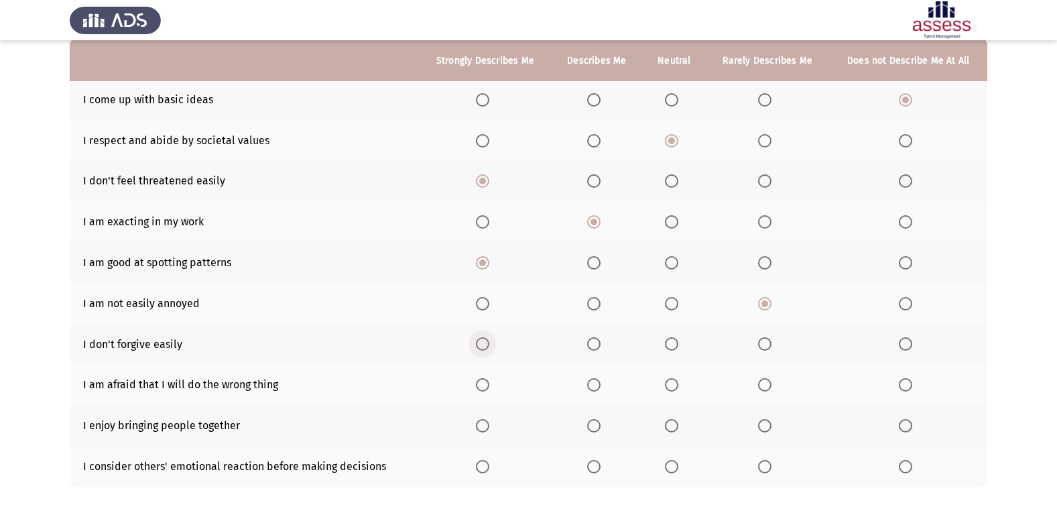
click at [488, 339] on span "Select an option" at bounding box center [482, 343] width 13 height 13
click at [488, 339] on input "Select an option" at bounding box center [482, 343] width 13 height 13
click at [911, 387] on span "Select an option" at bounding box center [905, 384] width 13 height 13
click at [911, 387] on input "Select an option" at bounding box center [905, 384] width 13 height 13
click at [479, 422] on span "Select an option" at bounding box center [482, 425] width 13 height 13
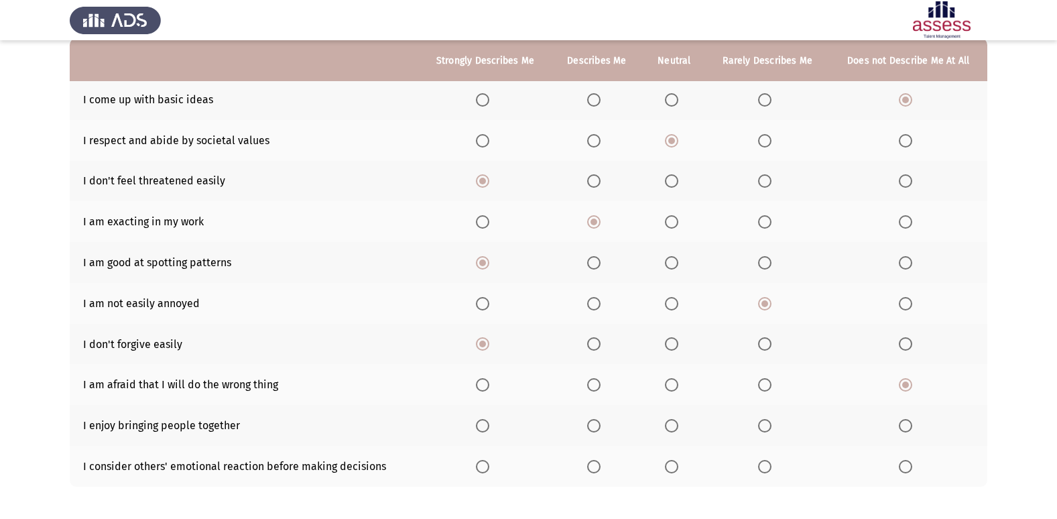
click at [479, 422] on input "Select an option" at bounding box center [482, 425] width 13 height 13
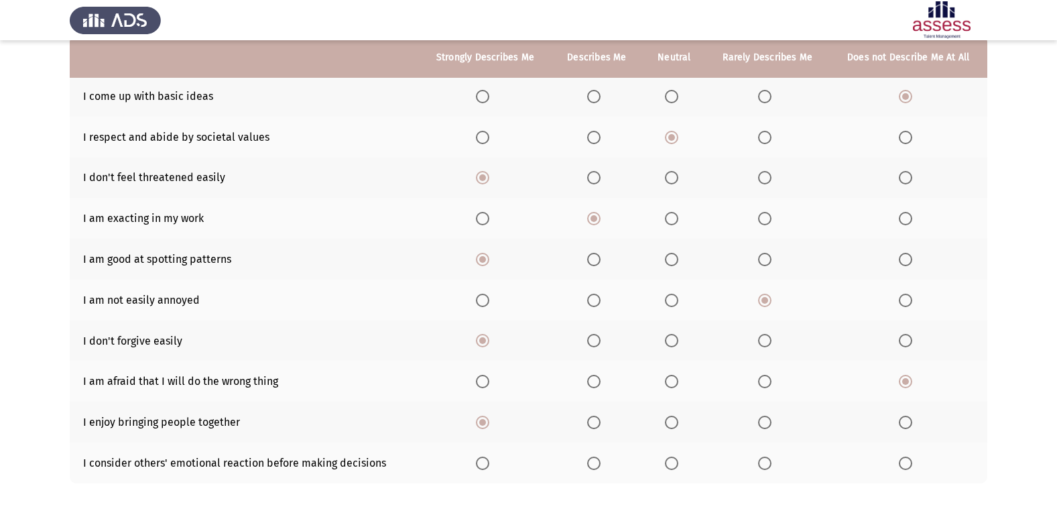
scroll to position [196, 0]
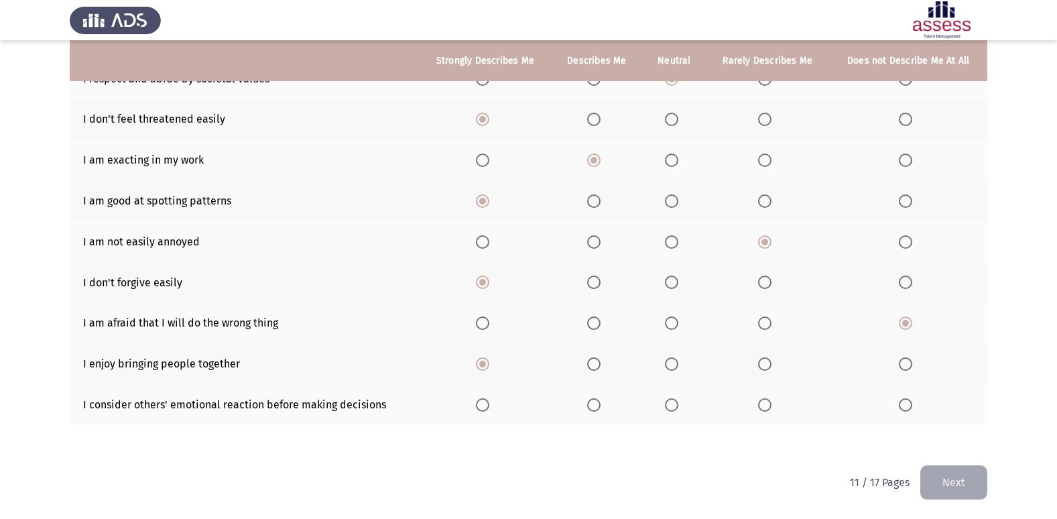
click at [481, 403] on span "Select an option" at bounding box center [482, 404] width 13 height 13
click at [481, 403] on input "Select an option" at bounding box center [482, 404] width 13 height 13
click at [980, 478] on button "Next" at bounding box center [953, 482] width 67 height 34
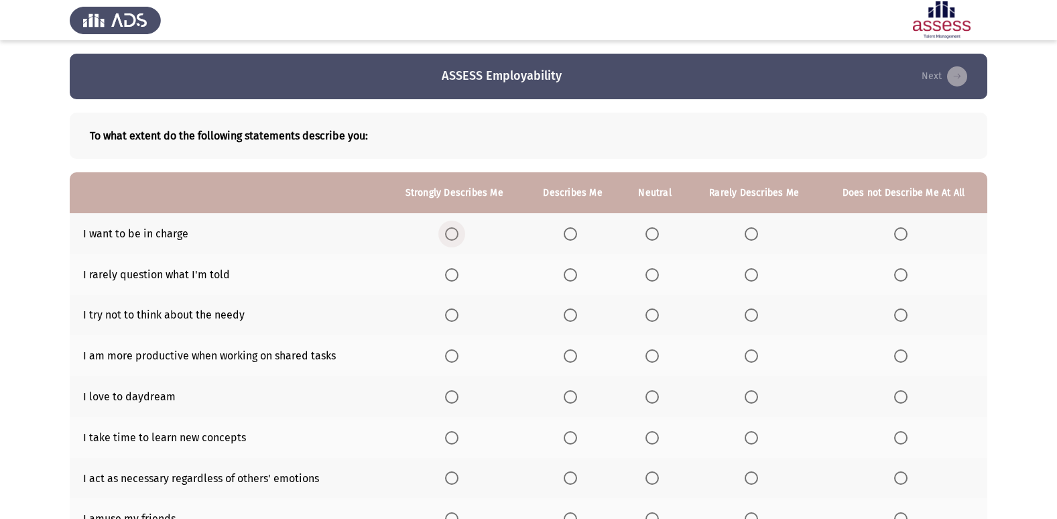
click at [456, 237] on span "Select an option" at bounding box center [451, 233] width 13 height 13
click at [456, 237] on input "Select an option" at bounding box center [451, 233] width 13 height 13
click at [906, 277] on span "Select an option" at bounding box center [900, 274] width 13 height 13
click at [906, 277] on input "Select an option" at bounding box center [900, 274] width 13 height 13
click at [650, 318] on span "Select an option" at bounding box center [651, 314] width 13 height 13
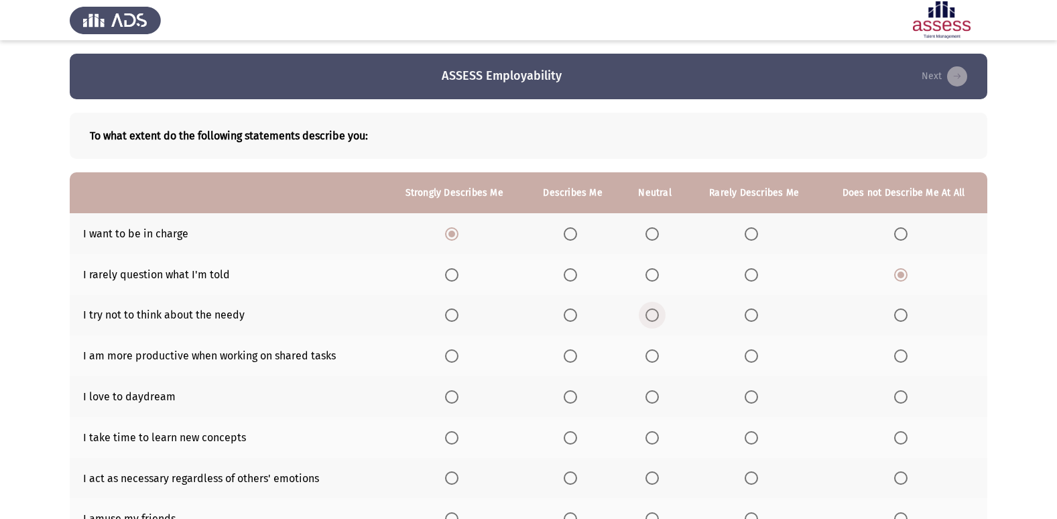
click at [650, 318] on input "Select an option" at bounding box center [651, 314] width 13 height 13
click at [577, 359] on span "Select an option" at bounding box center [570, 355] width 13 height 13
click at [577, 359] on input "Select an option" at bounding box center [570, 355] width 13 height 13
click at [656, 396] on span "Select an option" at bounding box center [651, 396] width 13 height 13
click at [656, 396] on input "Select an option" at bounding box center [651, 396] width 13 height 13
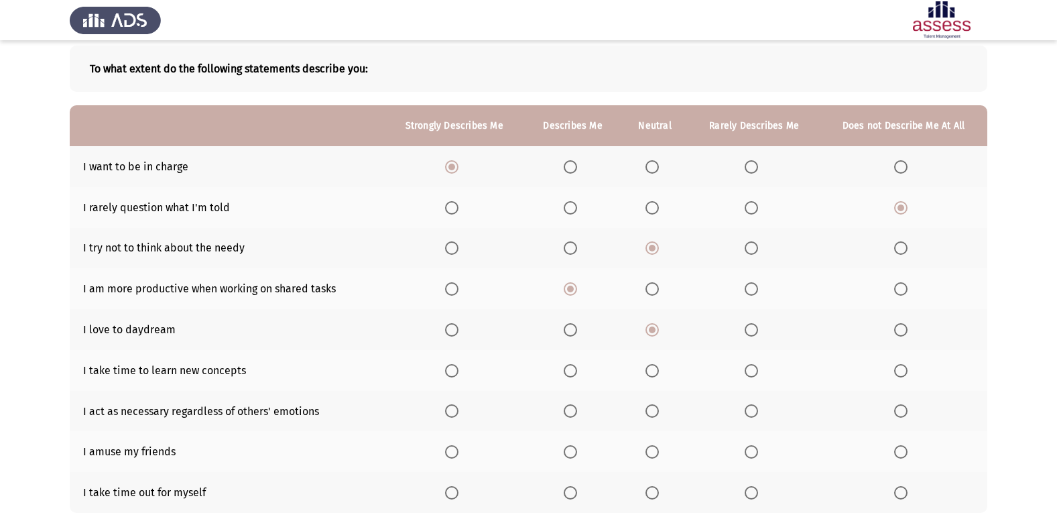
scroll to position [134, 0]
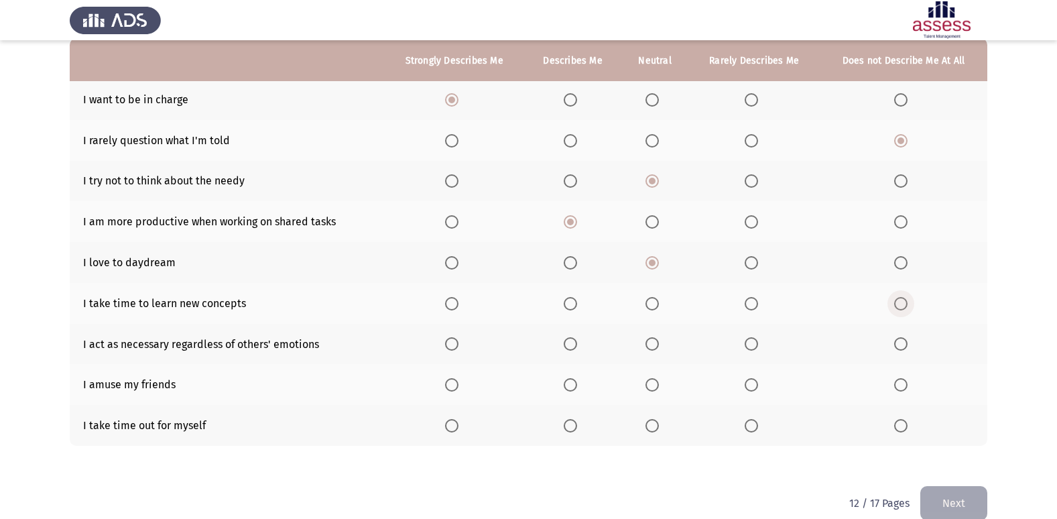
click at [899, 304] on span "Select an option" at bounding box center [900, 303] width 13 height 13
click at [899, 304] on input "Select an option" at bounding box center [900, 303] width 13 height 13
click at [901, 344] on span "Select an option" at bounding box center [900, 343] width 13 height 13
click at [901, 344] on input "Select an option" at bounding box center [900, 343] width 13 height 13
click at [443, 387] on th at bounding box center [454, 384] width 140 height 41
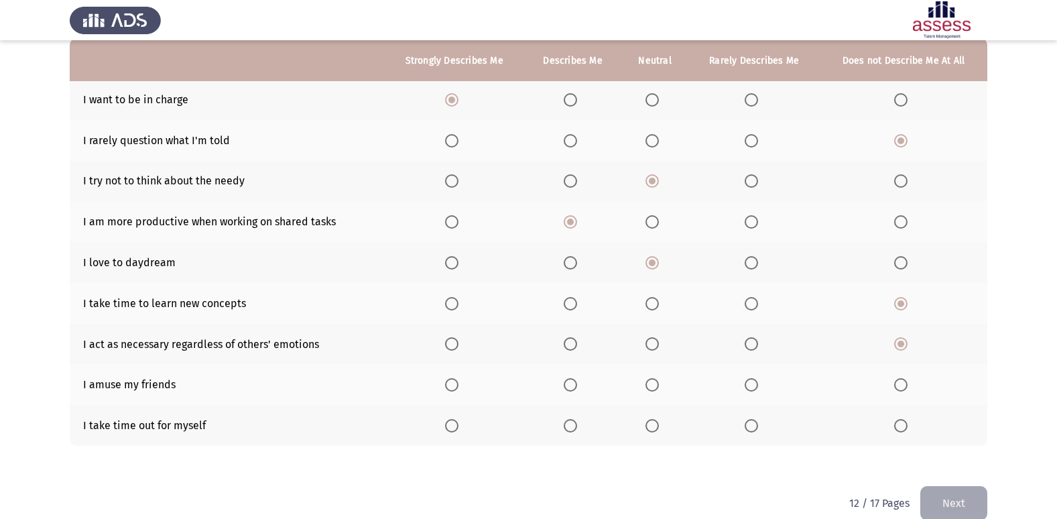
click at [447, 386] on th at bounding box center [454, 384] width 140 height 41
click at [457, 391] on span "Select an option" at bounding box center [451, 384] width 13 height 13
click at [457, 391] on input "Select an option" at bounding box center [451, 384] width 13 height 13
click at [464, 427] on label "Select an option" at bounding box center [454, 425] width 19 height 13
click at [458, 427] on input "Select an option" at bounding box center [451, 425] width 13 height 13
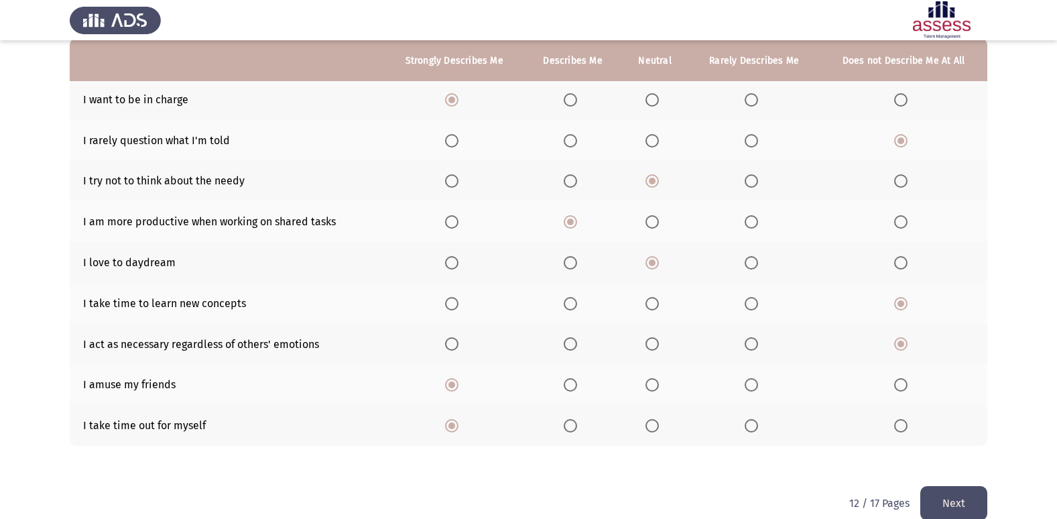
drag, startPoint x: 971, startPoint y: 493, endPoint x: 960, endPoint y: 478, distance: 18.1
click at [970, 493] on button "Next" at bounding box center [953, 503] width 67 height 34
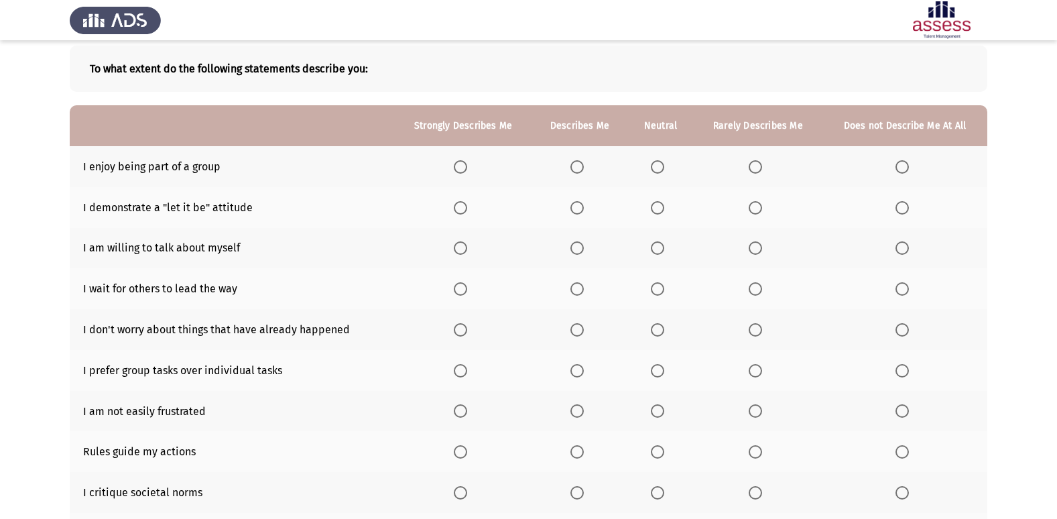
scroll to position [0, 0]
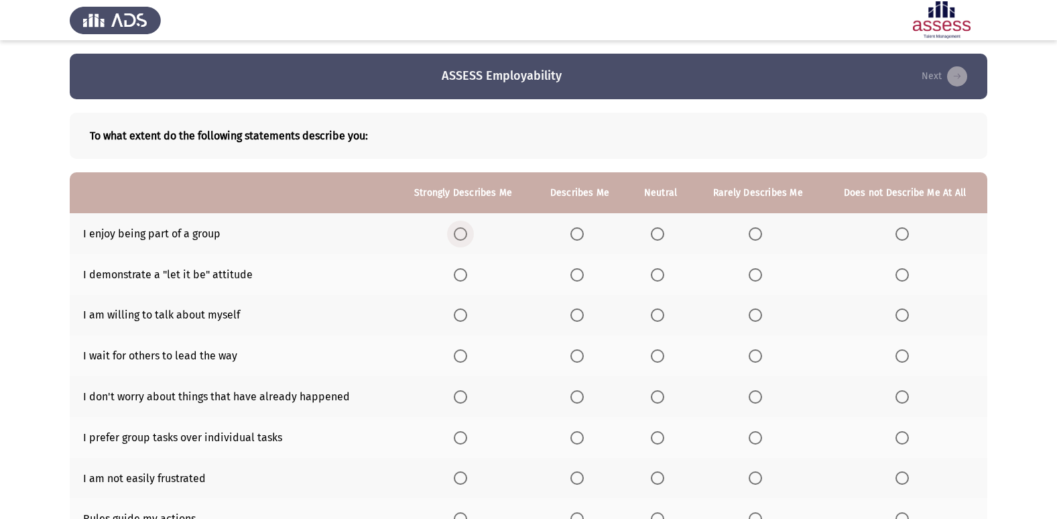
click at [464, 235] on span "Select an option" at bounding box center [460, 233] width 13 height 13
click at [464, 235] on input "Select an option" at bounding box center [460, 233] width 13 height 13
click at [463, 278] on span "Select an option" at bounding box center [460, 274] width 13 height 13
click at [463, 278] on input "Select an option" at bounding box center [460, 274] width 13 height 13
click at [664, 314] on span "Select an option" at bounding box center [657, 314] width 13 height 13
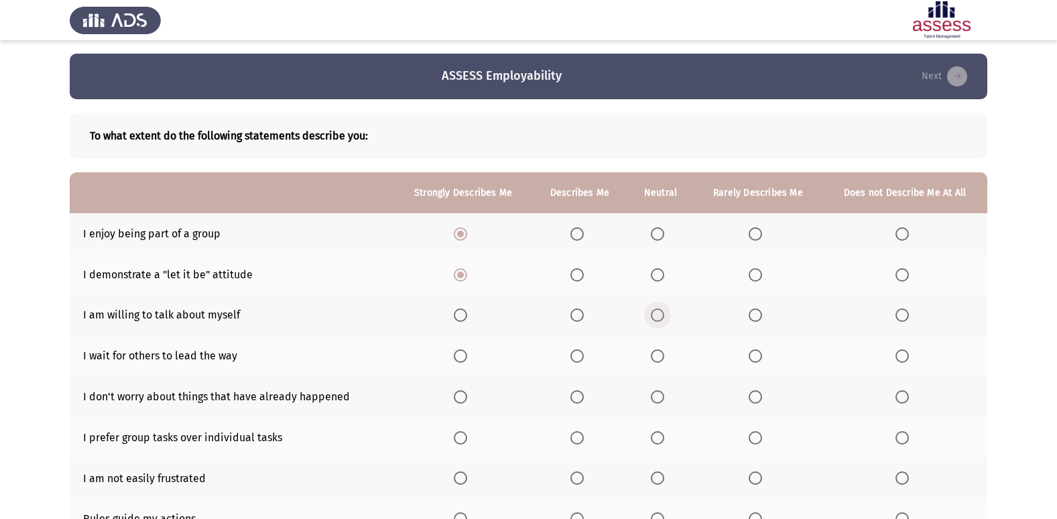
click at [664, 314] on input "Select an option" at bounding box center [657, 314] width 13 height 13
click at [910, 358] on label "Select an option" at bounding box center [904, 355] width 19 height 13
click at [909, 358] on input "Select an option" at bounding box center [901, 355] width 13 height 13
click at [459, 399] on span "Select an option" at bounding box center [460, 396] width 13 height 13
click at [459, 399] on input "Select an option" at bounding box center [460, 396] width 13 height 13
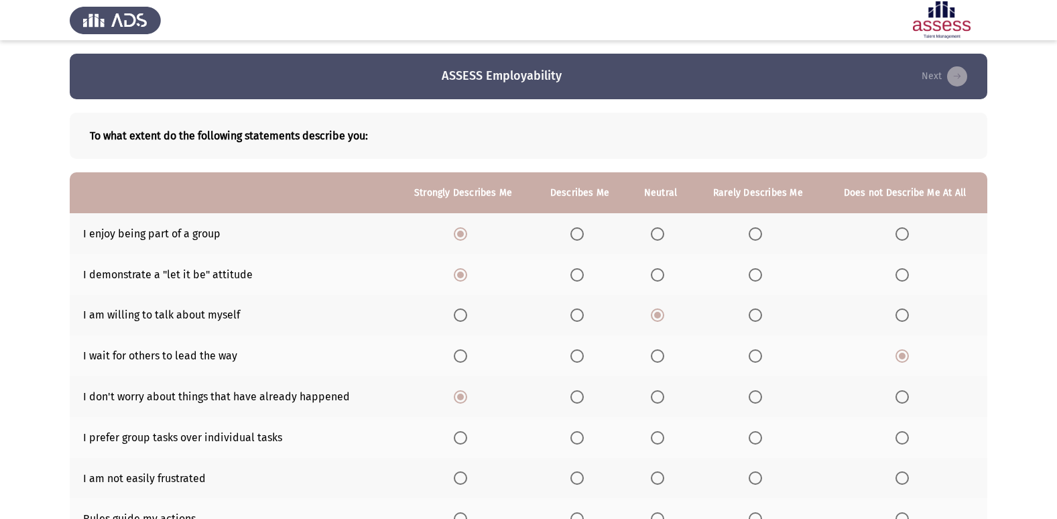
click at [657, 442] on span "Select an option" at bounding box center [657, 437] width 13 height 13
click at [657, 442] on input "Select an option" at bounding box center [657, 437] width 13 height 13
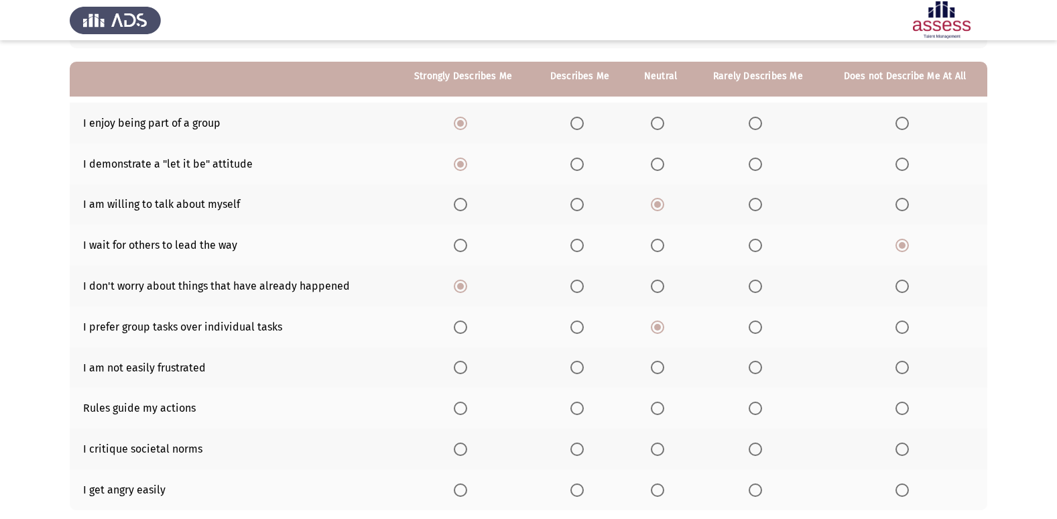
scroll to position [134, 0]
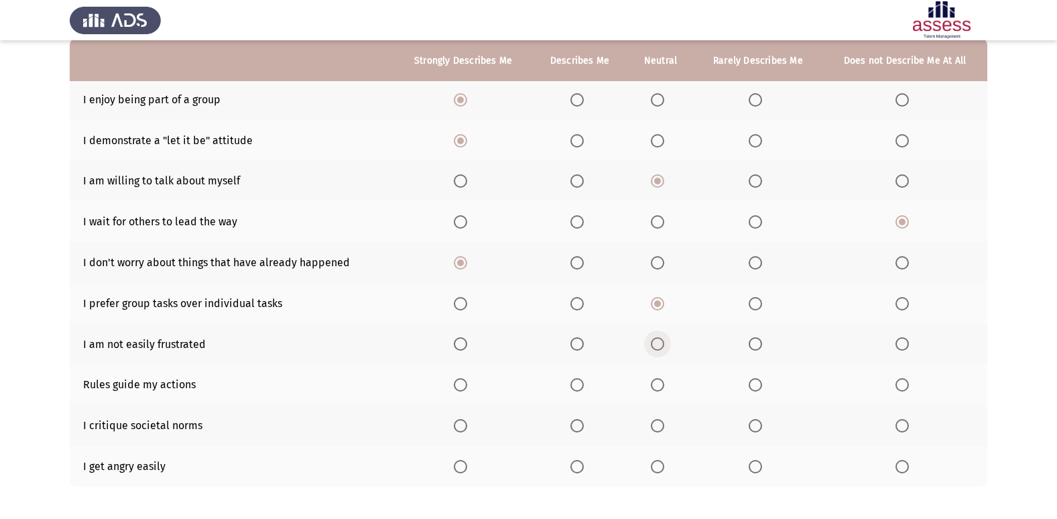
click at [657, 347] on span "Select an option" at bounding box center [657, 343] width 13 height 13
click at [657, 347] on input "Select an option" at bounding box center [657, 343] width 13 height 13
click at [753, 389] on span "Select an option" at bounding box center [755, 384] width 13 height 13
click at [753, 389] on input "Select an option" at bounding box center [755, 384] width 13 height 13
click at [465, 430] on span "Select an option" at bounding box center [460, 425] width 13 height 13
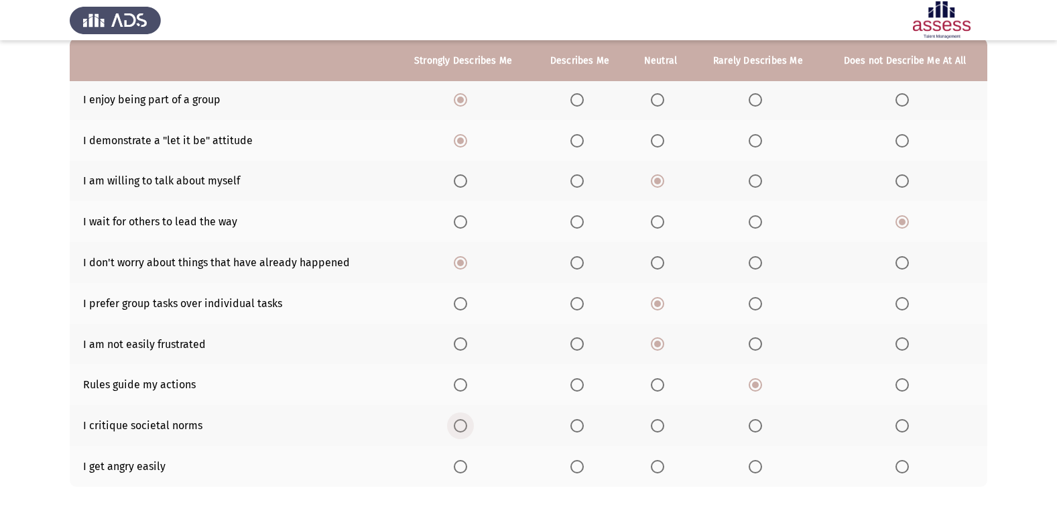
click at [465, 430] on input "Select an option" at bounding box center [460, 425] width 13 height 13
click at [461, 466] on span "Select an option" at bounding box center [460, 466] width 13 height 13
click at [461, 466] on input "Select an option" at bounding box center [460, 466] width 13 height 13
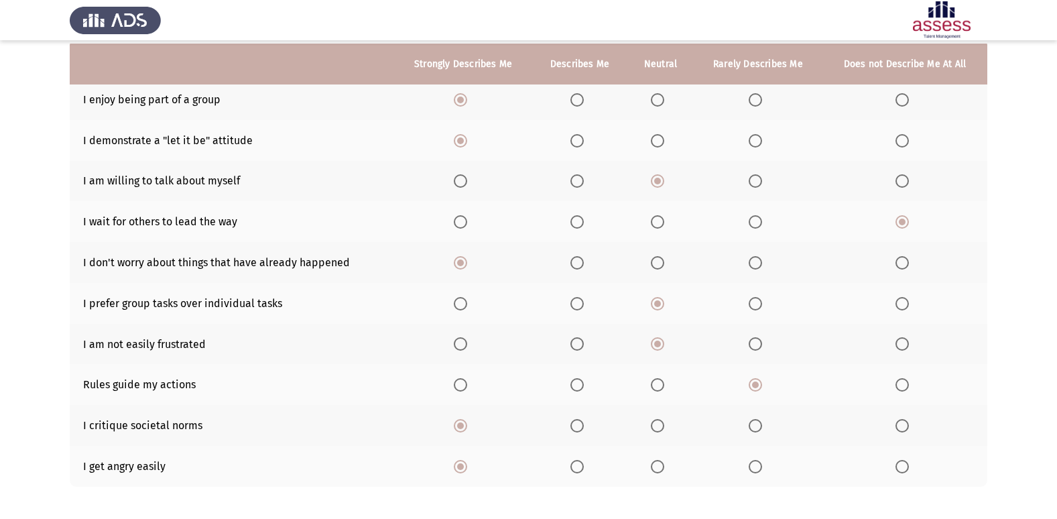
scroll to position [196, 0]
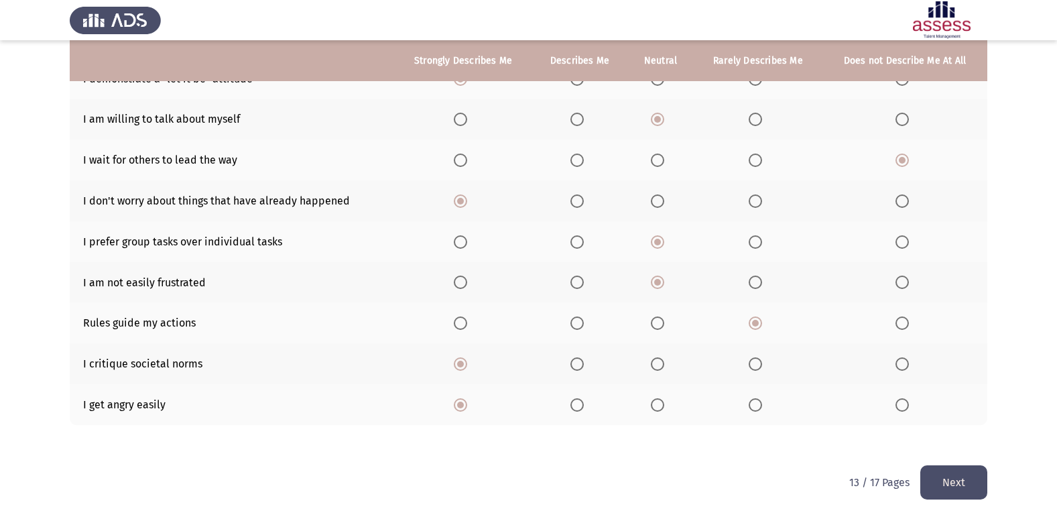
click at [938, 479] on button "Next" at bounding box center [953, 482] width 67 height 34
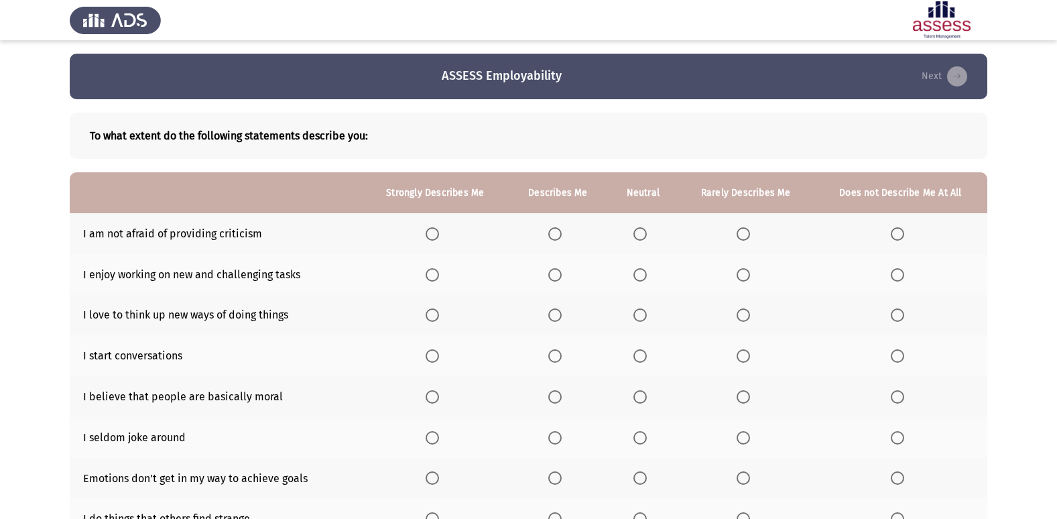
click at [437, 231] on span "Select an option" at bounding box center [432, 233] width 13 height 13
click at [437, 231] on input "Select an option" at bounding box center [432, 233] width 13 height 13
click at [434, 280] on span "Select an option" at bounding box center [432, 274] width 13 height 13
click at [434, 280] on input "Select an option" at bounding box center [432, 274] width 13 height 13
click at [431, 316] on span "Select an option" at bounding box center [432, 314] width 13 height 13
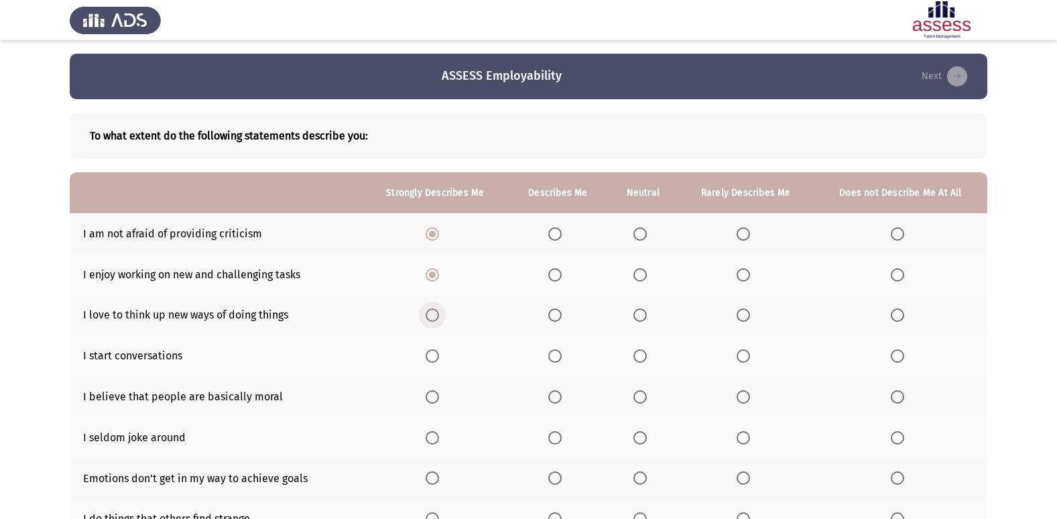
click at [431, 316] on input "Select an option" at bounding box center [432, 314] width 13 height 13
click at [436, 359] on span "Select an option" at bounding box center [432, 355] width 13 height 13
click at [436, 359] on input "Select an option" at bounding box center [432, 355] width 13 height 13
click at [554, 395] on span "Select an option" at bounding box center [554, 396] width 13 height 13
click at [554, 395] on input "Select an option" at bounding box center [554, 396] width 13 height 13
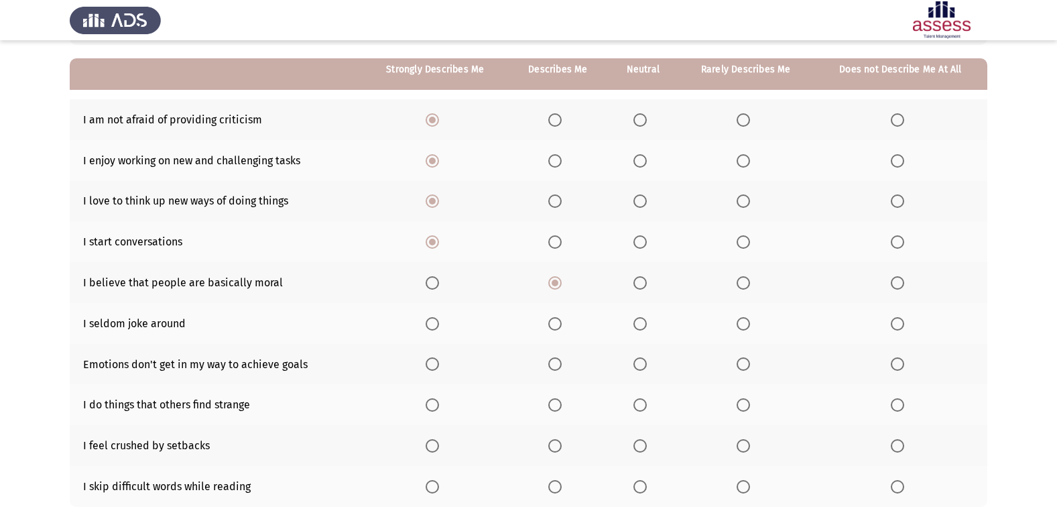
scroll to position [134, 0]
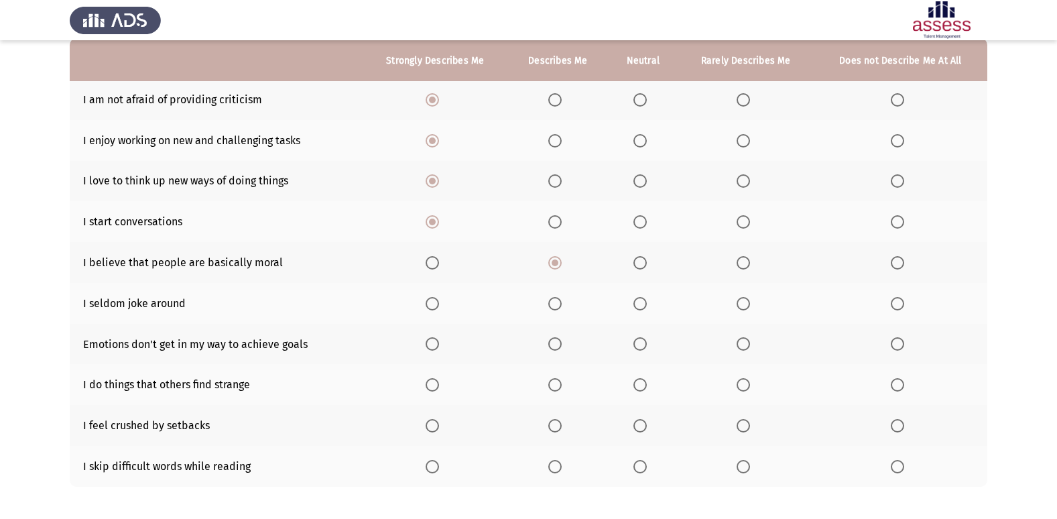
drag, startPoint x: 93, startPoint y: 303, endPoint x: 115, endPoint y: 306, distance: 22.4
click at [115, 306] on td "I seldom joke around" at bounding box center [216, 303] width 293 height 41
drag, startPoint x: 121, startPoint y: 305, endPoint x: 96, endPoint y: 308, distance: 24.4
click at [96, 308] on td "I seldom joke around" at bounding box center [216, 303] width 293 height 41
click at [901, 307] on span "Select an option" at bounding box center [897, 303] width 13 height 13
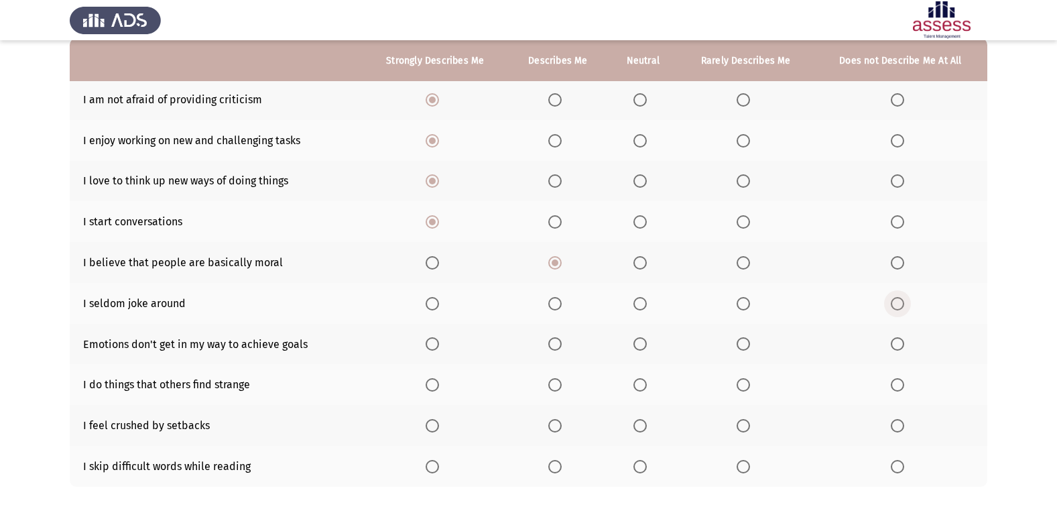
click at [901, 307] on input "Select an option" at bounding box center [897, 303] width 13 height 13
click at [434, 347] on span "Select an option" at bounding box center [432, 343] width 13 height 13
click at [434, 347] on input "Select an option" at bounding box center [432, 343] width 13 height 13
click at [552, 387] on span "Select an option" at bounding box center [554, 384] width 13 height 13
click at [552, 387] on input "Select an option" at bounding box center [554, 384] width 13 height 13
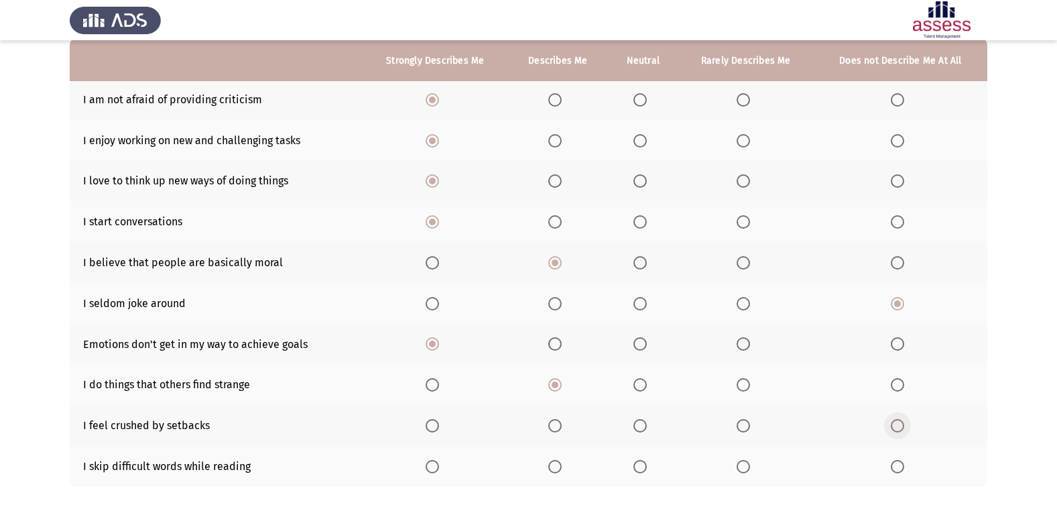
click at [894, 430] on span "Select an option" at bounding box center [897, 425] width 13 height 13
click at [894, 430] on input "Select an option" at bounding box center [897, 425] width 13 height 13
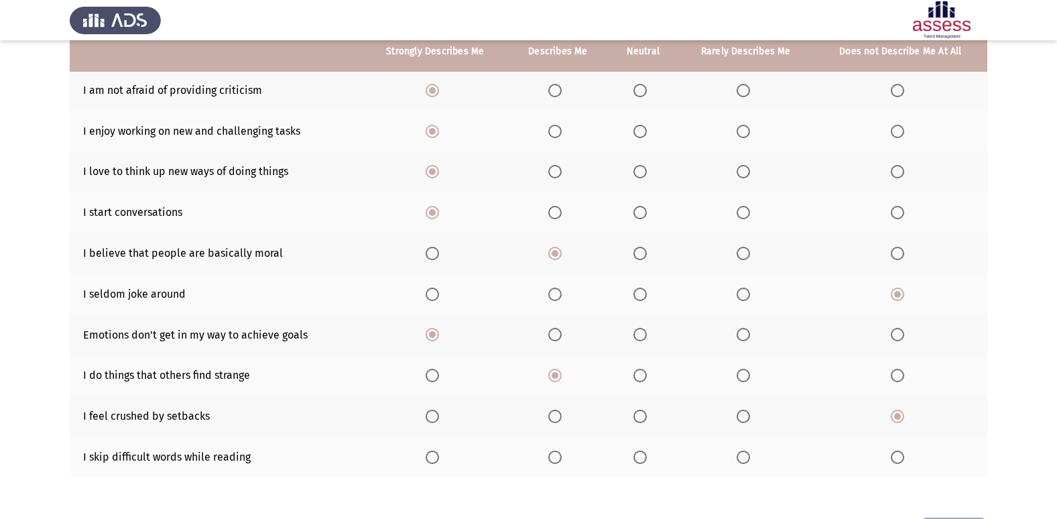
scroll to position [196, 0]
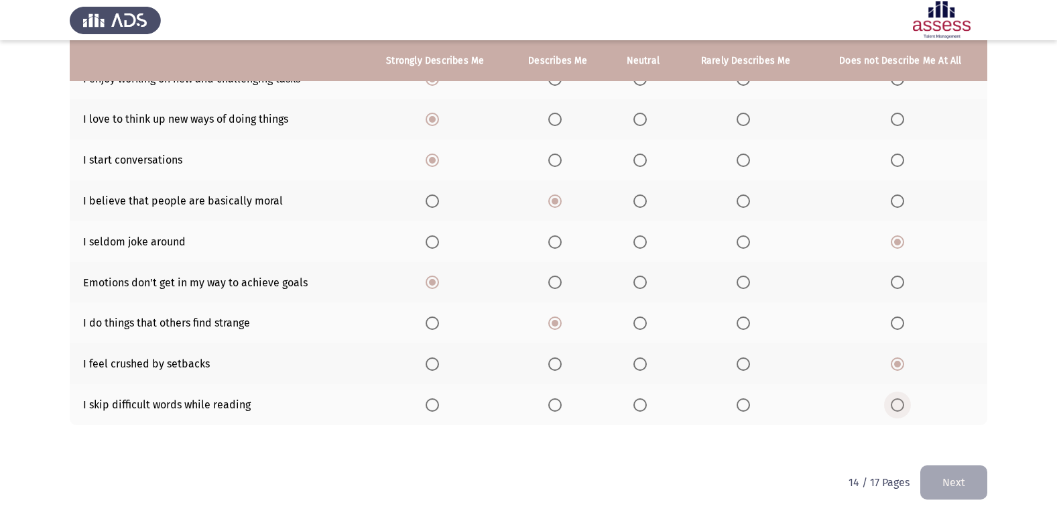
click at [891, 405] on span "Select an option" at bounding box center [897, 404] width 13 height 13
click at [891, 405] on input "Select an option" at bounding box center [897, 404] width 13 height 13
click at [940, 476] on button "Next" at bounding box center [953, 482] width 67 height 34
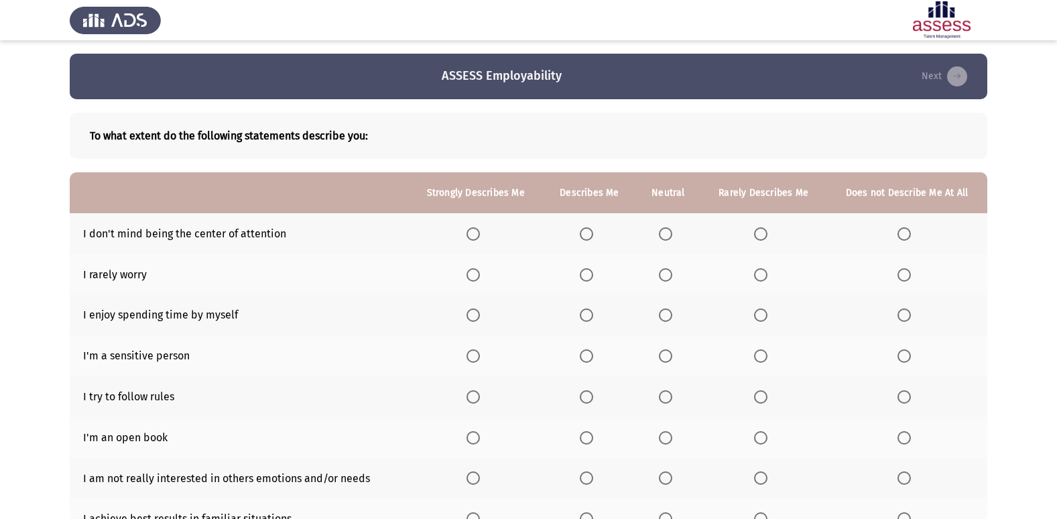
click at [669, 237] on span "Select an option" at bounding box center [665, 233] width 13 height 13
click at [669, 237] on input "Select an option" at bounding box center [665, 233] width 13 height 13
click at [587, 277] on span "Select an option" at bounding box center [586, 274] width 13 height 13
click at [587, 277] on input "Select an option" at bounding box center [586, 274] width 13 height 13
click at [473, 315] on span "Select an option" at bounding box center [473, 315] width 0 height 0
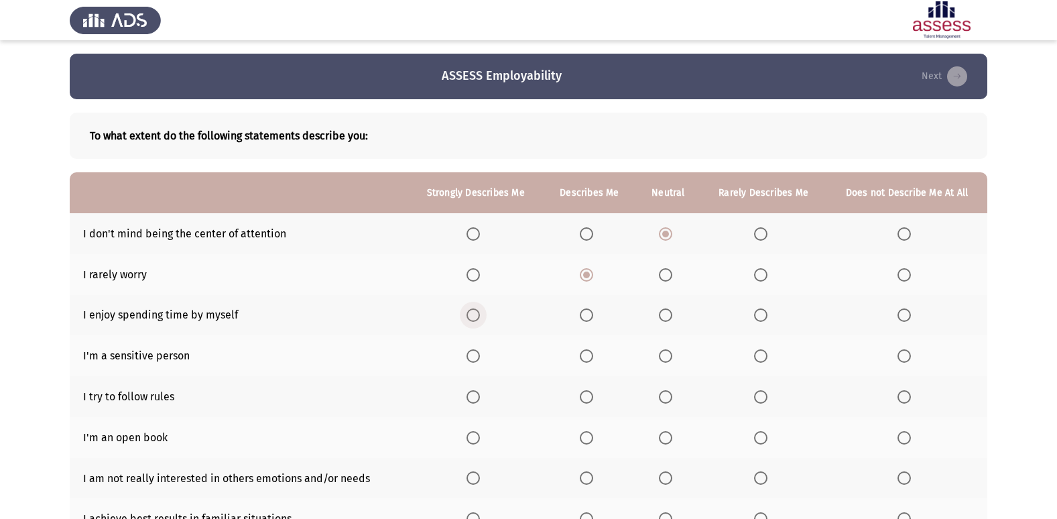
click at [475, 315] on input "Select an option" at bounding box center [472, 314] width 13 height 13
click at [902, 358] on span "Select an option" at bounding box center [903, 355] width 13 height 13
click at [902, 358] on input "Select an option" at bounding box center [903, 355] width 13 height 13
click at [663, 399] on span "Select an option" at bounding box center [665, 396] width 13 height 13
click at [663, 399] on input "Select an option" at bounding box center [665, 396] width 13 height 13
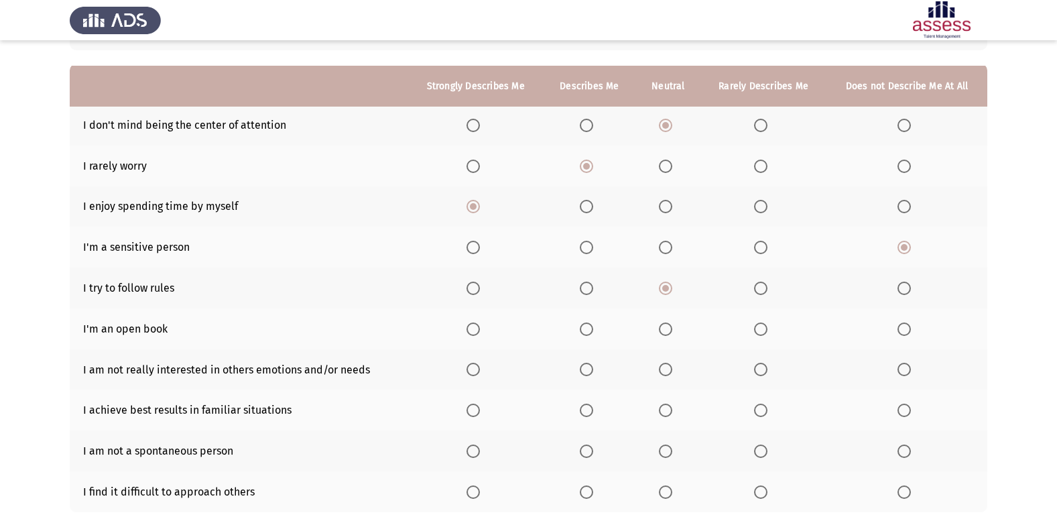
scroll to position [134, 0]
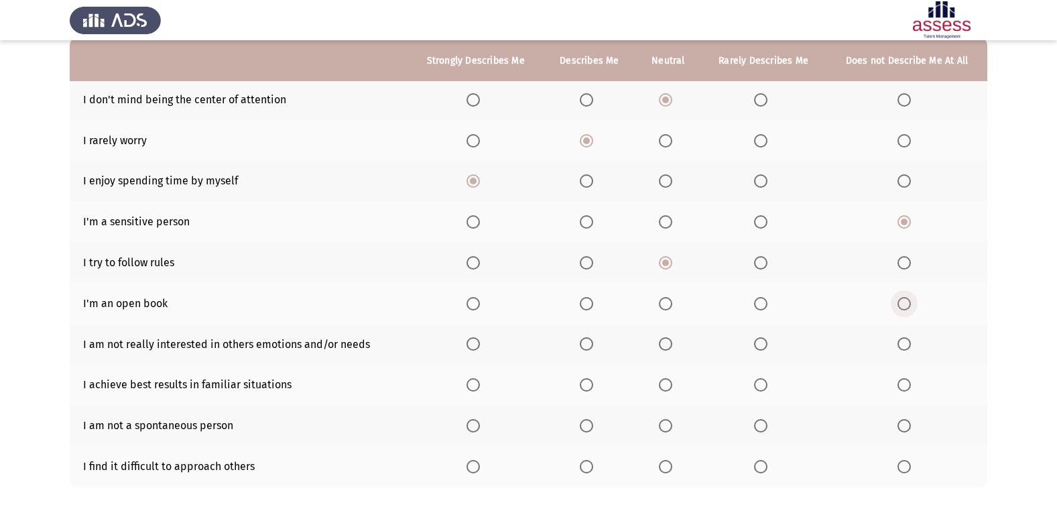
click at [904, 302] on span "Select an option" at bounding box center [903, 303] width 13 height 13
click at [904, 302] on input "Select an option" at bounding box center [903, 303] width 13 height 13
click at [677, 338] on label "Select an option" at bounding box center [668, 343] width 19 height 13
click at [672, 338] on input "Select an option" at bounding box center [665, 343] width 13 height 13
click at [671, 386] on span "Select an option" at bounding box center [665, 384] width 13 height 13
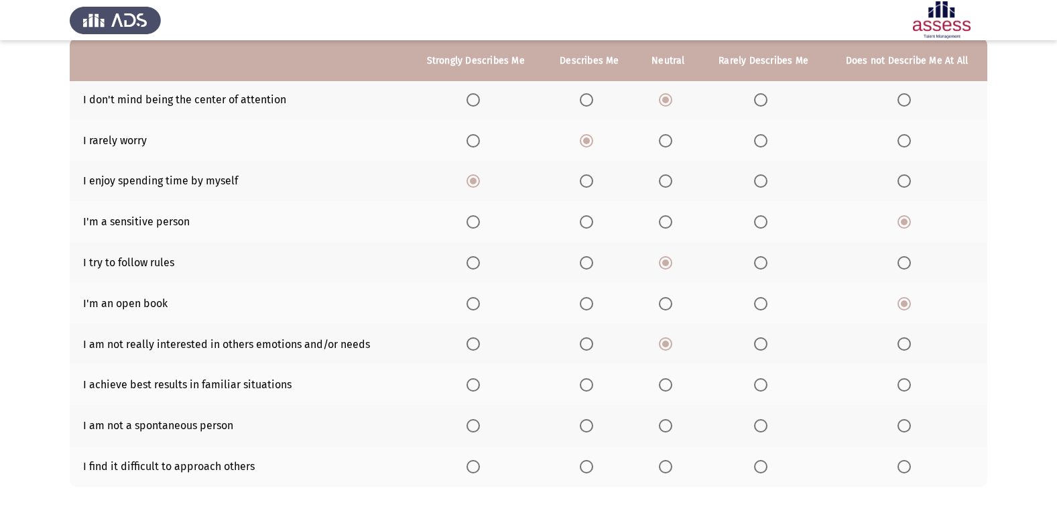
click at [671, 386] on input "Select an option" at bounding box center [665, 384] width 13 height 13
click at [901, 418] on mat-radio-button "Select an option" at bounding box center [906, 425] width 19 height 14
click at [904, 424] on span "Select an option" at bounding box center [903, 425] width 13 height 13
click at [904, 424] on input "Select an option" at bounding box center [903, 425] width 13 height 13
click at [905, 458] on th at bounding box center [906, 466] width 161 height 41
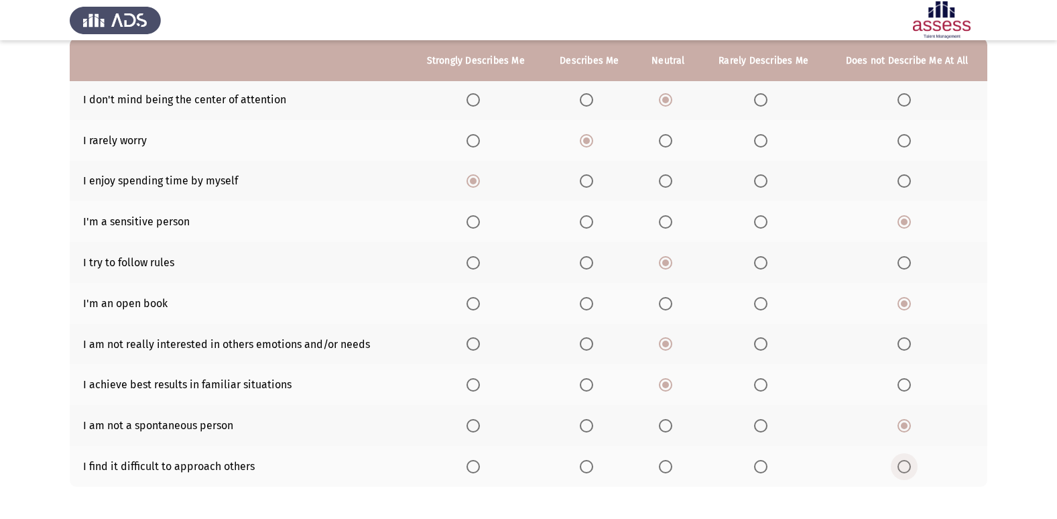
click at [905, 460] on span "Select an option" at bounding box center [903, 466] width 13 height 13
click at [905, 460] on input "Select an option" at bounding box center [903, 466] width 13 height 13
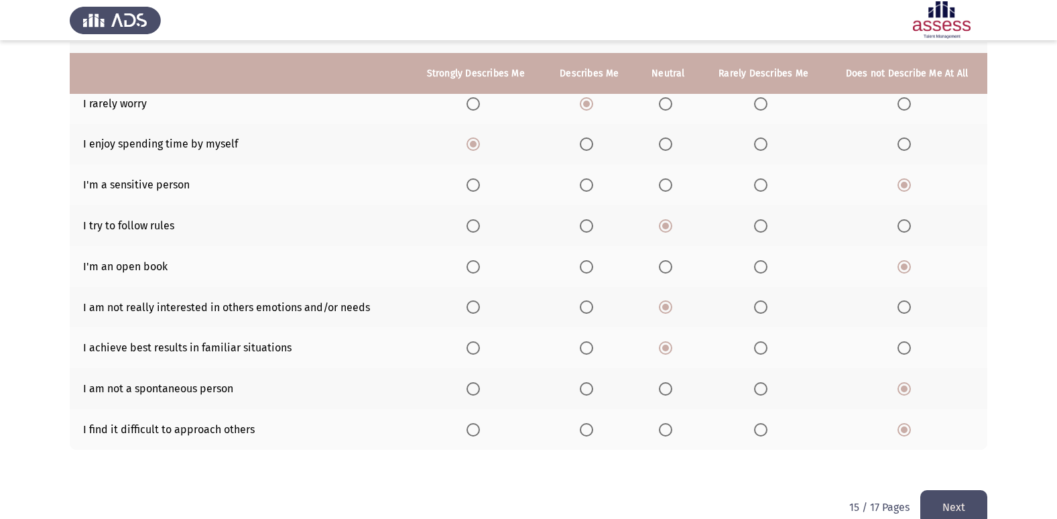
scroll to position [196, 0]
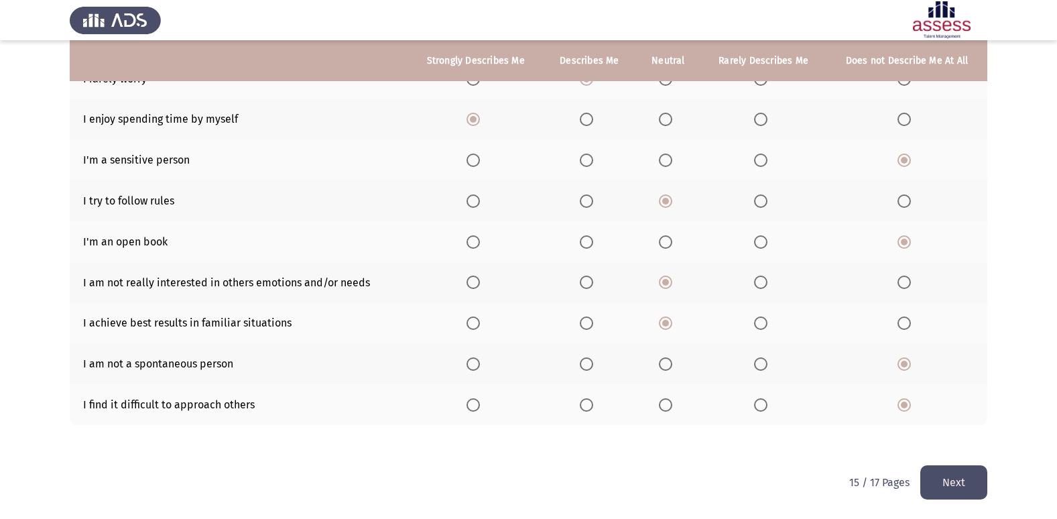
click at [942, 477] on button "Next" at bounding box center [953, 482] width 67 height 34
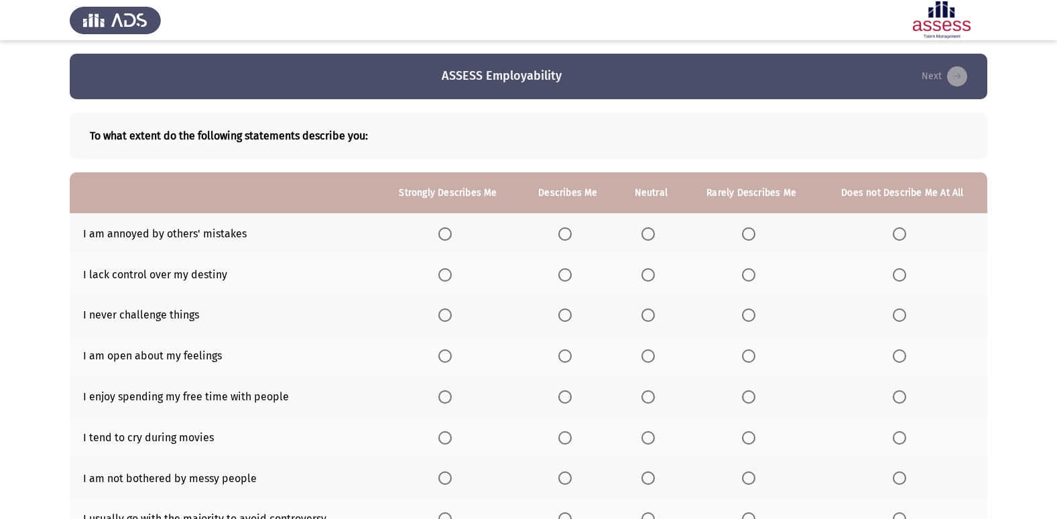
click at [908, 279] on label "Select an option" at bounding box center [902, 274] width 19 height 13
click at [906, 279] on input "Select an option" at bounding box center [899, 274] width 13 height 13
click at [446, 240] on span "Select an option" at bounding box center [444, 233] width 13 height 13
click at [446, 240] on input "Select an option" at bounding box center [444, 233] width 13 height 13
click at [896, 313] on span "Select an option" at bounding box center [899, 314] width 13 height 13
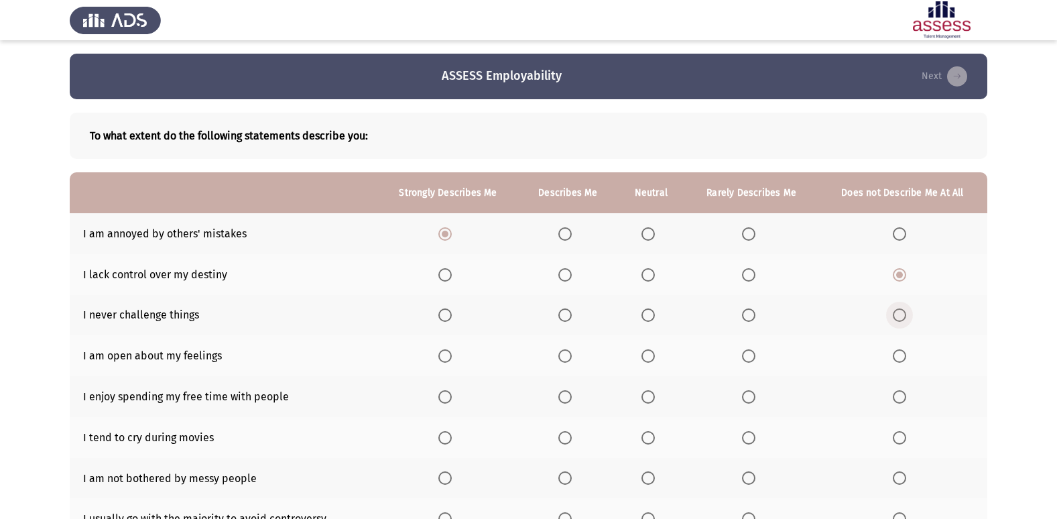
click at [896, 313] on input "Select an option" at bounding box center [899, 314] width 13 height 13
click at [903, 356] on span "Select an option" at bounding box center [899, 355] width 13 height 13
click at [903, 356] on input "Select an option" at bounding box center [899, 355] width 13 height 13
click at [654, 397] on span "Select an option" at bounding box center [647, 396] width 13 height 13
click at [654, 397] on input "Select an option" at bounding box center [647, 396] width 13 height 13
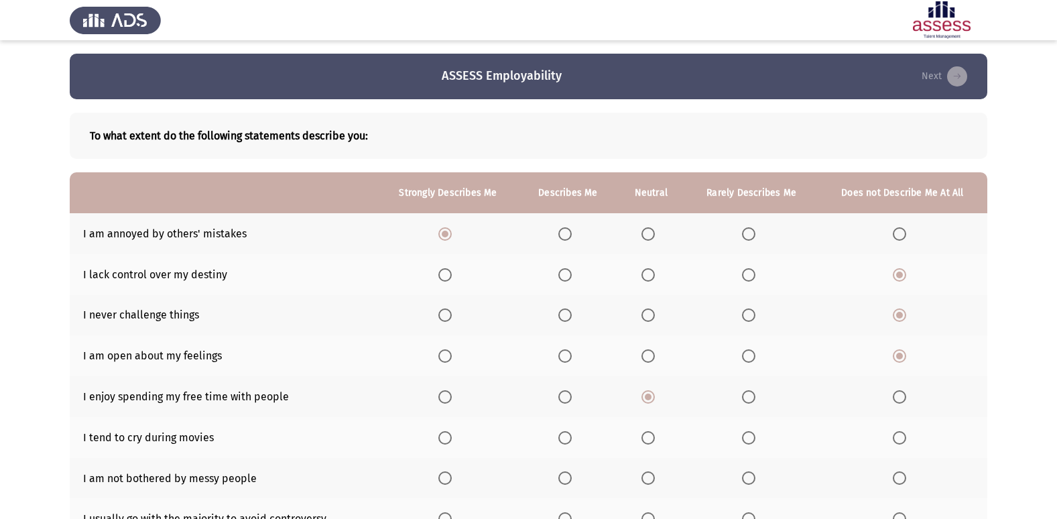
scroll to position [67, 0]
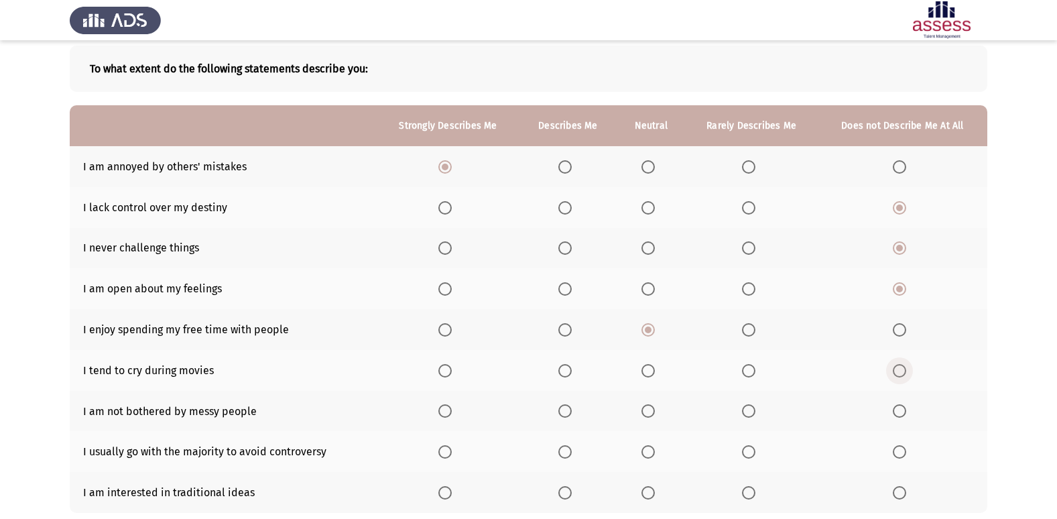
click at [895, 377] on span "Select an option" at bounding box center [899, 370] width 13 height 13
click at [895, 377] on input "Select an option" at bounding box center [899, 370] width 13 height 13
click at [648, 411] on span "Select an option" at bounding box center [648, 411] width 0 height 0
click at [649, 411] on input "Select an option" at bounding box center [647, 410] width 13 height 13
click at [901, 450] on span "Select an option" at bounding box center [899, 451] width 13 height 13
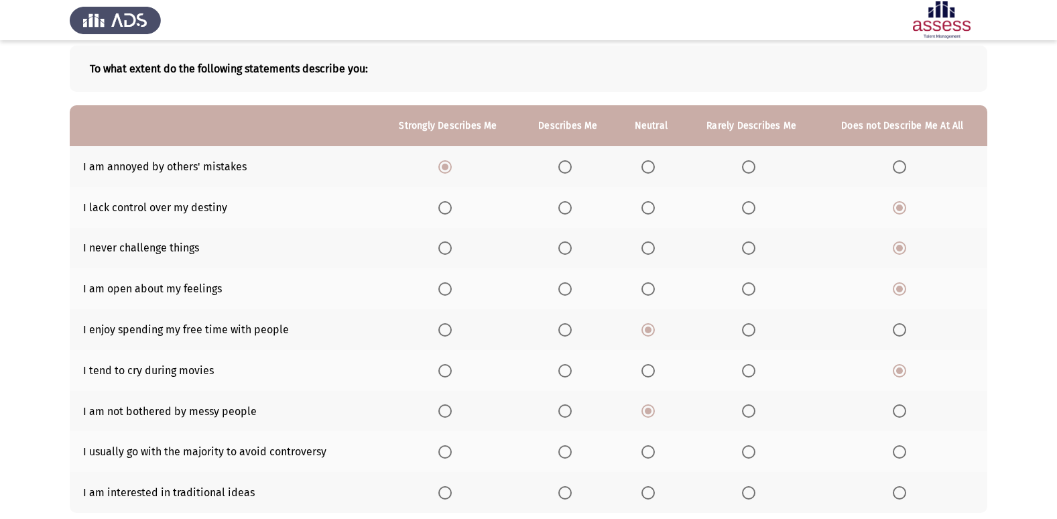
click at [901, 450] on input "Select an option" at bounding box center [899, 451] width 13 height 13
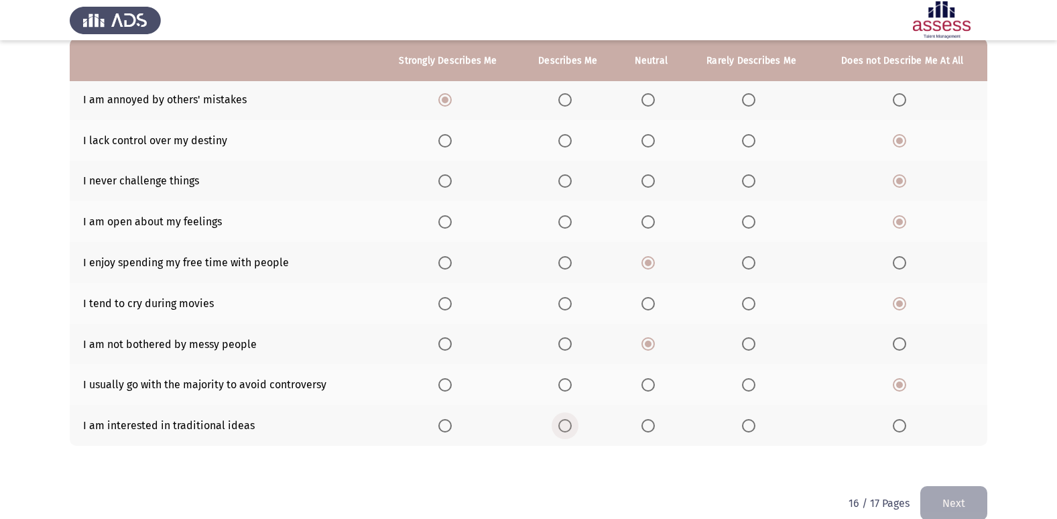
click at [569, 426] on span "Select an option" at bounding box center [564, 425] width 13 height 13
click at [569, 426] on input "Select an option" at bounding box center [564, 425] width 13 height 13
click at [946, 487] on button "Next" at bounding box center [953, 503] width 67 height 34
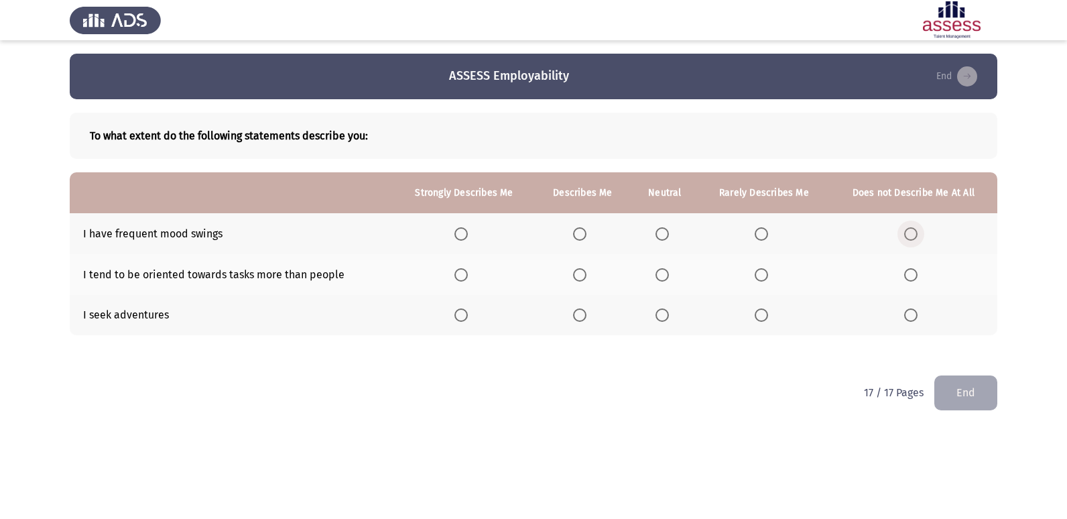
click at [909, 230] on span "Select an option" at bounding box center [910, 233] width 13 height 13
click at [909, 230] on input "Select an option" at bounding box center [910, 233] width 13 height 13
click at [468, 278] on span "Select an option" at bounding box center [460, 274] width 13 height 13
click at [468, 278] on input "Select an option" at bounding box center [460, 274] width 13 height 13
click at [470, 315] on label "Select an option" at bounding box center [463, 314] width 19 height 13
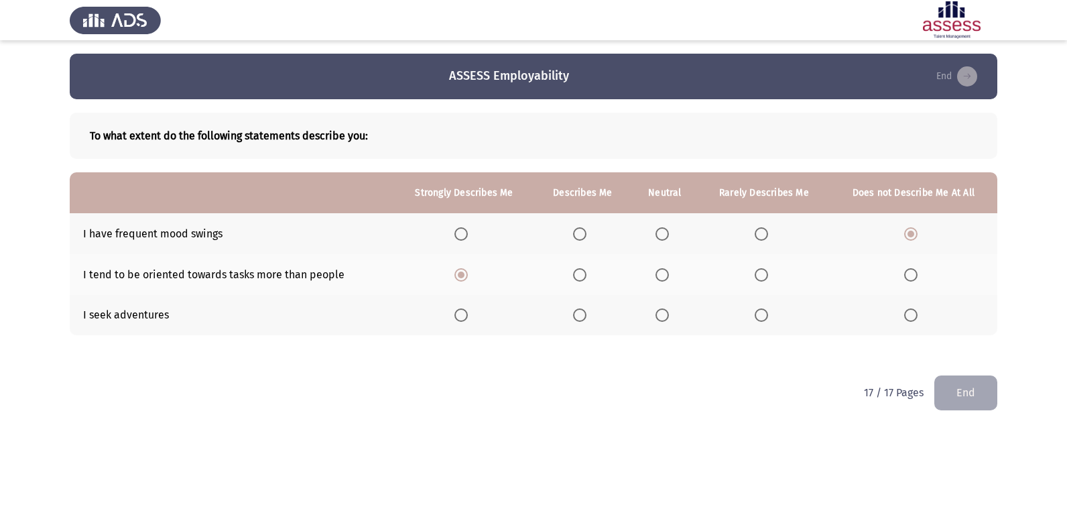
click at [468, 315] on input "Select an option" at bounding box center [460, 314] width 13 height 13
click at [946, 401] on button "End" at bounding box center [965, 392] width 63 height 34
